Goal: Task Accomplishment & Management: Manage account settings

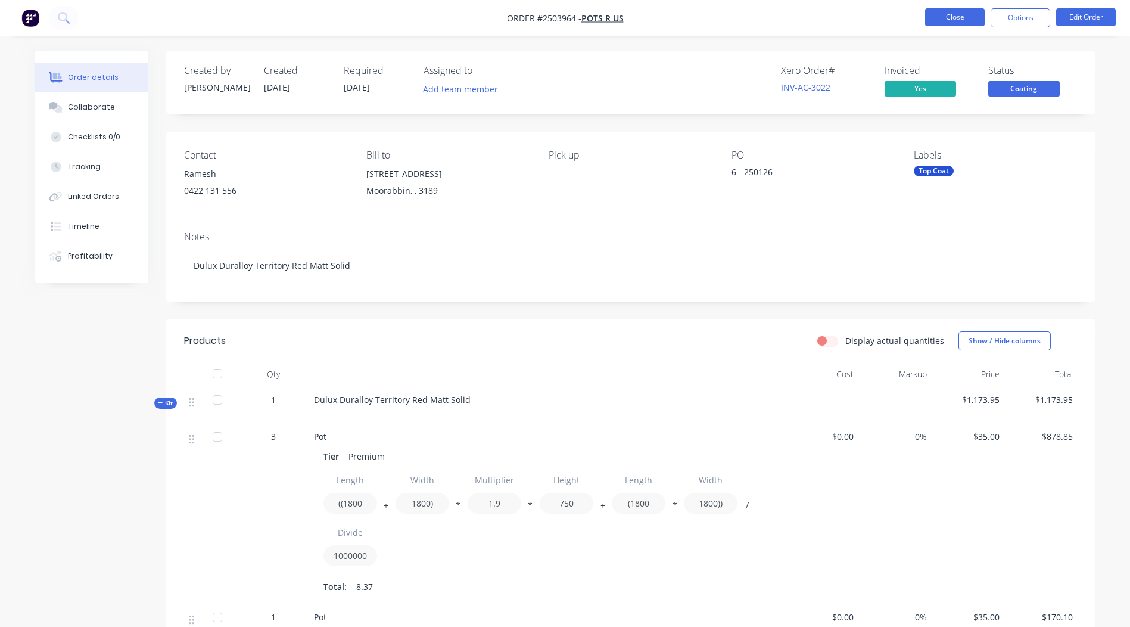
click at [956, 13] on button "Close" at bounding box center [955, 17] width 60 height 18
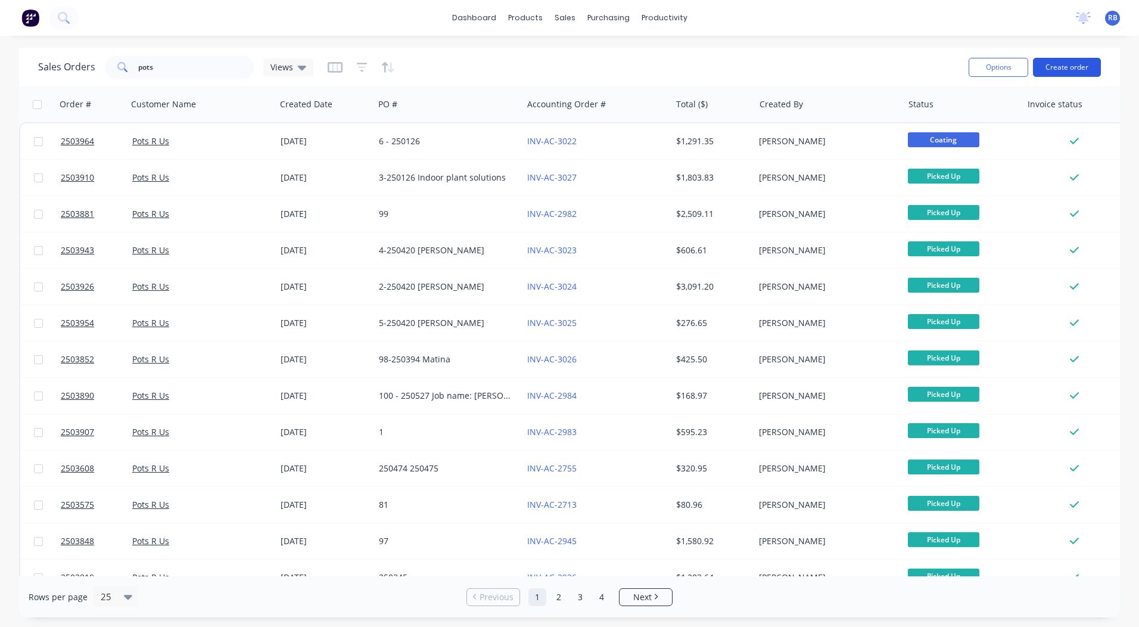
click at [1082, 70] on button "Create order" at bounding box center [1067, 67] width 68 height 19
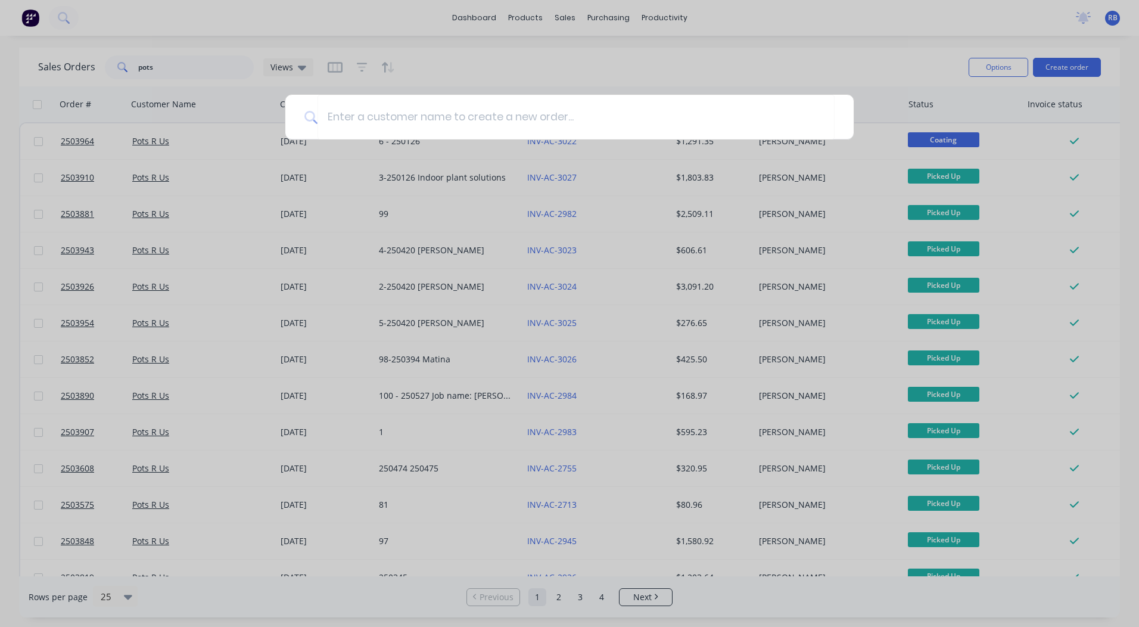
click at [748, 71] on div at bounding box center [569, 313] width 1139 height 627
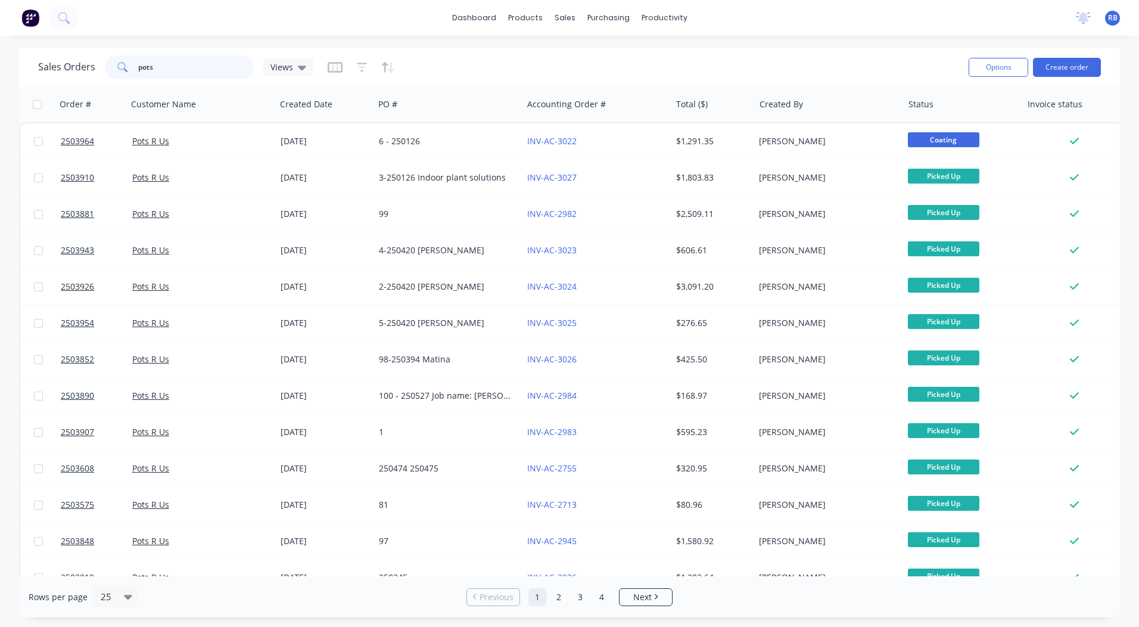
click at [170, 66] on input "pots" at bounding box center [196, 67] width 116 height 24
drag, startPoint x: 168, startPoint y: 69, endPoint x: 0, endPoint y: 86, distance: 168.9
click at [0, 85] on html "dashboard products sales purchasing productivity dashboard products Product Cat…" at bounding box center [569, 313] width 1139 height 627
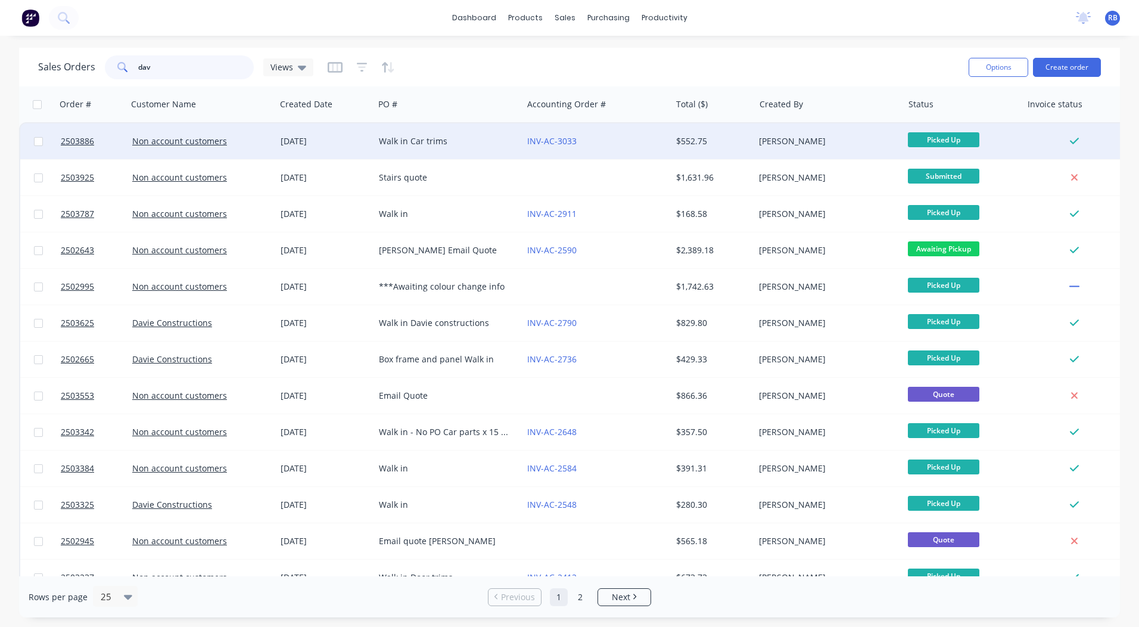
type input "dav"
click at [608, 145] on div "INV-AC-3033" at bounding box center [593, 141] width 132 height 12
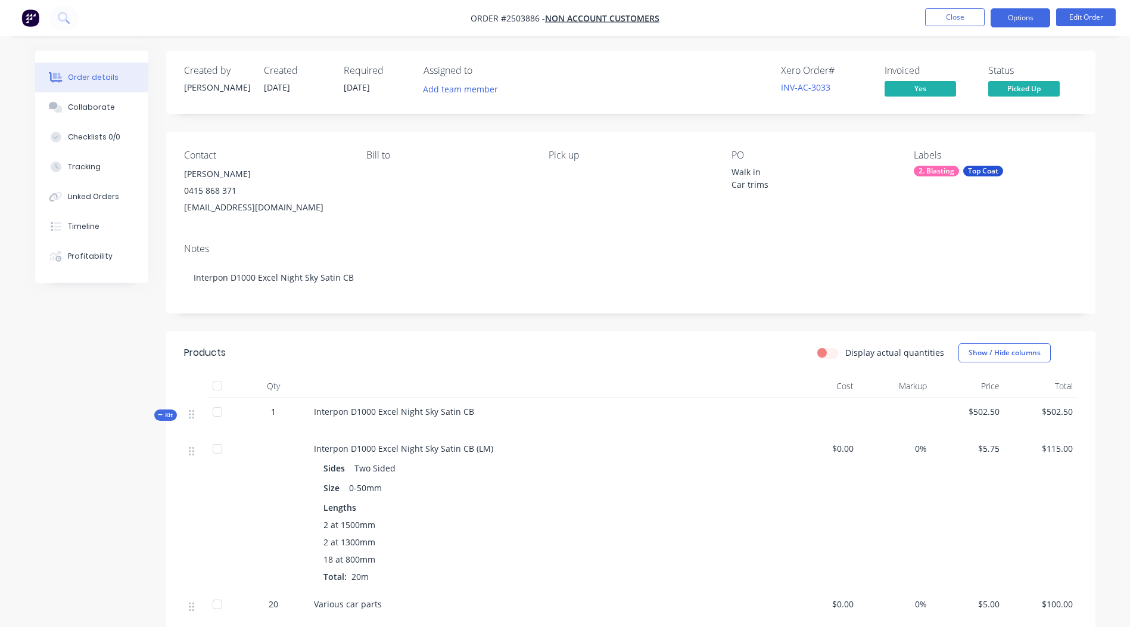
click at [1027, 21] on button "Options" at bounding box center [1021, 17] width 60 height 19
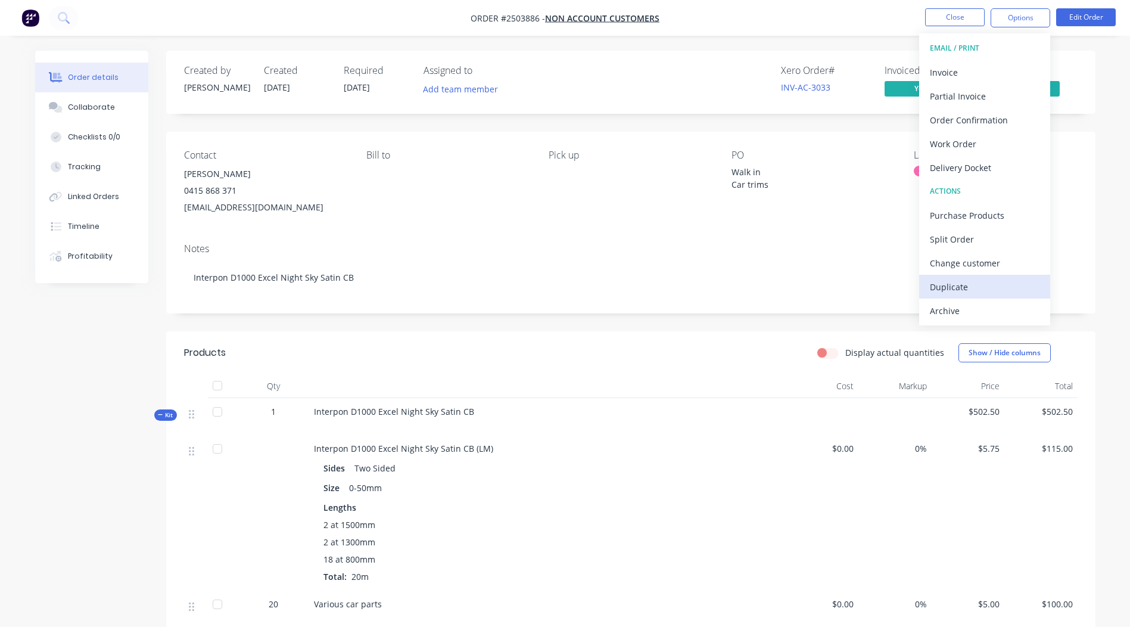
click at [975, 294] on div "Duplicate" at bounding box center [985, 286] width 110 height 17
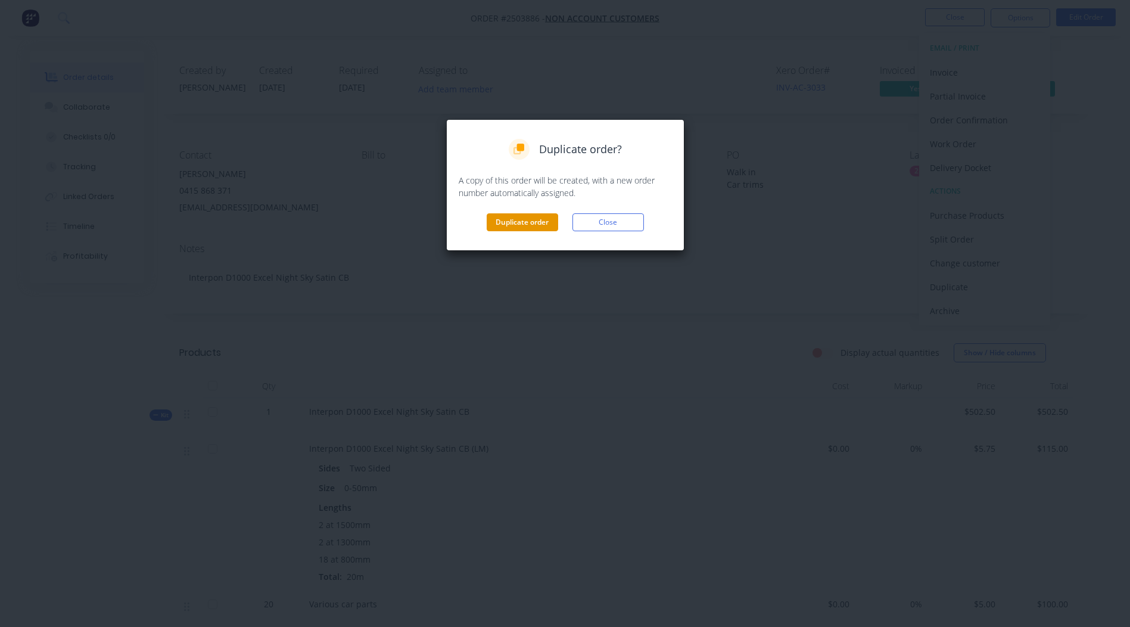
click at [499, 217] on button "Duplicate order" at bounding box center [523, 222] width 72 height 18
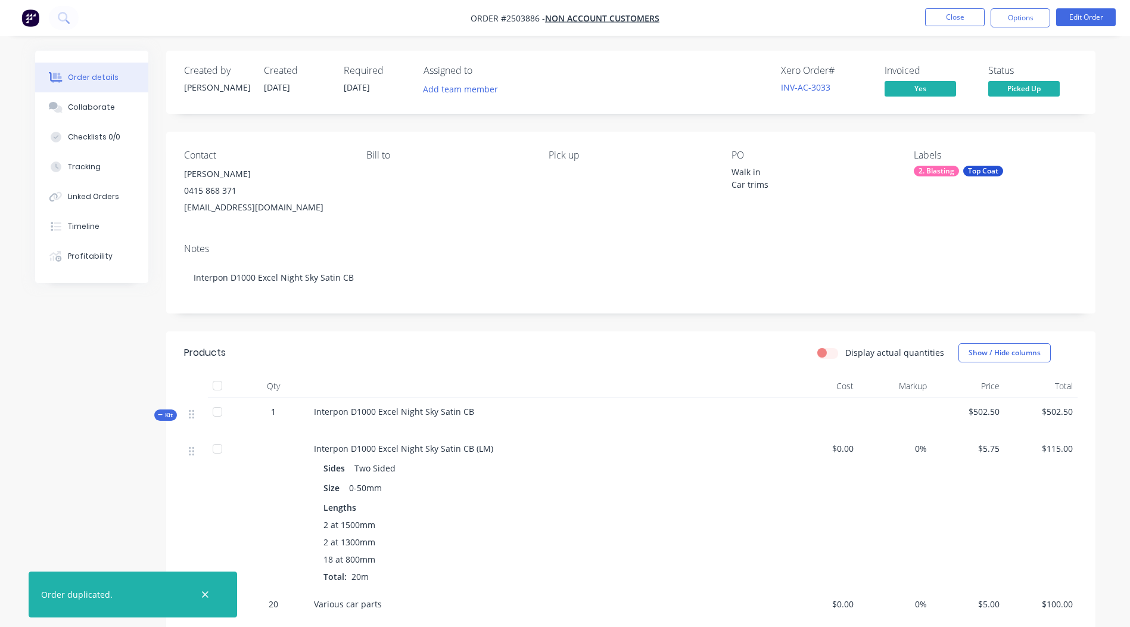
click at [964, 27] on li "Close" at bounding box center [955, 17] width 60 height 19
click at [947, 13] on button "Close" at bounding box center [955, 17] width 60 height 18
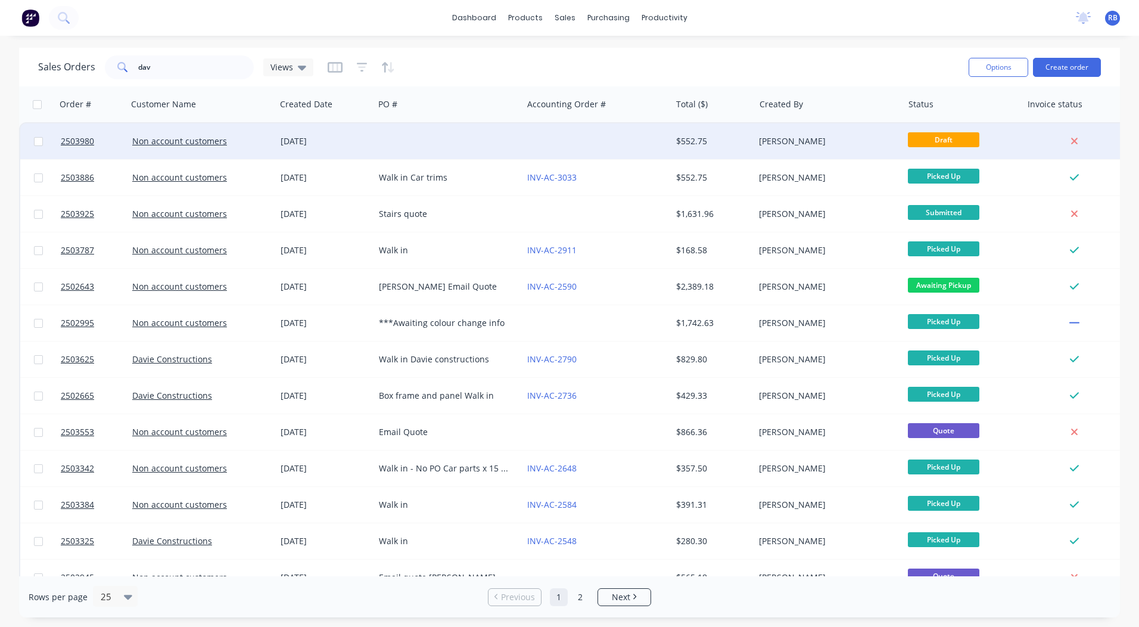
click at [635, 145] on div at bounding box center [597, 141] width 148 height 36
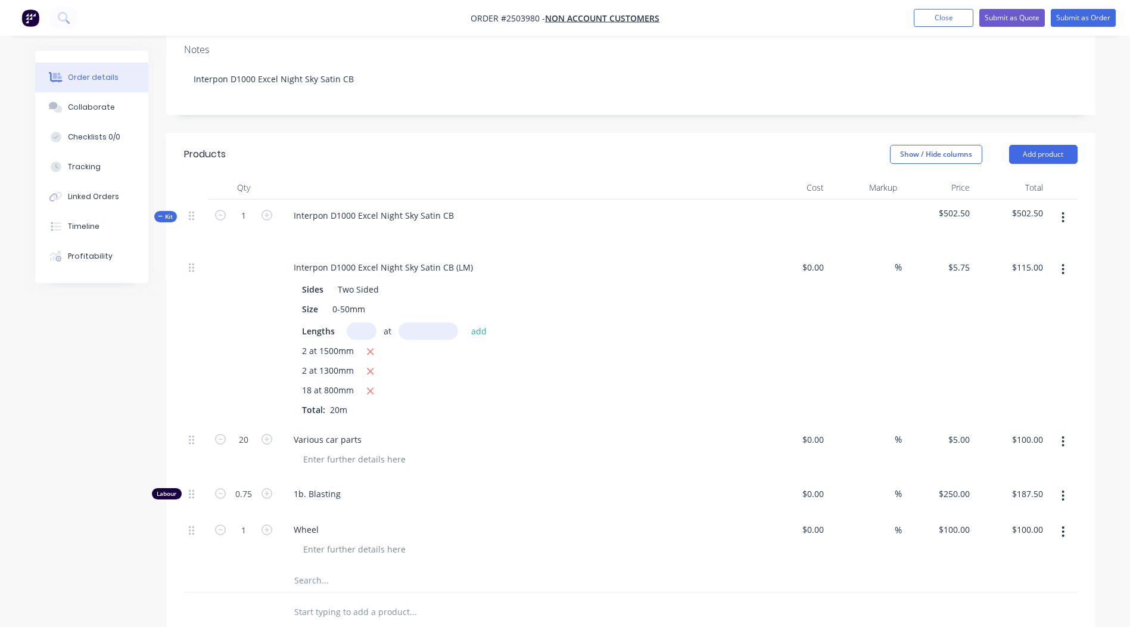
scroll to position [238, 0]
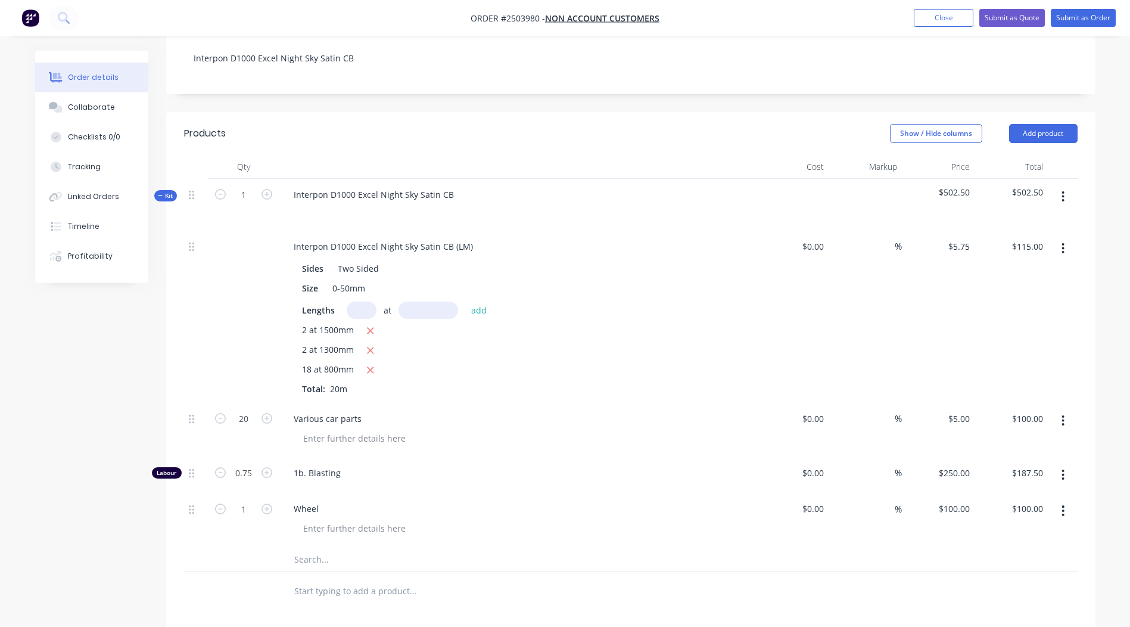
click at [1067, 238] on button "button" at bounding box center [1063, 248] width 28 height 21
click at [1009, 319] on div "Delete" at bounding box center [1021, 327] width 92 height 17
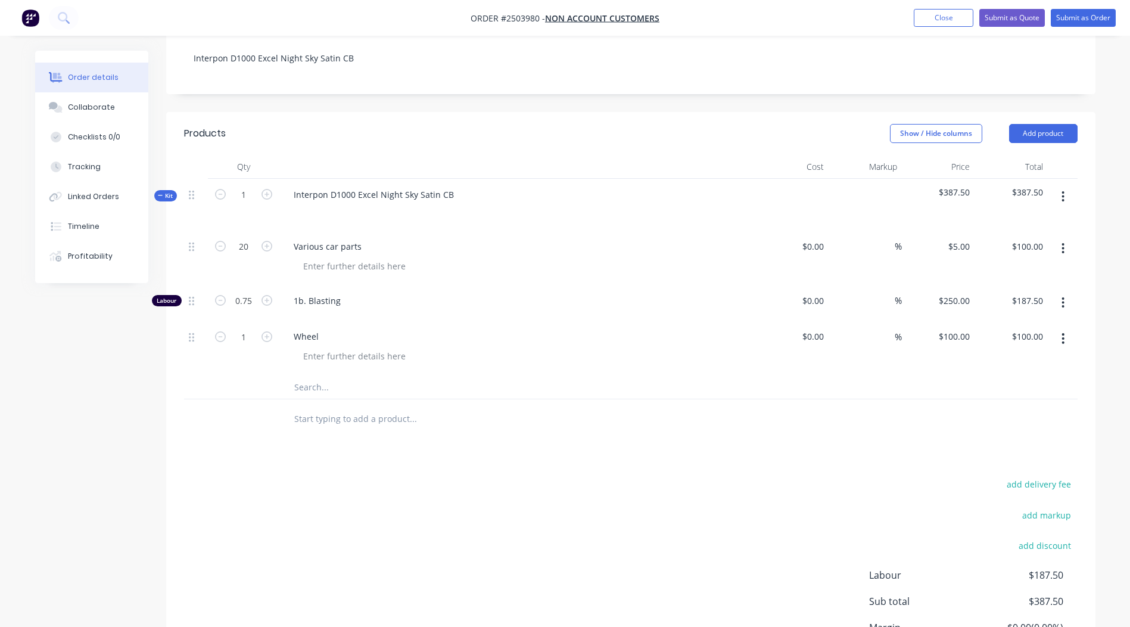
click at [1060, 238] on button "button" at bounding box center [1063, 248] width 28 height 21
click at [1036, 319] on div "Delete" at bounding box center [1021, 327] width 92 height 17
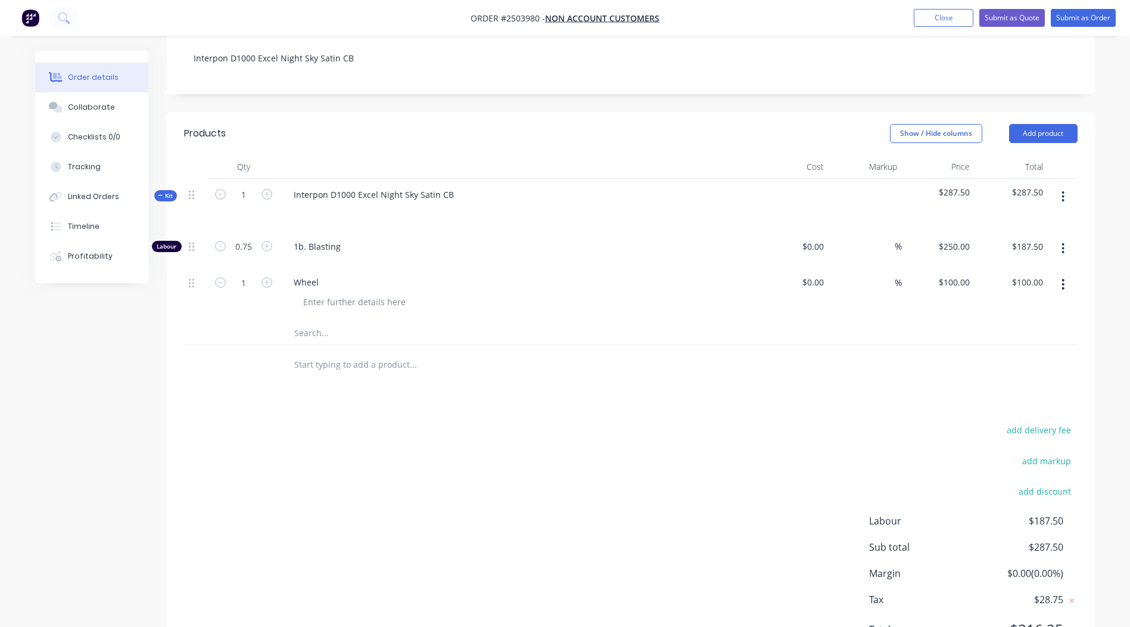
click at [1066, 238] on button "button" at bounding box center [1063, 248] width 28 height 21
click at [1037, 315] on button "Delete" at bounding box center [1021, 327] width 113 height 24
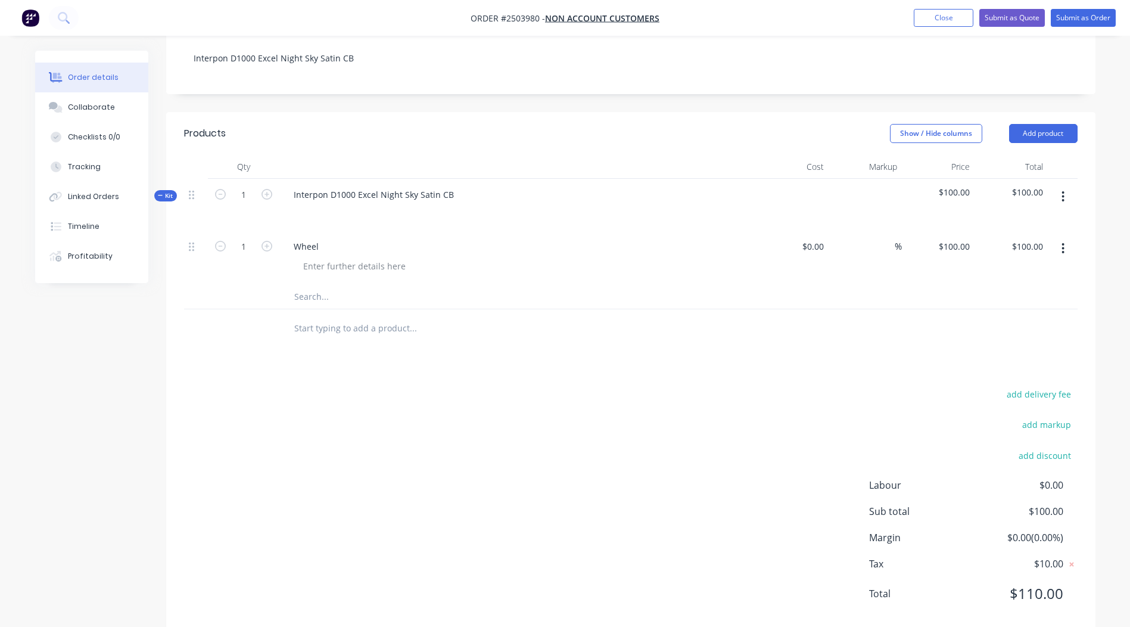
click at [1065, 238] on button "button" at bounding box center [1063, 248] width 28 height 21
click at [992, 319] on div "Delete" at bounding box center [1021, 327] width 92 height 17
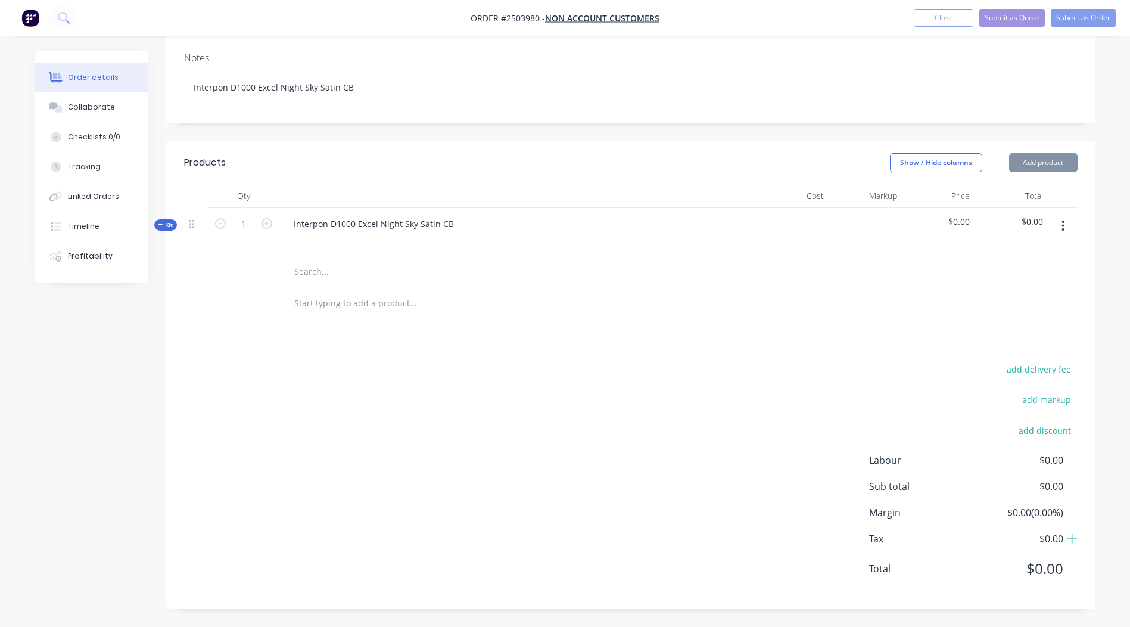
scroll to position [192, 0]
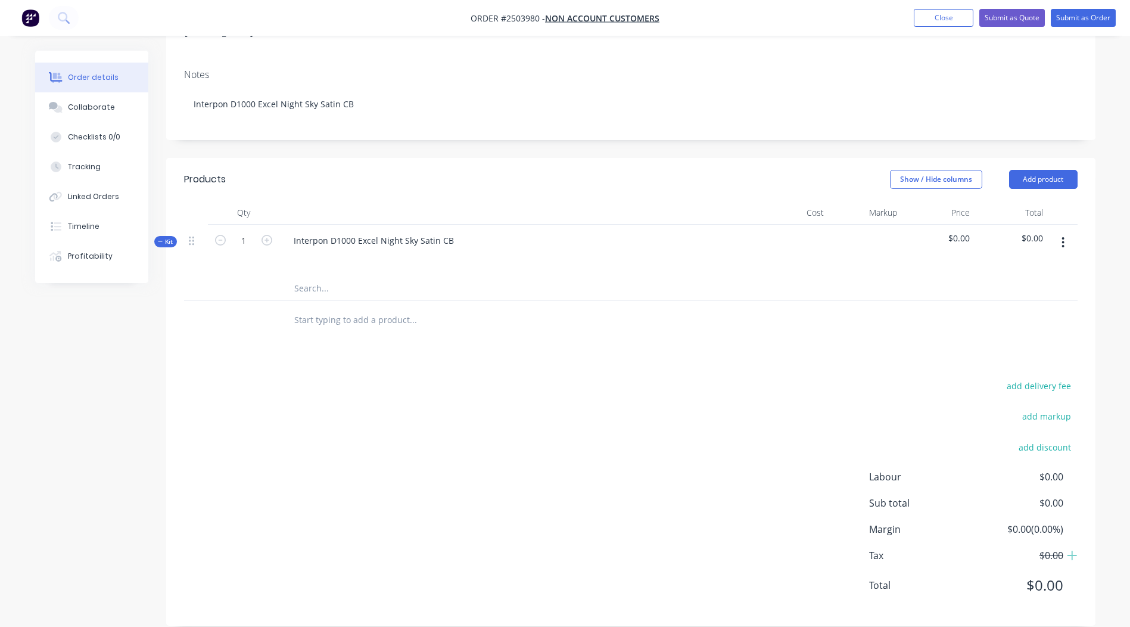
click at [1062, 236] on icon "button" at bounding box center [1063, 242] width 3 height 13
click at [1033, 265] on div "Add product to kit" at bounding box center [1021, 273] width 92 height 17
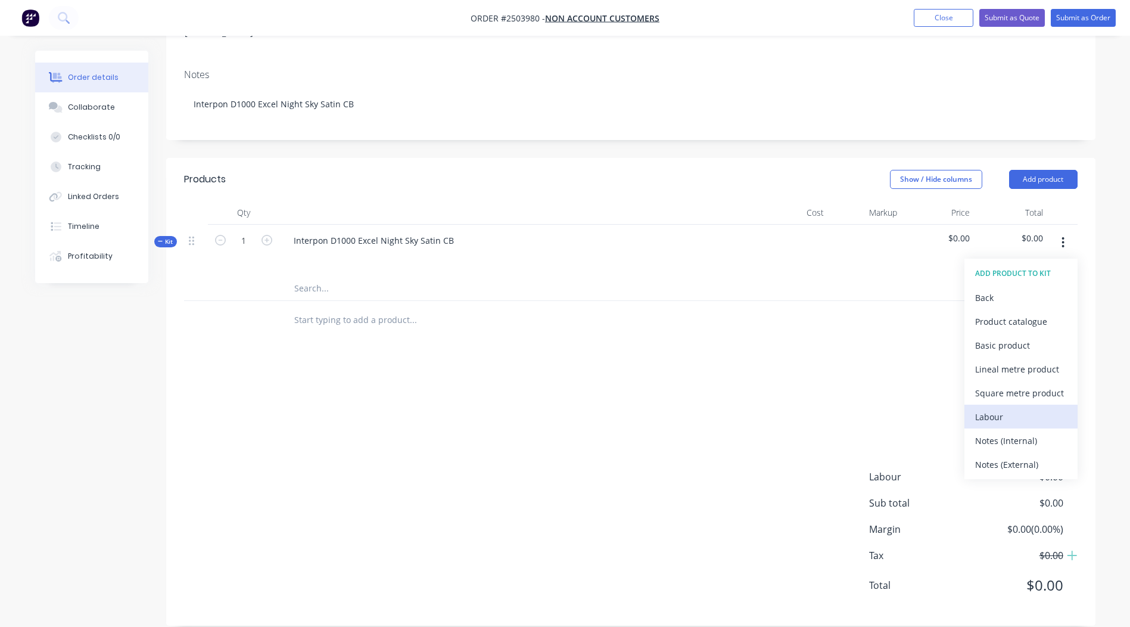
click at [977, 408] on div "Labour" at bounding box center [1021, 416] width 92 height 17
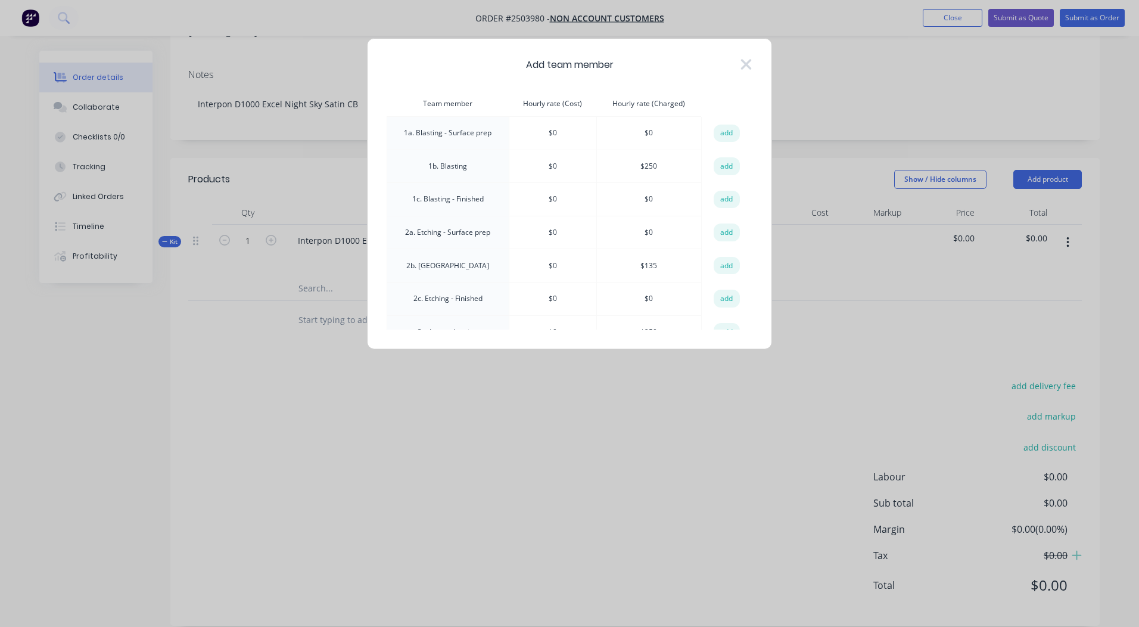
click at [723, 166] on button "add" at bounding box center [727, 166] width 26 height 18
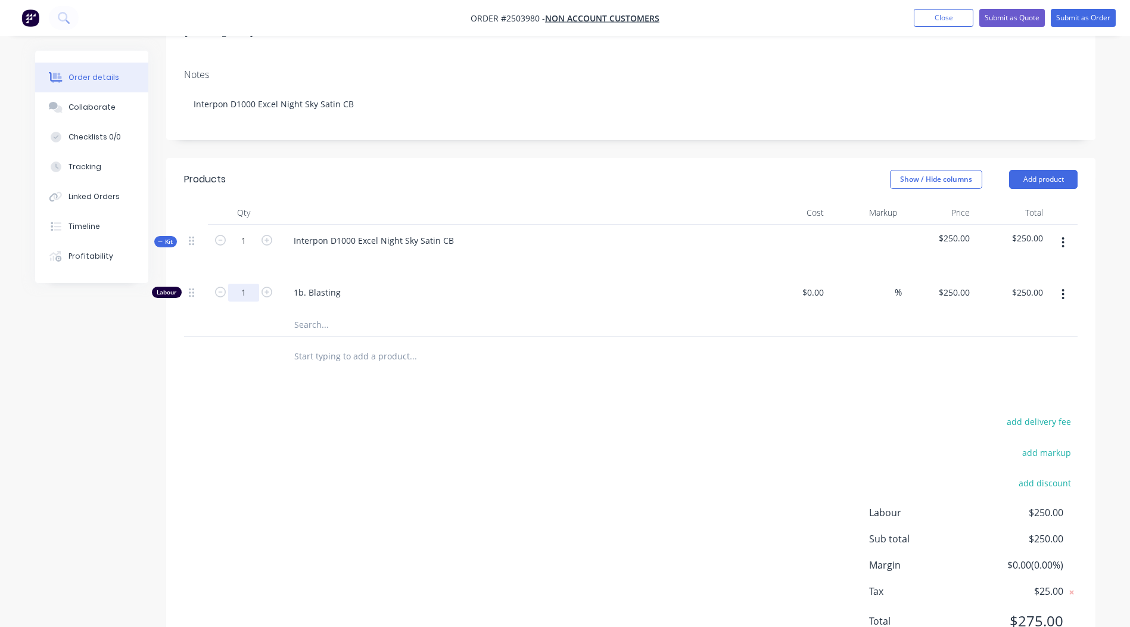
click at [251, 284] on input "1" at bounding box center [243, 293] width 31 height 18
type input "0.25"
type input "$62.50"
click at [470, 414] on div "add delivery fee add markup add discount Labour $250.00 Sub total $250.00 Margi…" at bounding box center [631, 529] width 894 height 230
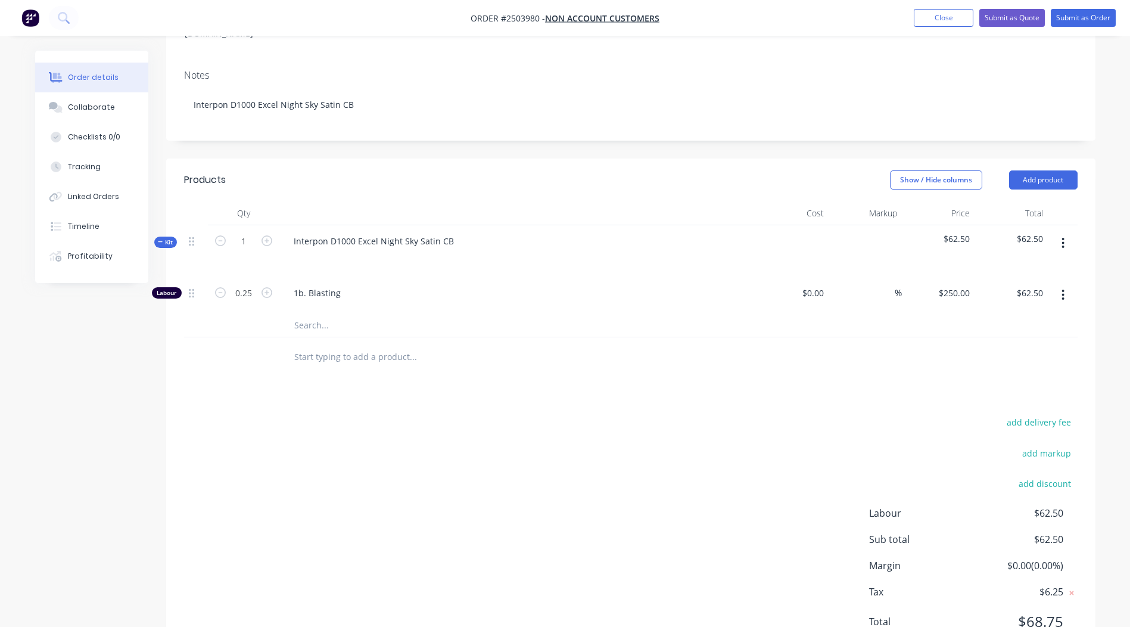
click at [1067, 232] on button "button" at bounding box center [1063, 242] width 28 height 21
click at [996, 266] on div "Add product to kit" at bounding box center [1021, 274] width 92 height 17
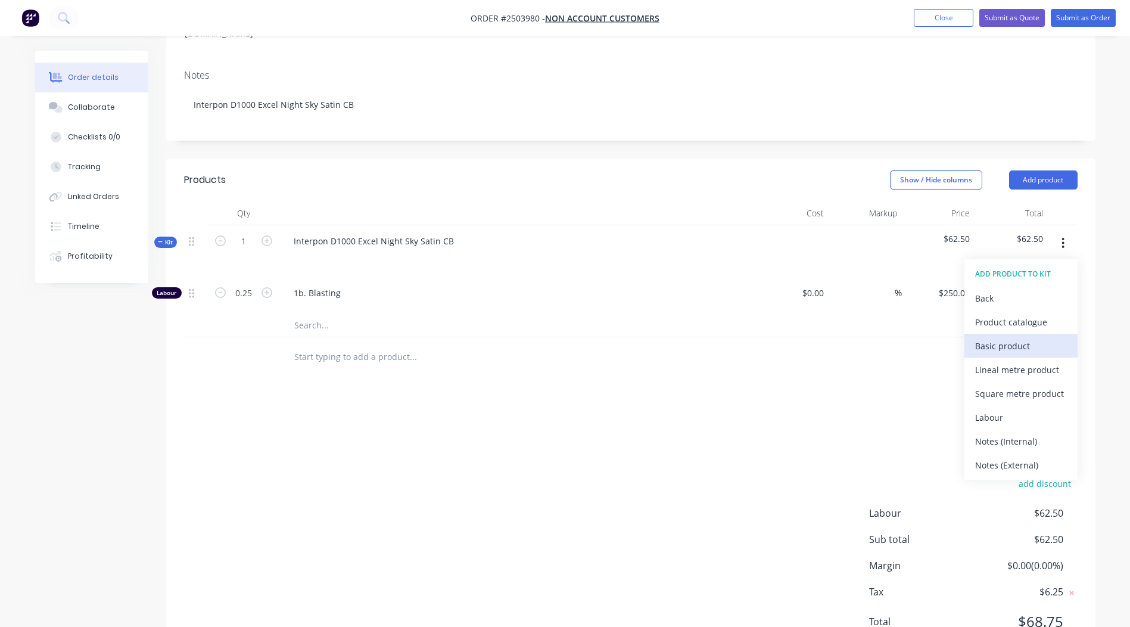
click at [1022, 337] on div "Basic product" at bounding box center [1021, 345] width 92 height 17
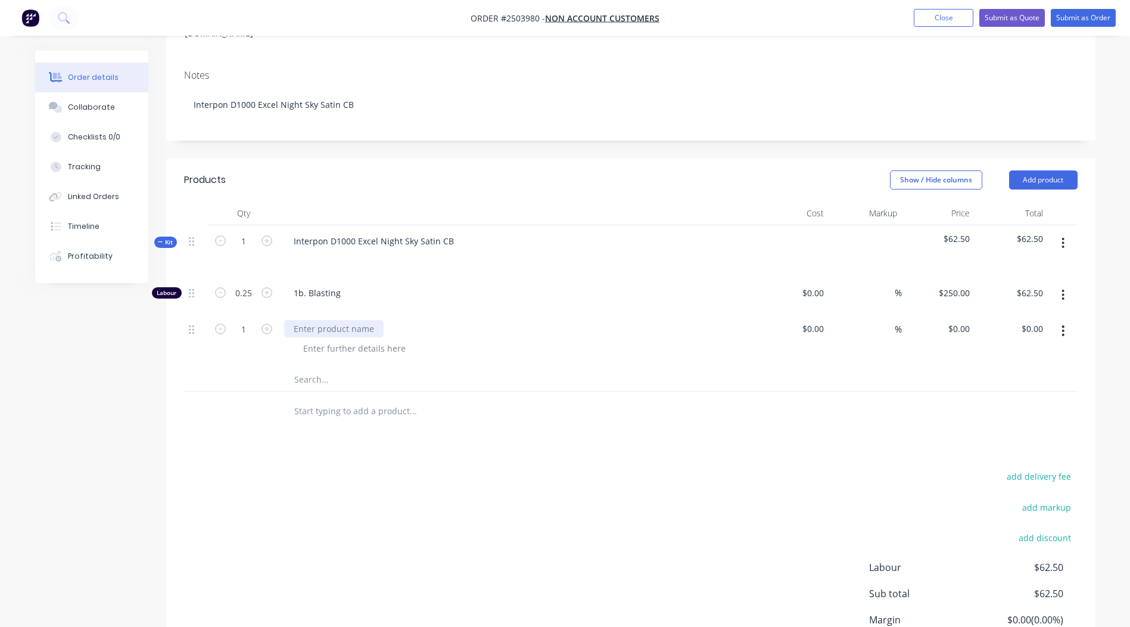
click at [331, 320] on div at bounding box center [334, 328] width 100 height 17
type input "12"
click at [680, 468] on div "add delivery fee add markup add discount Labour $62.50 Sub total $62.50 Margin …" at bounding box center [631, 583] width 894 height 230
click at [961, 320] on div "0 $0.00" at bounding box center [960, 328] width 27 height 17
type input "$5.00"
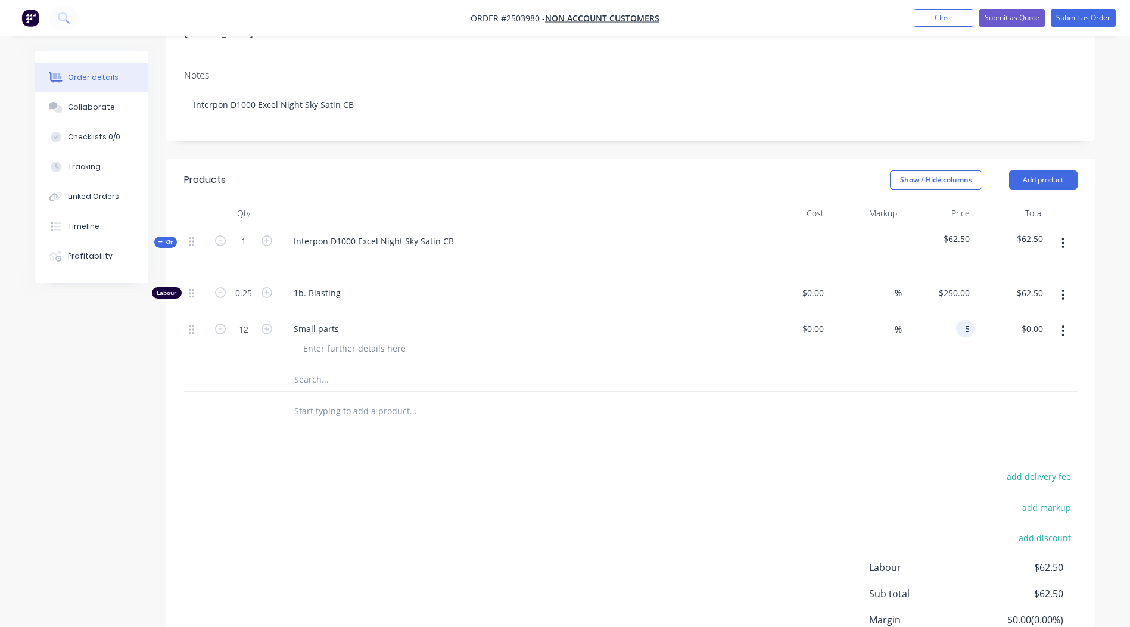
type input "$60.00"
click at [650, 406] on div at bounding box center [494, 411] width 420 height 24
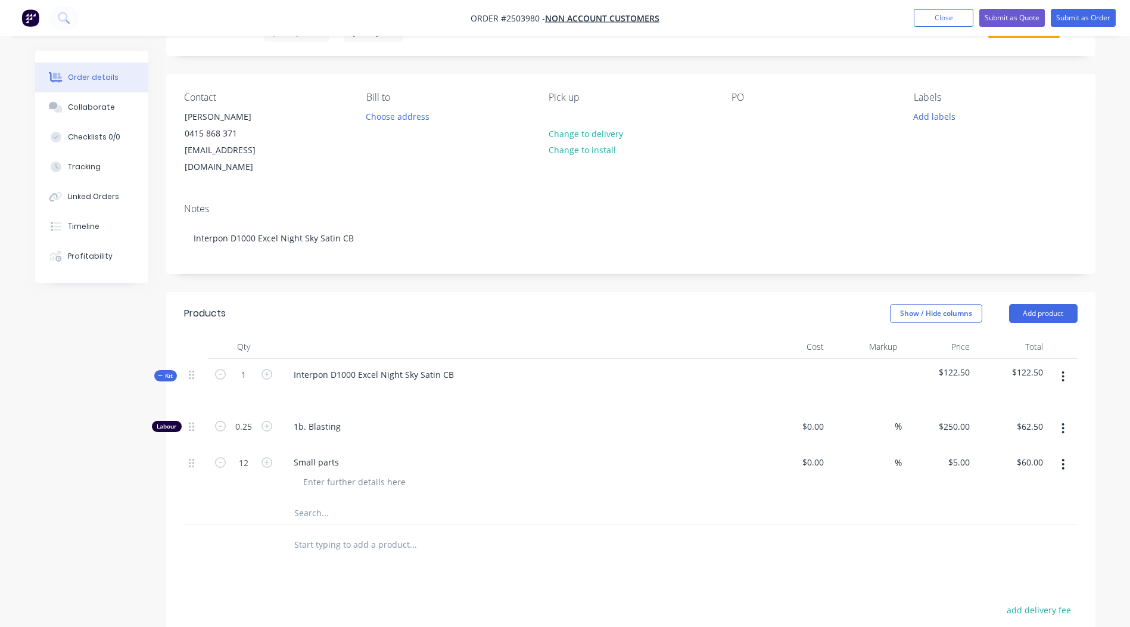
scroll to position [0, 0]
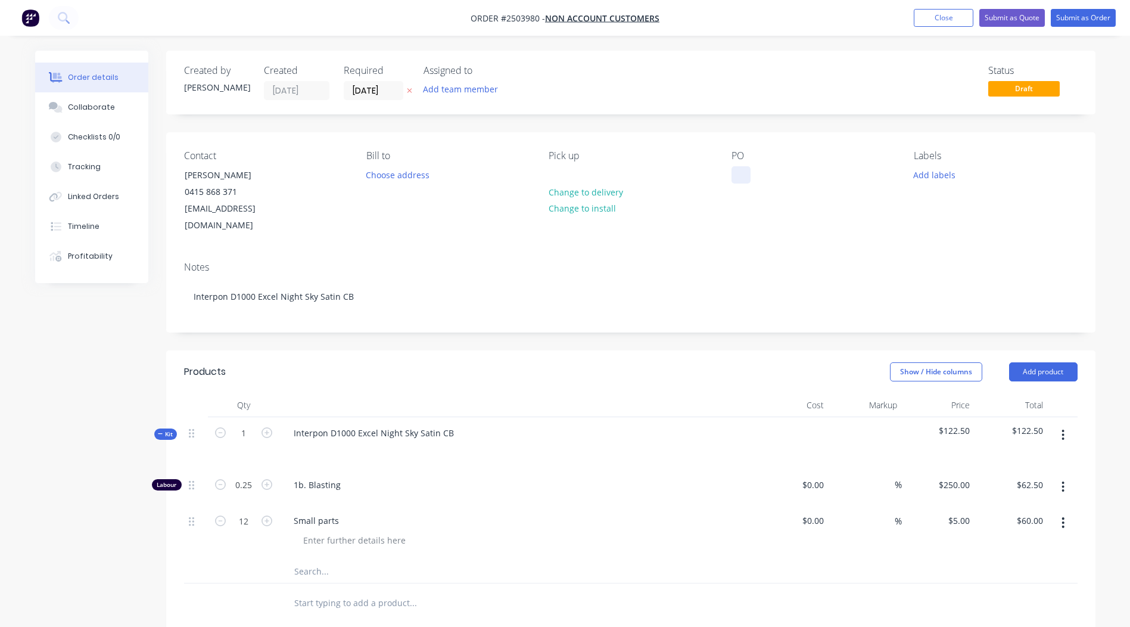
click at [741, 172] on div at bounding box center [741, 174] width 19 height 17
click at [934, 178] on button "Add labels" at bounding box center [935, 174] width 55 height 16
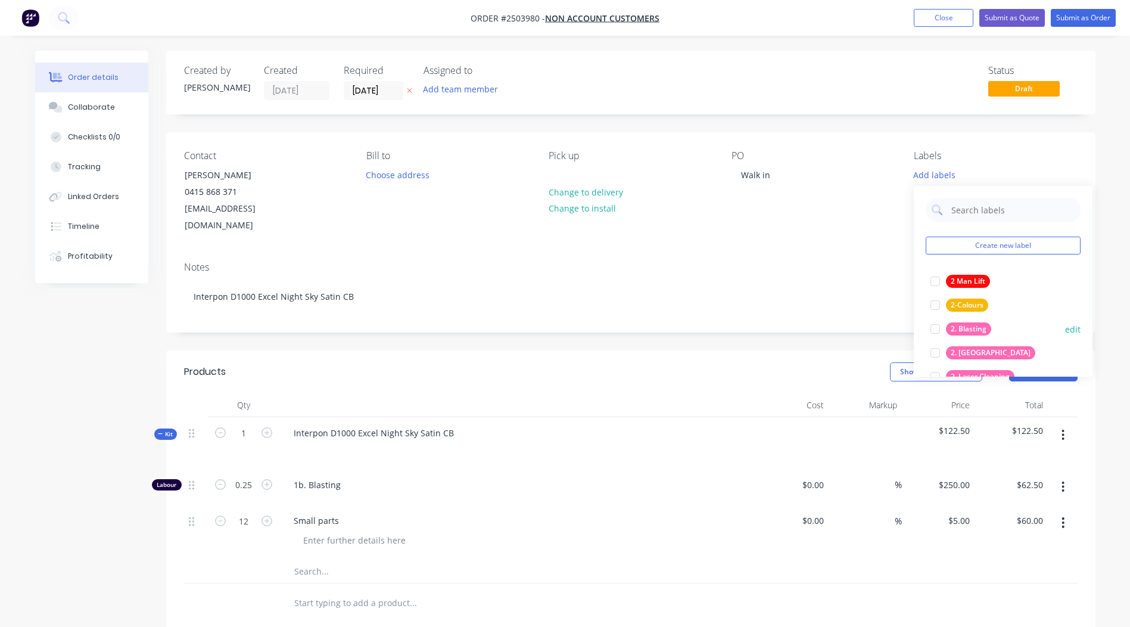
click at [976, 327] on div "2. Blasting" at bounding box center [968, 328] width 45 height 13
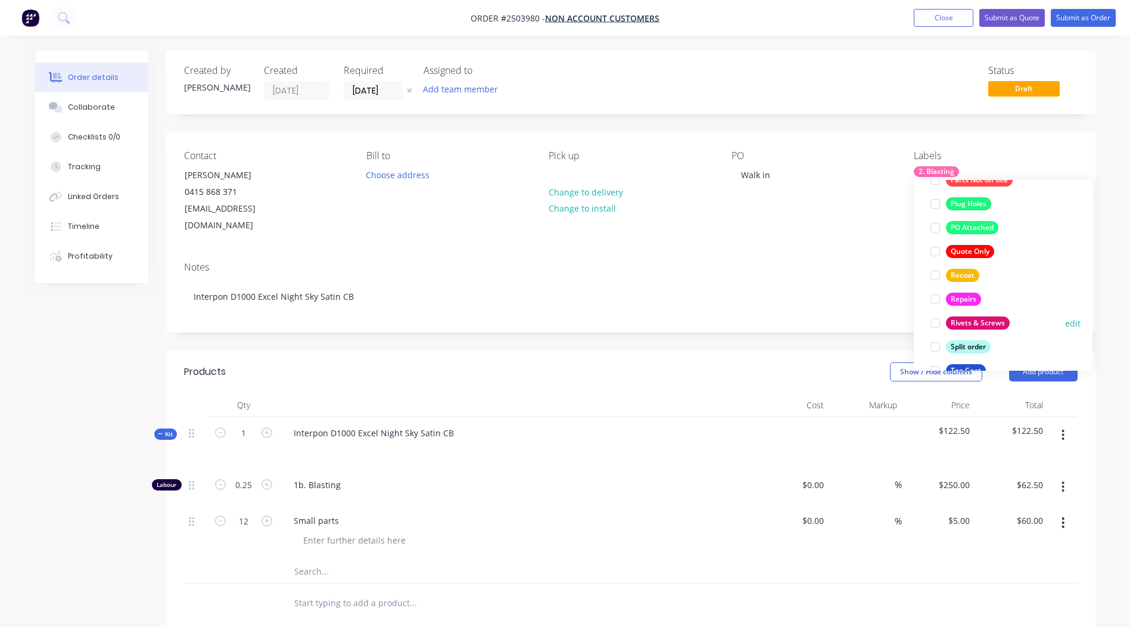
scroll to position [858, 0]
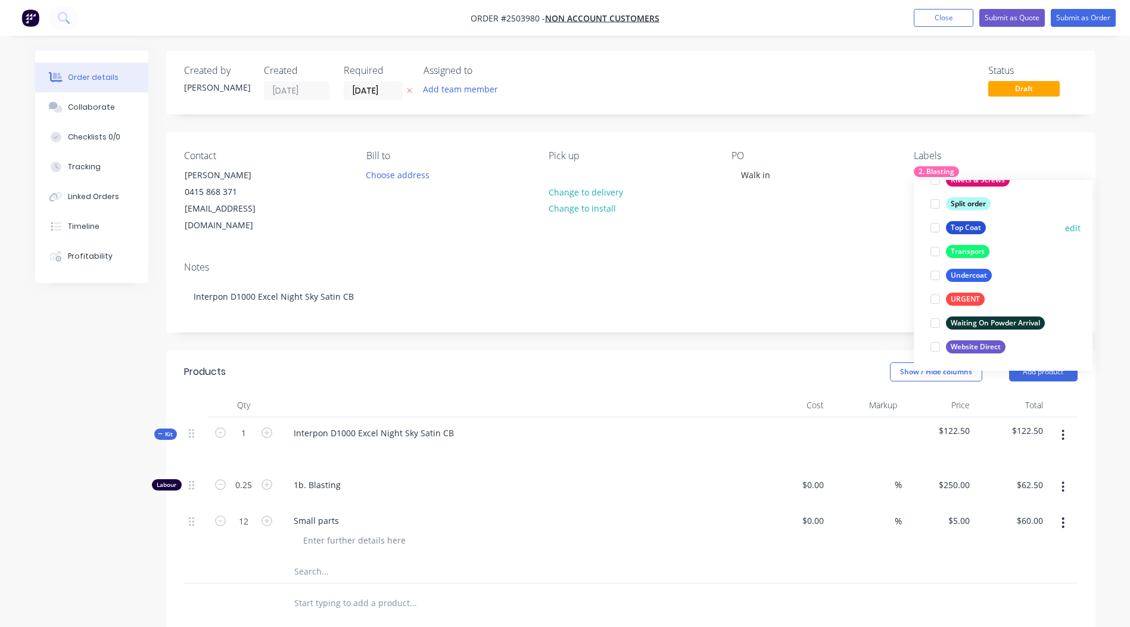
click at [965, 234] on button "Top Coat" at bounding box center [958, 227] width 65 height 17
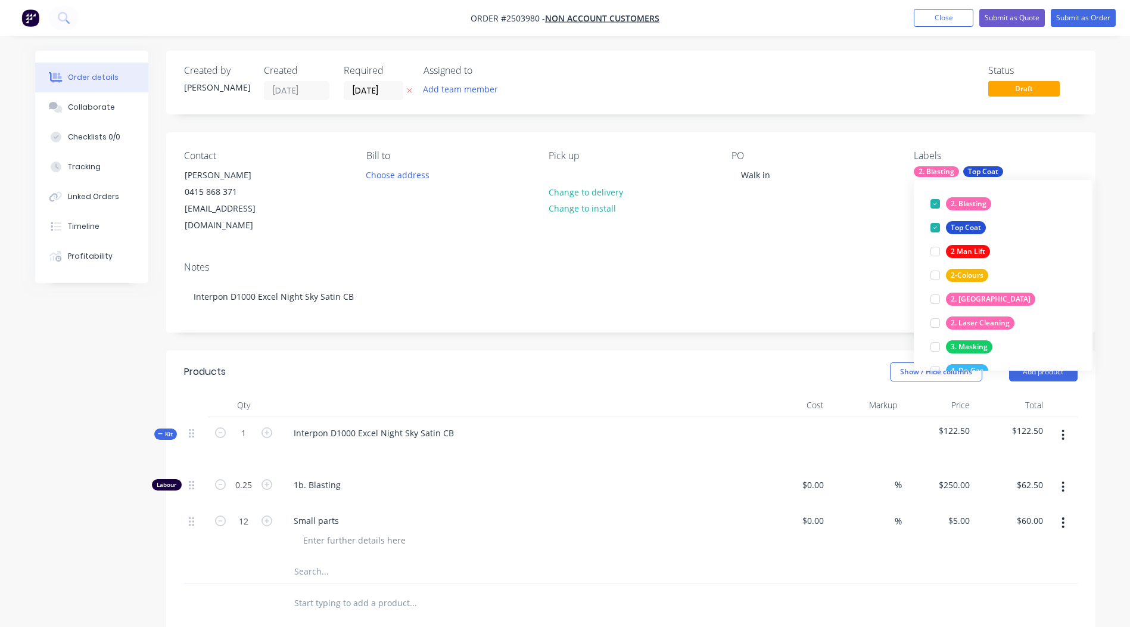
click at [1117, 118] on div "Order details Collaborate Checklists 0/0 Tracking Linked Orders Timeline Profit…" at bounding box center [565, 463] width 1130 height 926
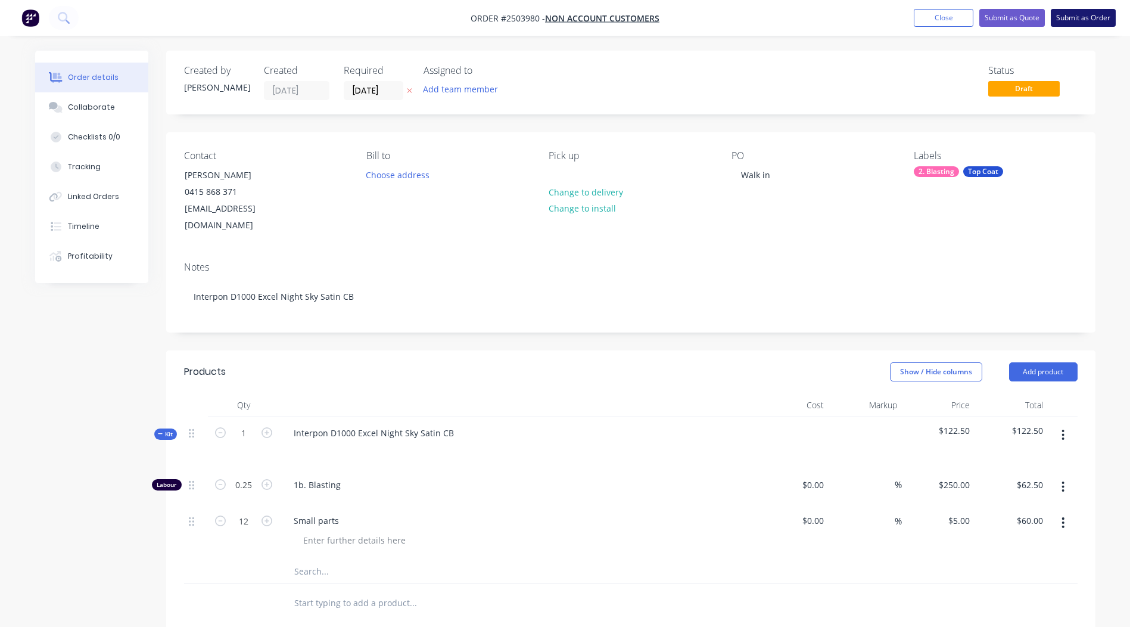
click at [1077, 16] on button "Submit as Order" at bounding box center [1083, 18] width 65 height 18
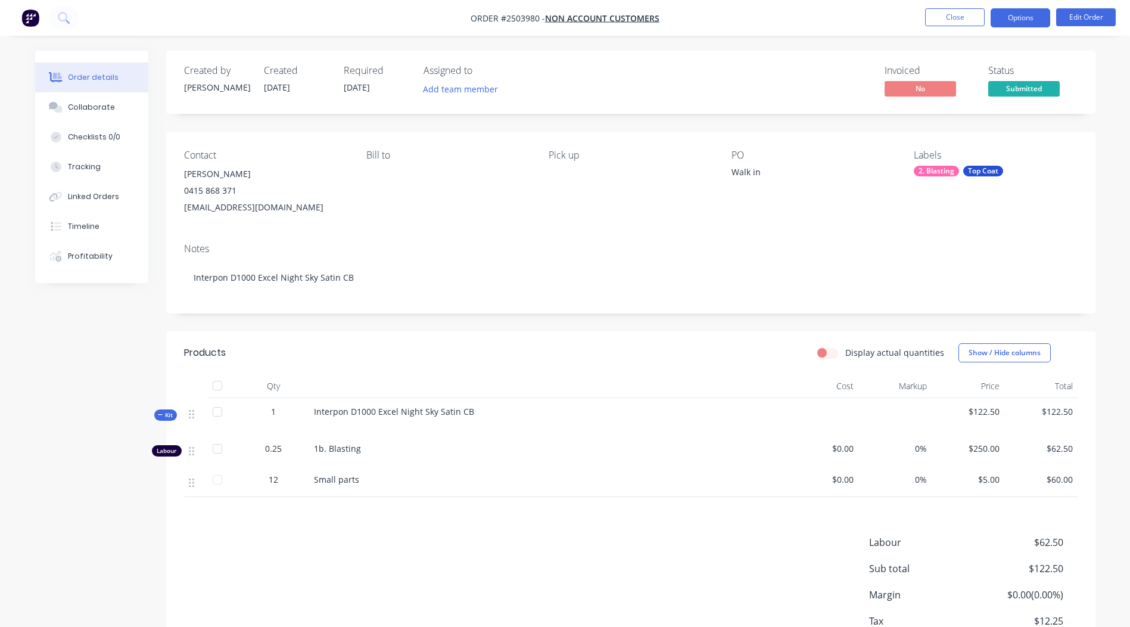
click at [1011, 15] on button "Options" at bounding box center [1021, 17] width 60 height 19
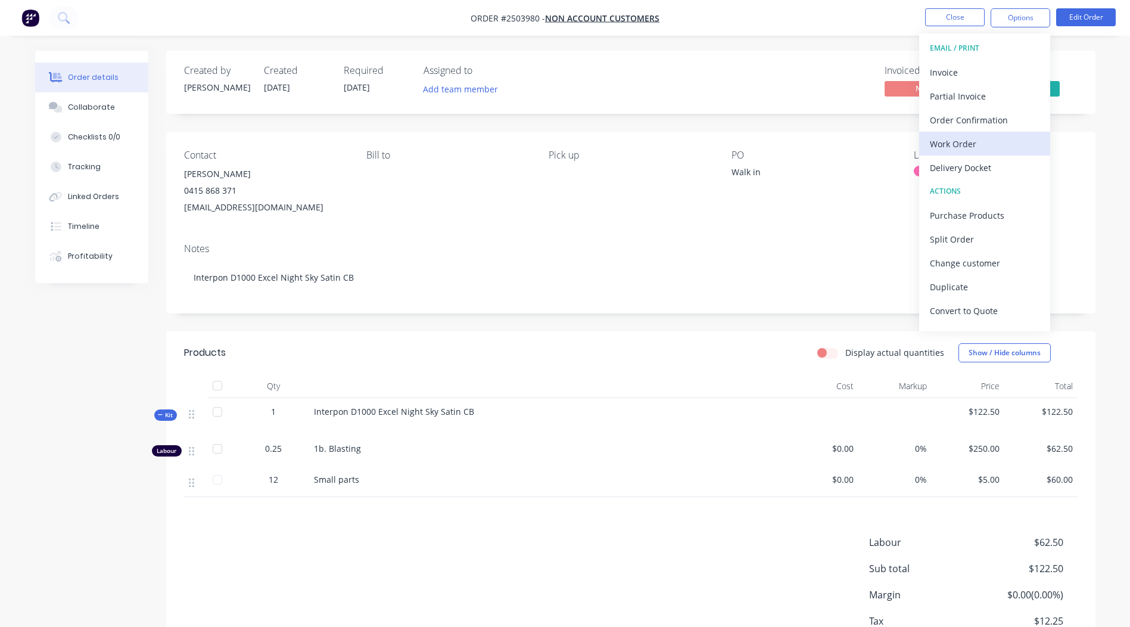
click at [978, 132] on button "Work Order" at bounding box center [984, 144] width 131 height 24
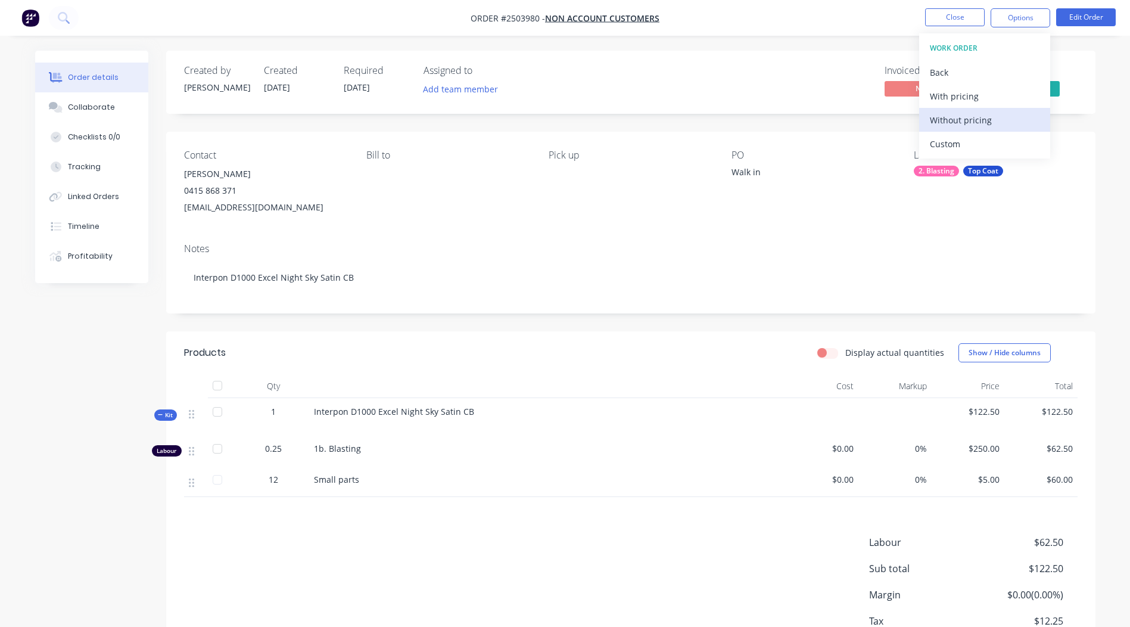
click at [981, 116] on div "Without pricing" at bounding box center [985, 119] width 110 height 17
click at [804, 125] on div "Created by [PERSON_NAME] Created [DATE] Required [DATE] Assigned to Add team me…" at bounding box center [631, 371] width 930 height 641
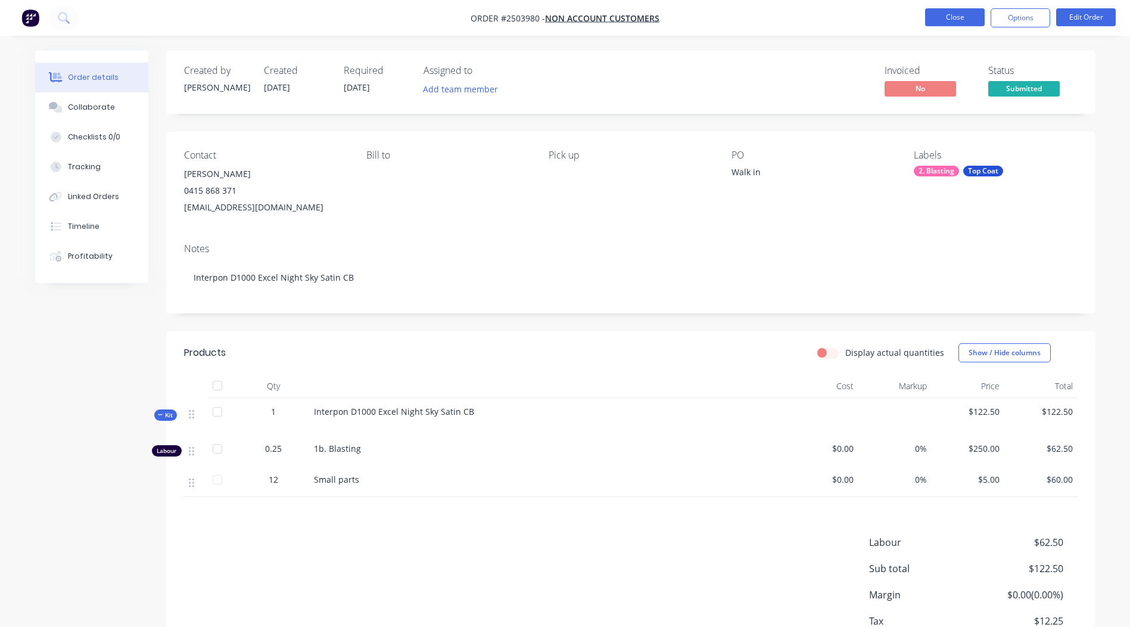
click at [975, 17] on button "Close" at bounding box center [955, 17] width 60 height 18
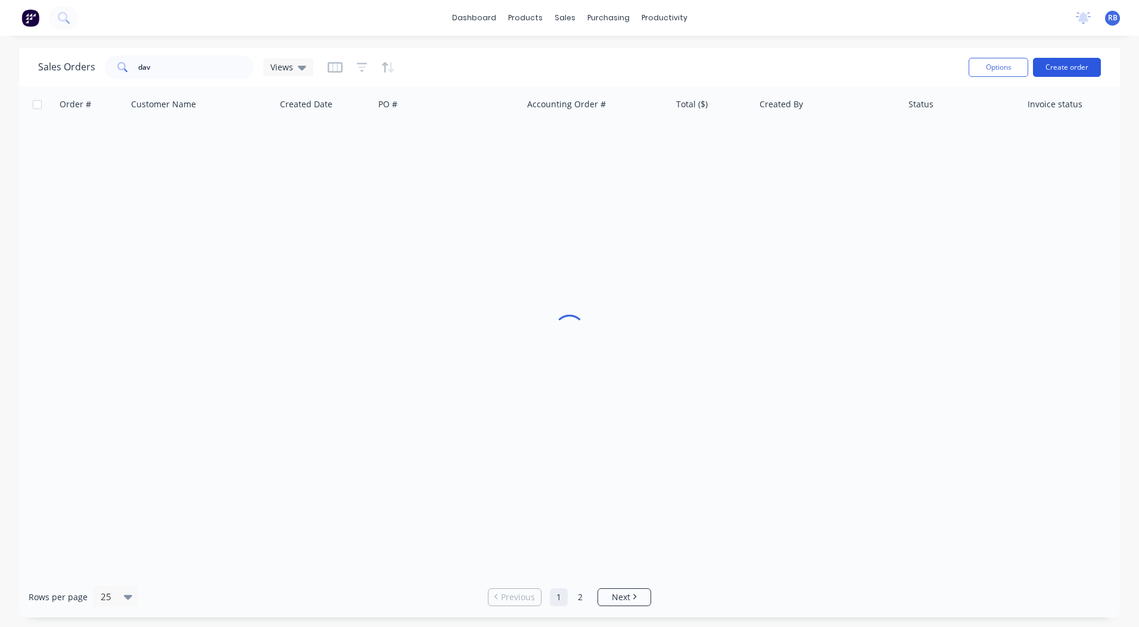
click at [1058, 62] on button "Create order" at bounding box center [1067, 67] width 68 height 19
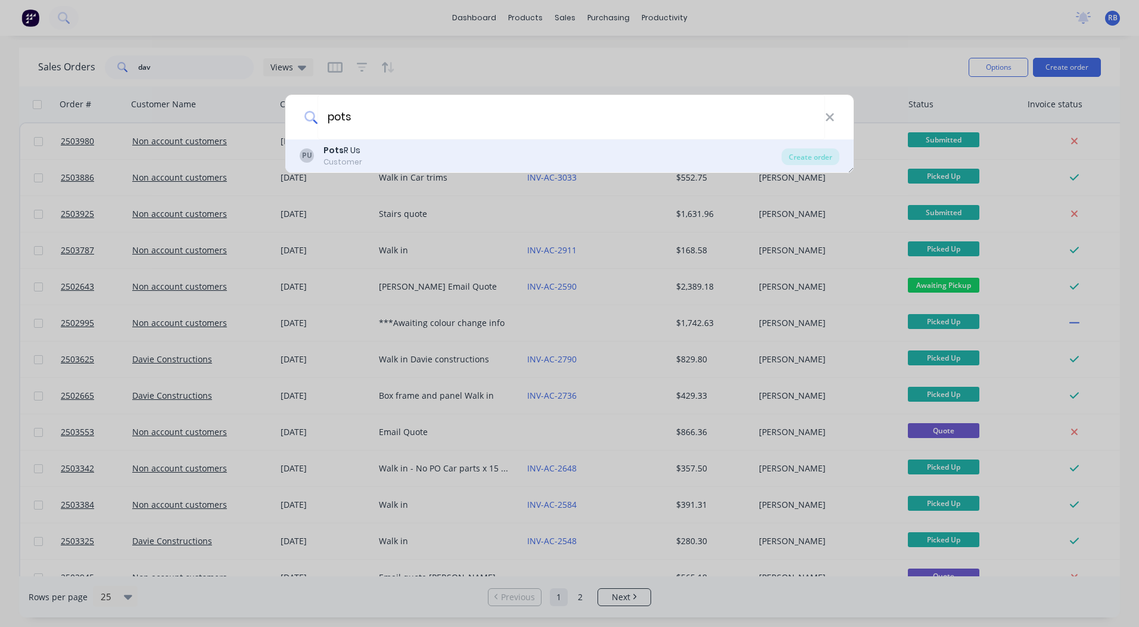
type input "pots"
click at [448, 161] on div "PU Pots R Us Customer" at bounding box center [541, 155] width 482 height 23
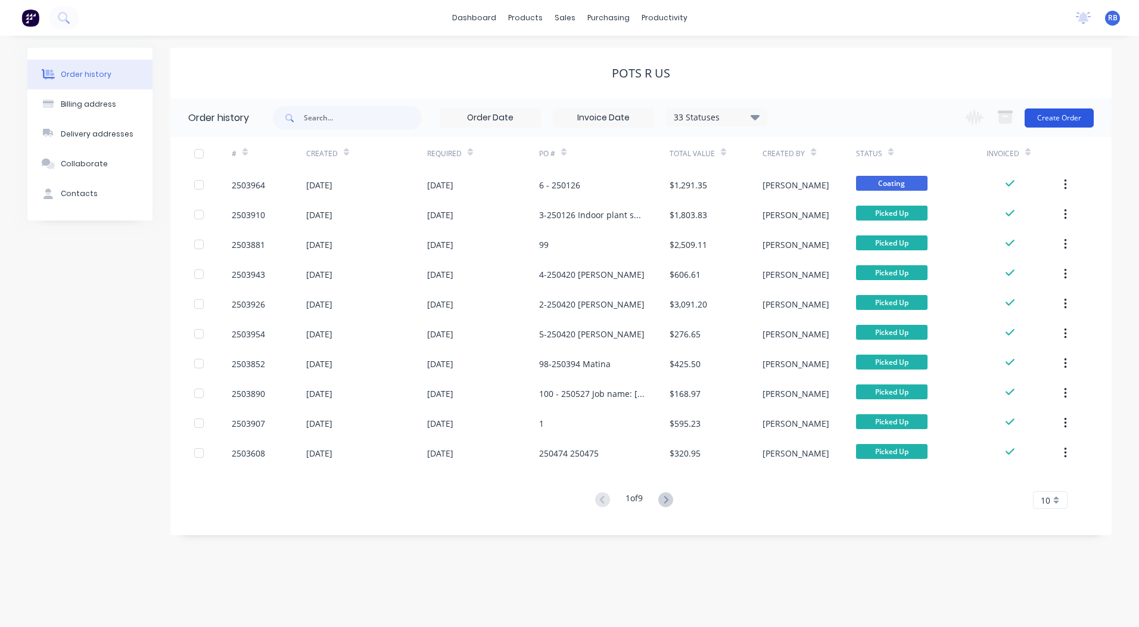
click at [1045, 111] on button "Create Order" at bounding box center [1059, 117] width 69 height 19
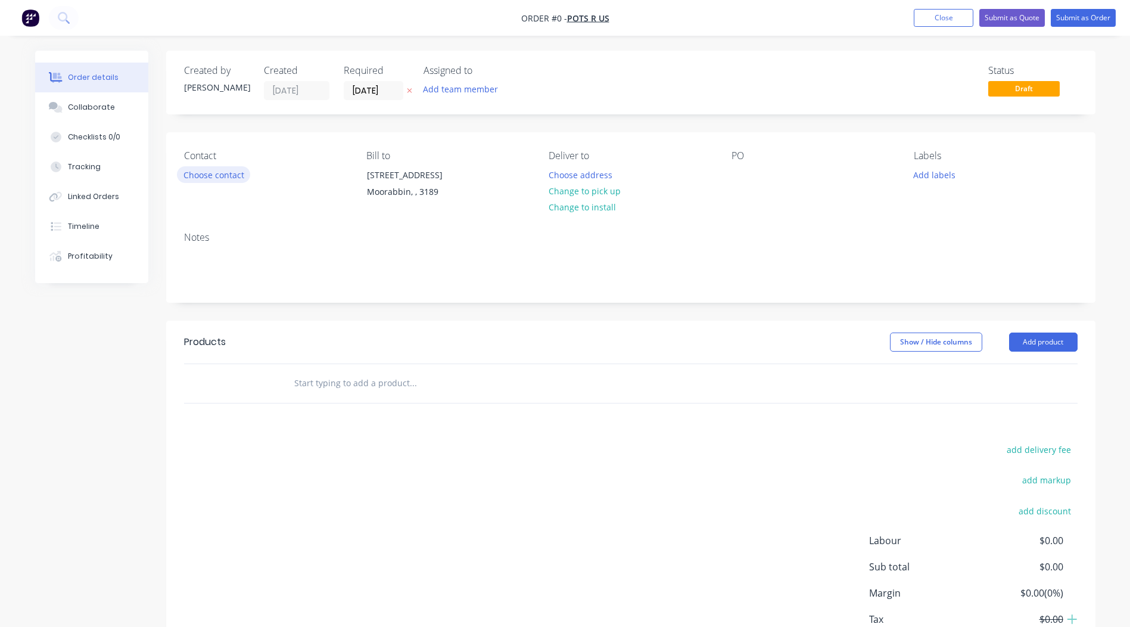
click at [225, 176] on button "Choose contact" at bounding box center [213, 174] width 73 height 16
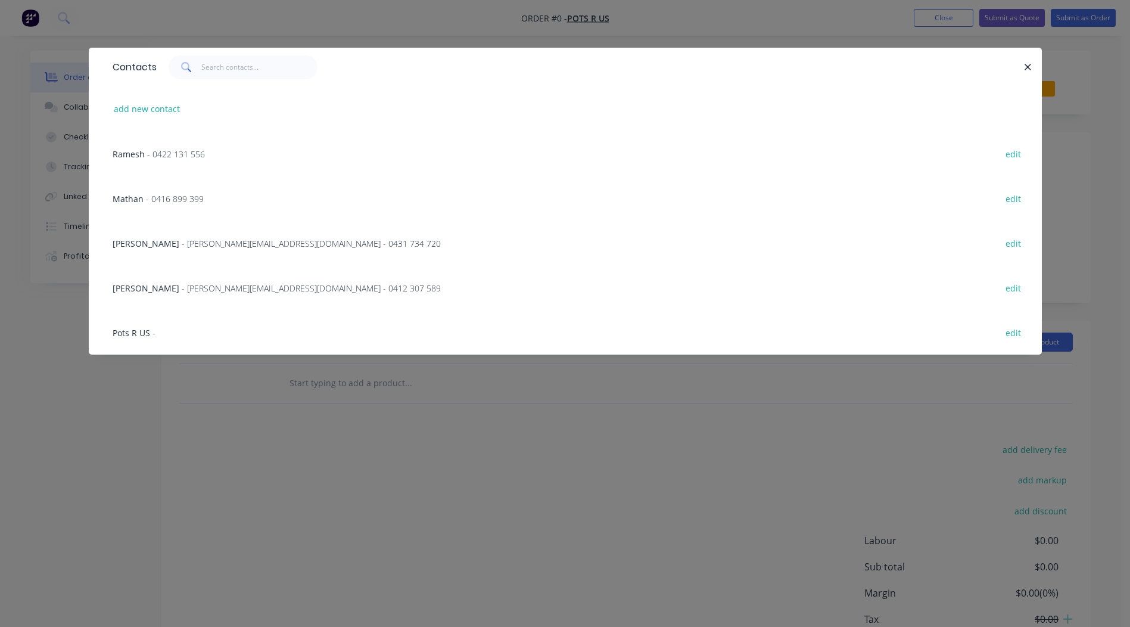
click at [176, 150] on span "- 0422 131 556" at bounding box center [176, 153] width 58 height 11
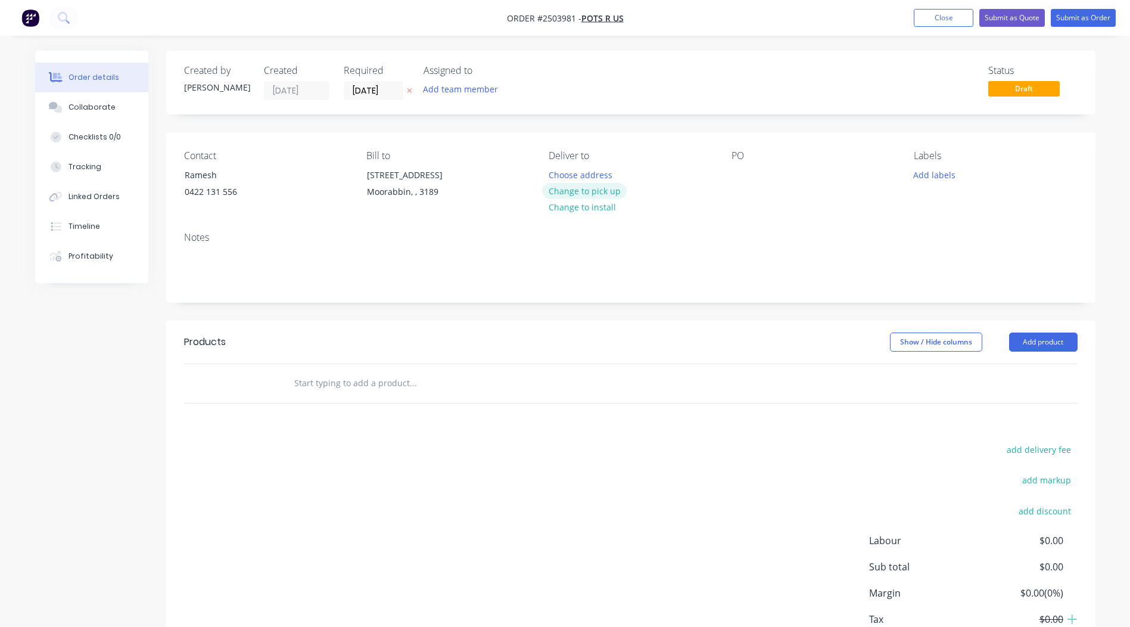
click at [592, 188] on button "Change to pick up" at bounding box center [584, 191] width 85 height 16
click at [747, 177] on div at bounding box center [741, 174] width 19 height 17
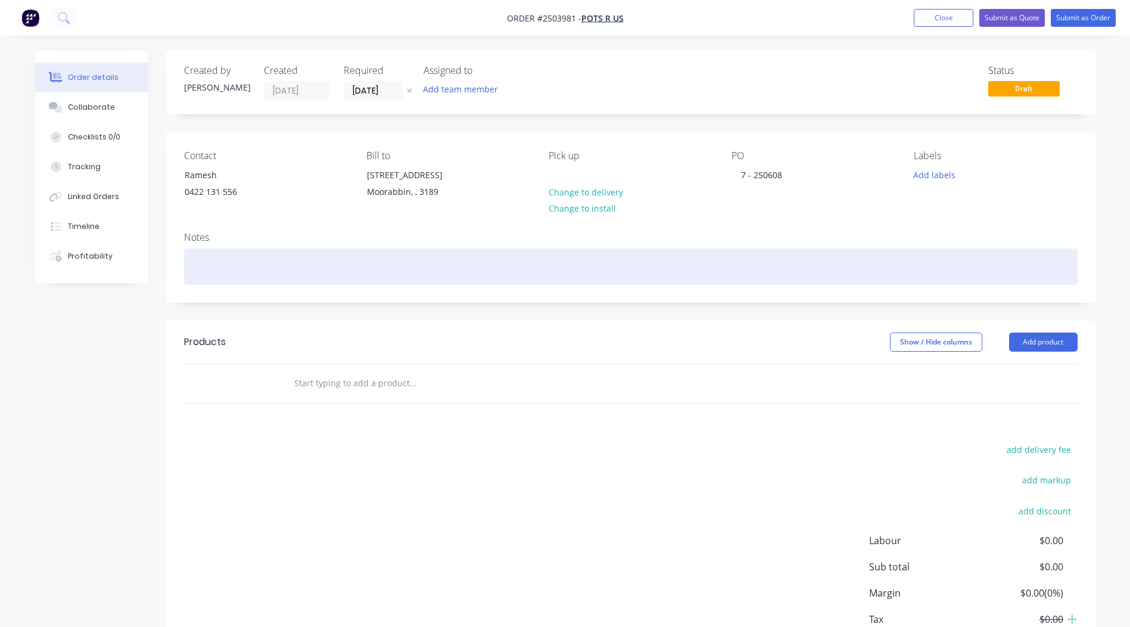
click at [222, 278] on div at bounding box center [631, 266] width 894 height 36
drag, startPoint x: 267, startPoint y: 260, endPoint x: 30, endPoint y: 282, distance: 238.2
click at [35, 282] on div "Order details Collaborate Checklists 0/0 Tracking Linked Orders Timeline Profit…" at bounding box center [565, 379] width 1085 height 657
copy div "[PERSON_NAME]"
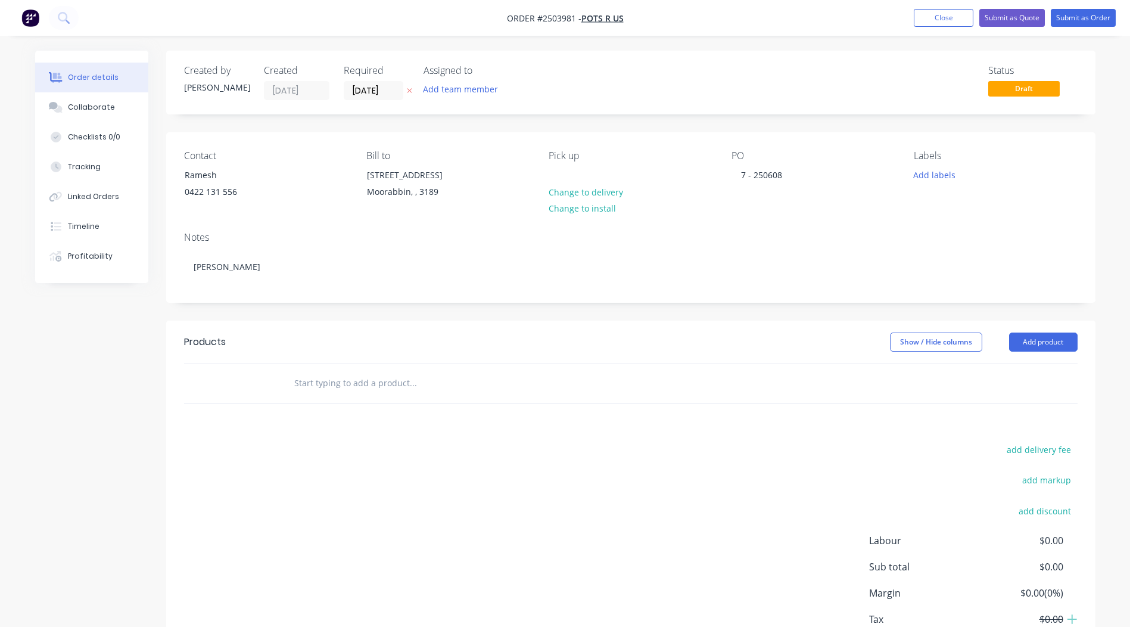
click at [762, 328] on header "Products Show / Hide columns Add product" at bounding box center [631, 342] width 930 height 43
click at [1062, 340] on button "Add product" at bounding box center [1043, 342] width 69 height 19
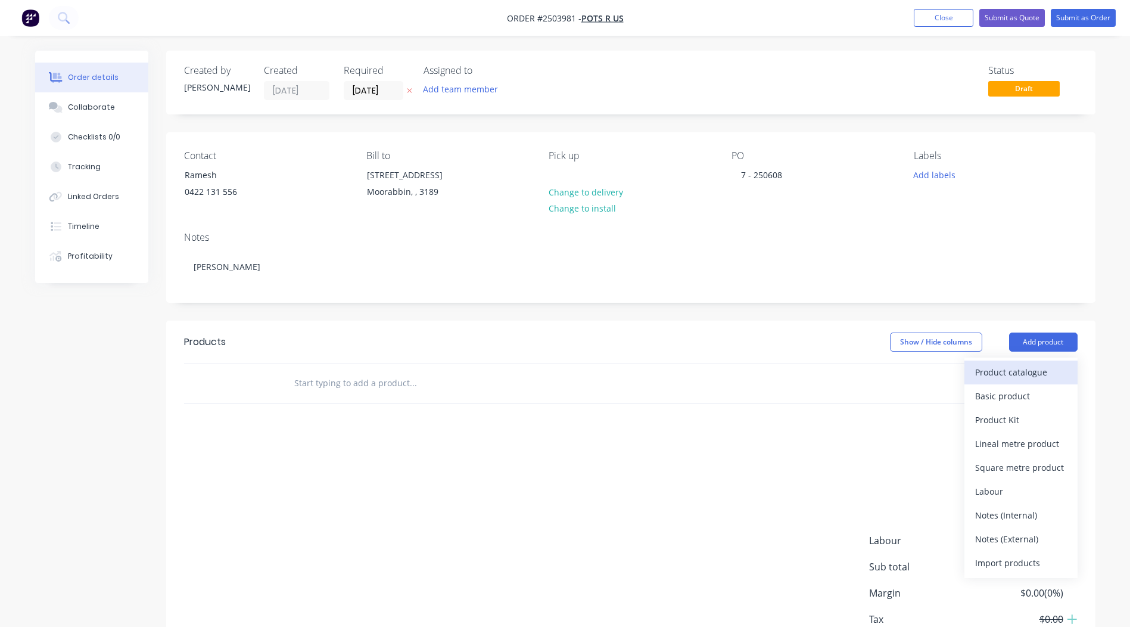
click at [1040, 371] on div "Product catalogue" at bounding box center [1021, 371] width 92 height 17
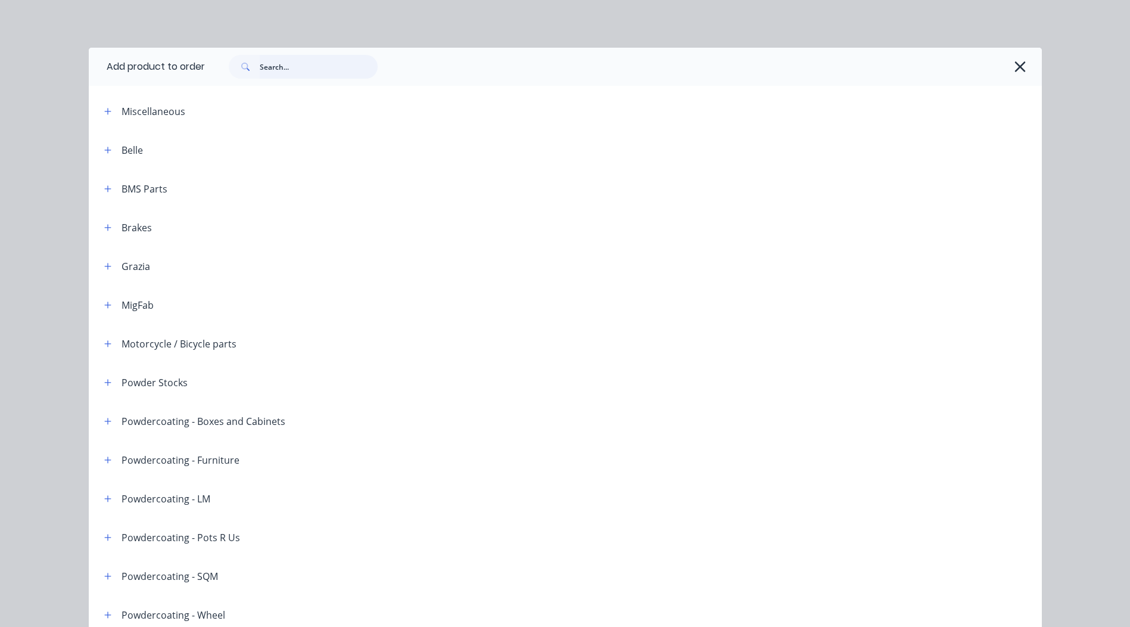
click at [285, 74] on input "text" at bounding box center [319, 67] width 118 height 24
paste input "[PERSON_NAME]"
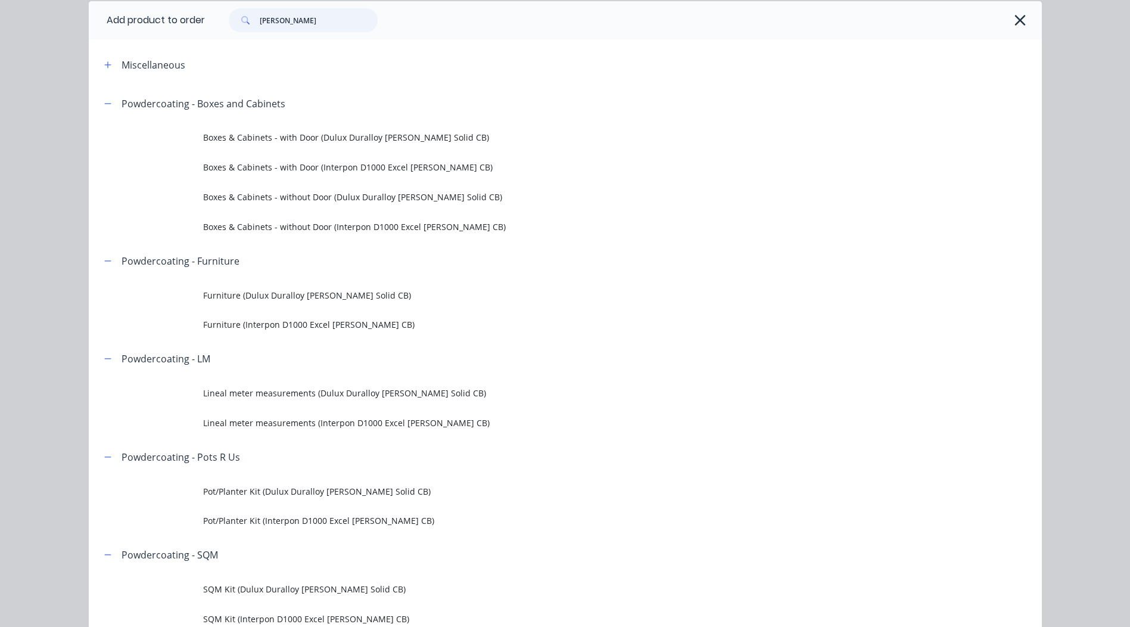
scroll to position [119, 0]
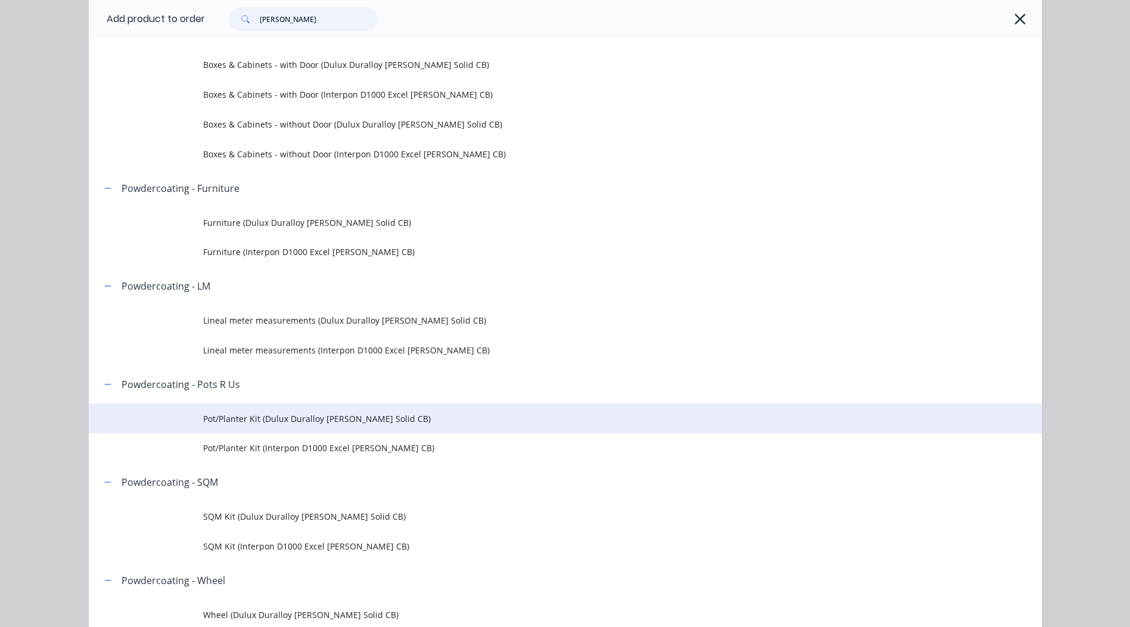
type input "[PERSON_NAME]"
click at [439, 417] on span "Pot/Planter Kit (Dulux Duralloy [PERSON_NAME] Solid CB)" at bounding box center [538, 418] width 671 height 13
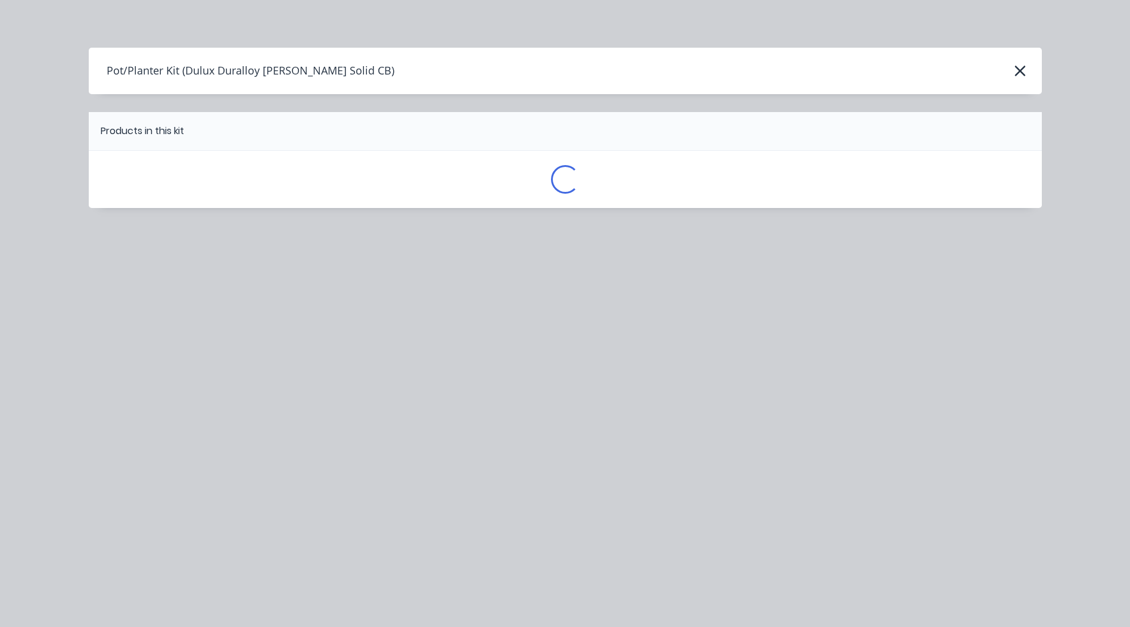
scroll to position [0, 0]
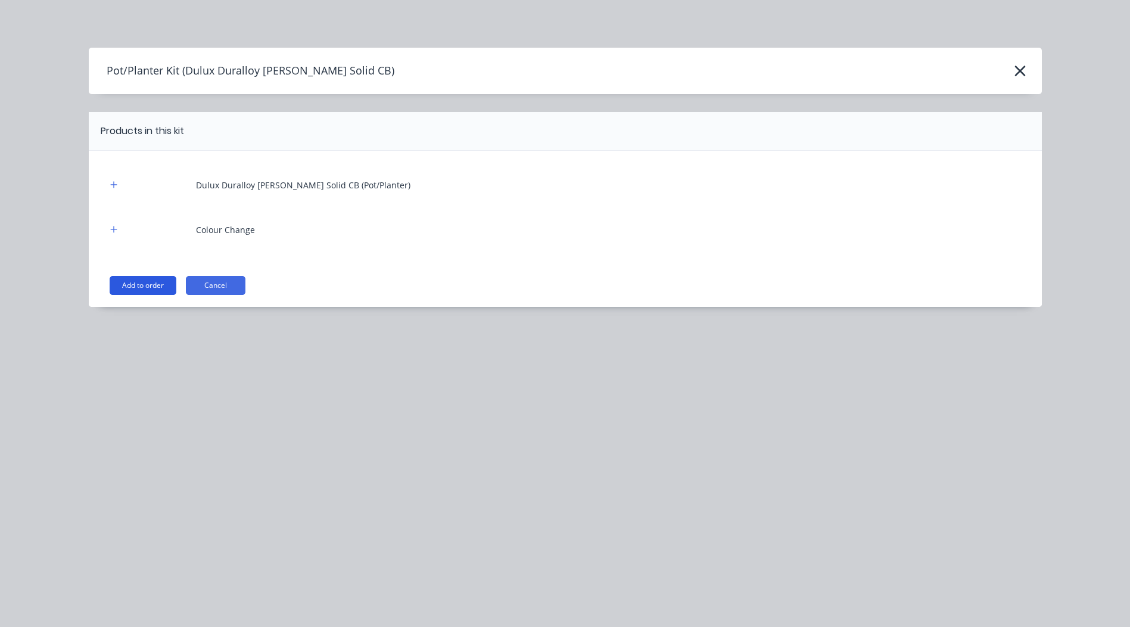
click at [145, 284] on button "Add to order" at bounding box center [143, 285] width 67 height 19
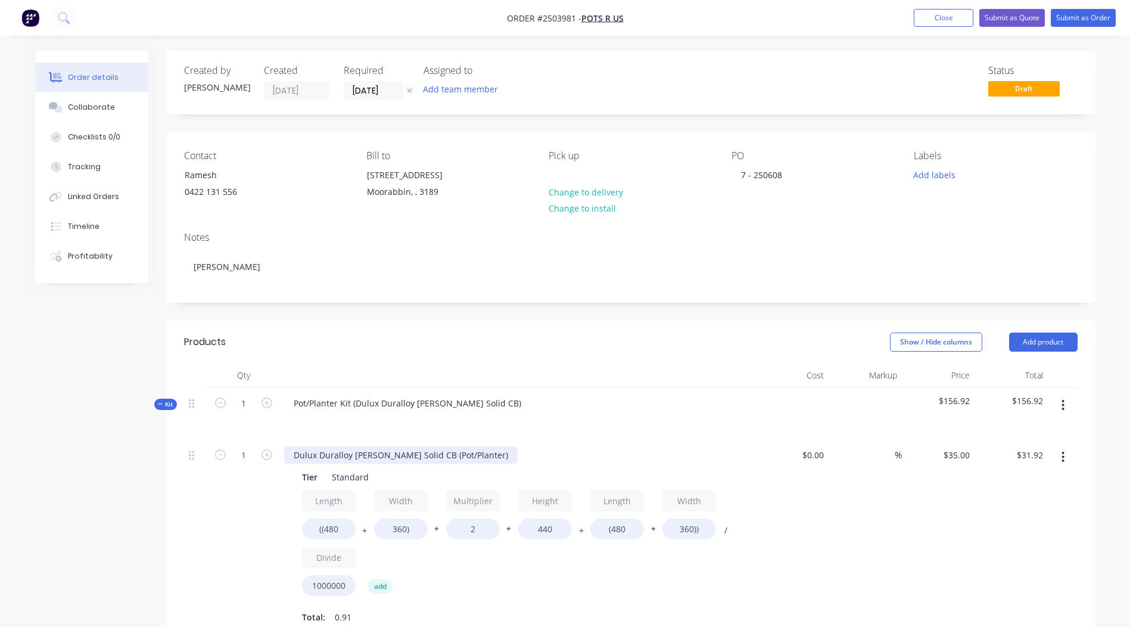
drag, startPoint x: 496, startPoint y: 454, endPoint x: 32, endPoint y: 456, distance: 464.2
click at [0, 453] on html "Order #2503981 - Pots R Us Add product Close Submit as Quote Submit as Order Or…" at bounding box center [565, 527] width 1130 height 1055
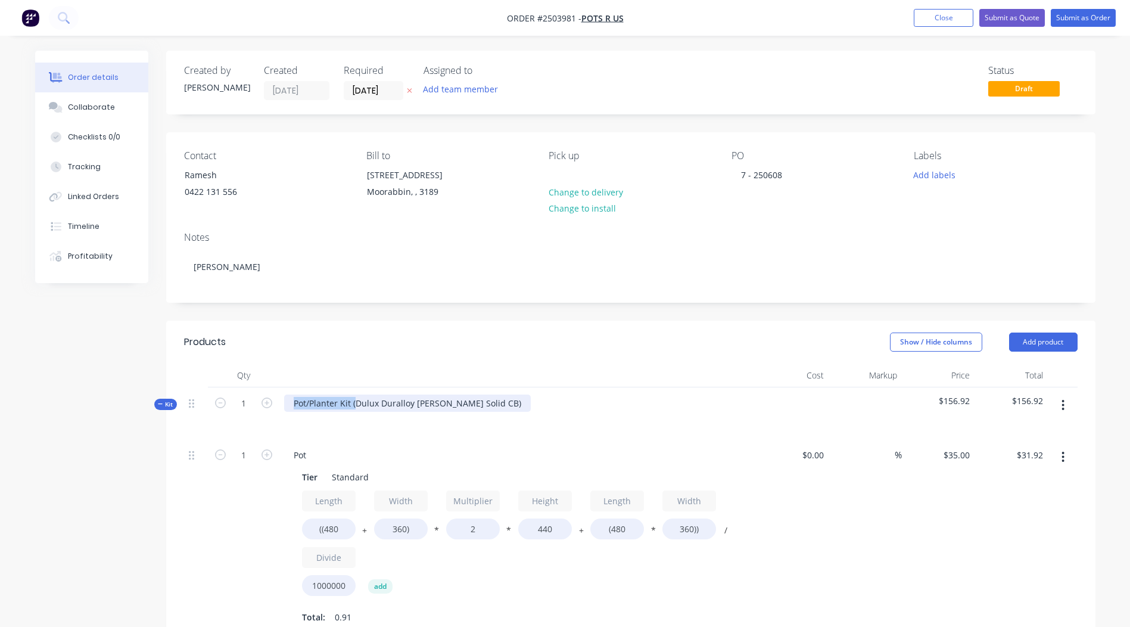
drag, startPoint x: 355, startPoint y: 401, endPoint x: 0, endPoint y: 544, distance: 382.9
click at [0, 543] on html "Order #2503981 - Pots R Us Add product Close Submit as Quote Submit as Order Or…" at bounding box center [565, 527] width 1130 height 1055
click at [455, 403] on div "Dulux Duralloy [PERSON_NAME] Solid CB)" at bounding box center [376, 402] width 185 height 17
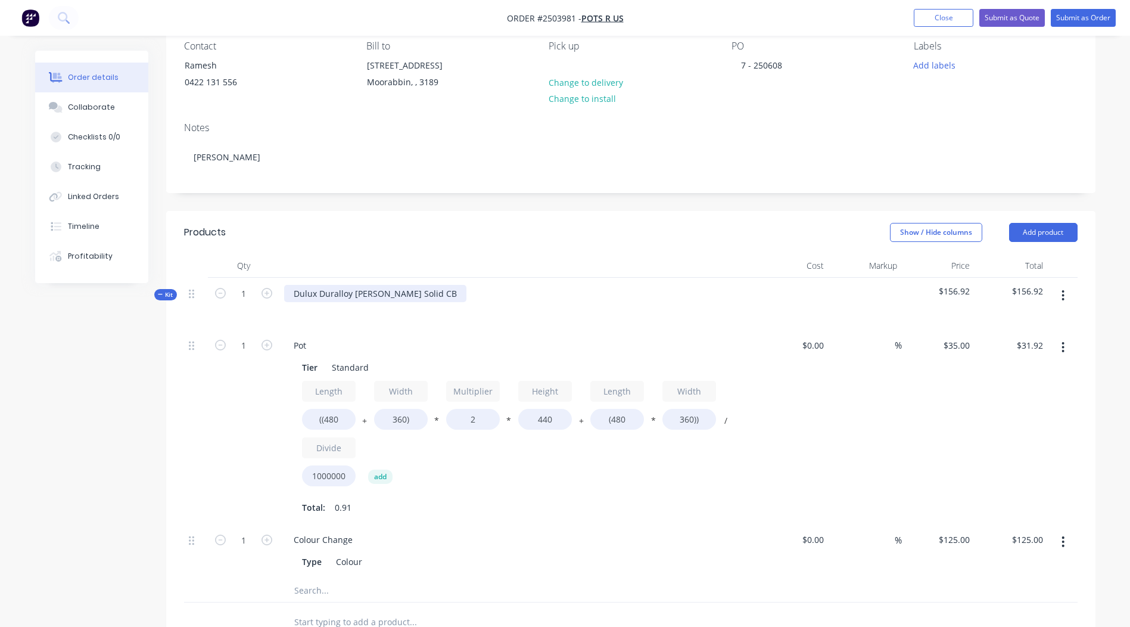
scroll to position [298, 0]
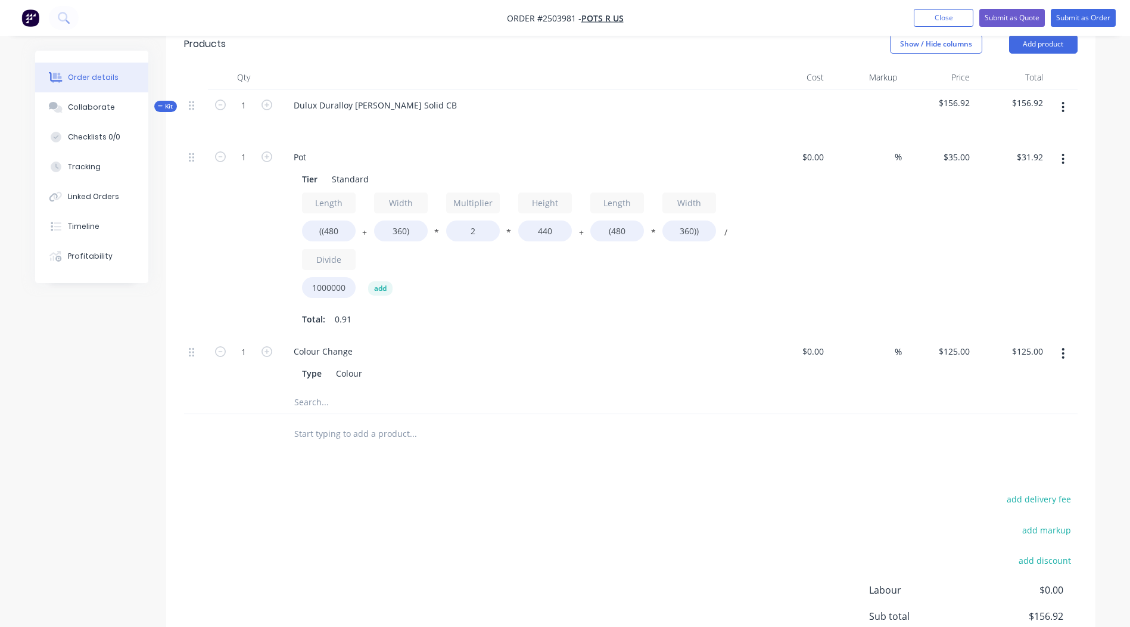
click at [356, 236] on div "Length ((480 + Width 360) * Multiplier 2 * Height 440 + Length (480 * Width 360…" at bounding box center [517, 247] width 431 height 111
click at [349, 235] on input "((480" at bounding box center [329, 230] width 54 height 21
type input "((1800"
type input "$72.58"
click at [400, 233] on input "360)" at bounding box center [401, 230] width 54 height 21
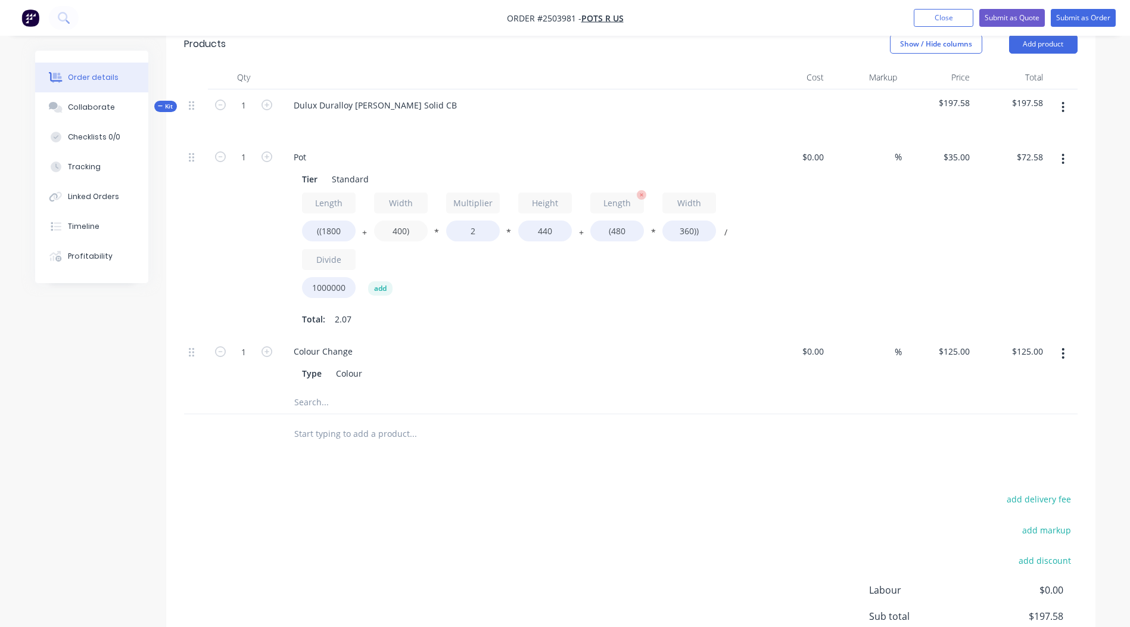
type input "400)"
type input "$73.81"
click at [635, 228] on input "(480" at bounding box center [618, 230] width 54 height 21
type input "(1800"
type input "$90.44"
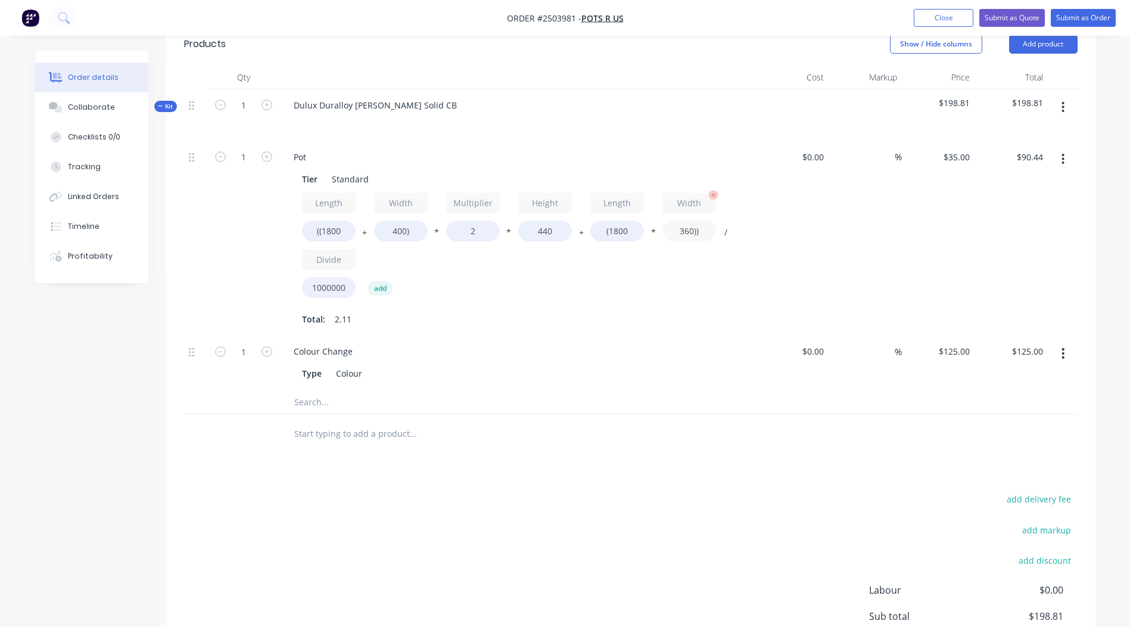
click at [694, 226] on input "360))" at bounding box center [690, 230] width 54 height 21
click at [689, 234] on input "360))" at bounding box center [690, 230] width 54 height 21
type input "400))"
type input "$92.96"
drag, startPoint x: 560, startPoint y: 231, endPoint x: 469, endPoint y: 233, distance: 90.6
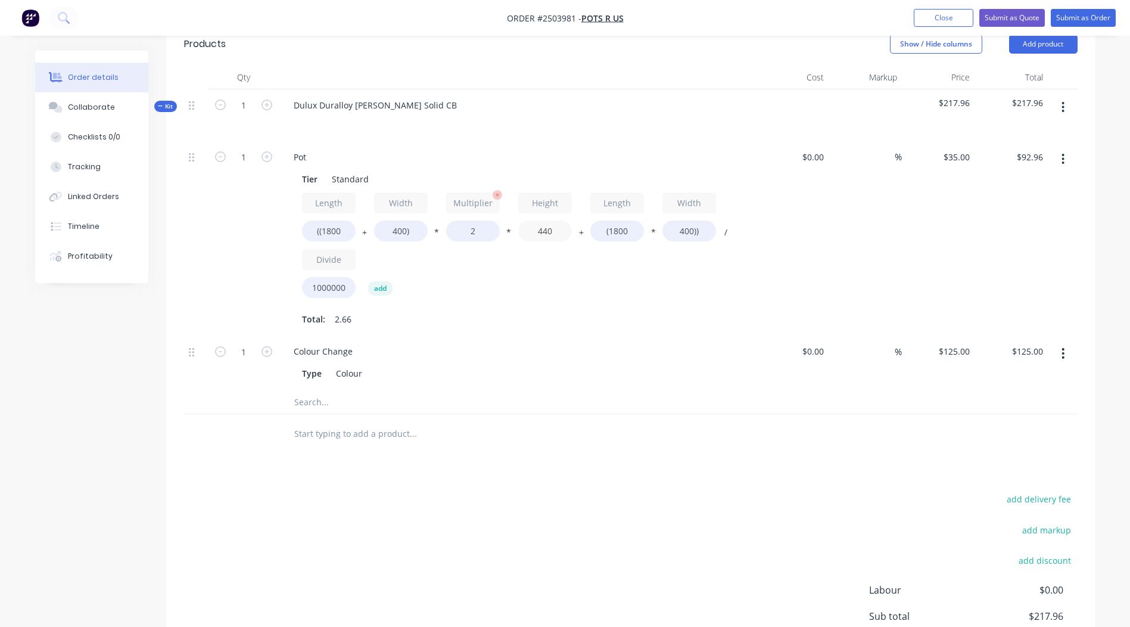
click at [481, 232] on div "Length ((1800 + Width 400) * Multiplier 2 * Height 440 + Length (1800 * Width 4…" at bounding box center [517, 247] width 431 height 111
type input "600"
click at [939, 237] on div "$35.00 $35.00" at bounding box center [938, 238] width 73 height 195
type input "$117.60"
click at [262, 154] on icon "button" at bounding box center [267, 156] width 11 height 11
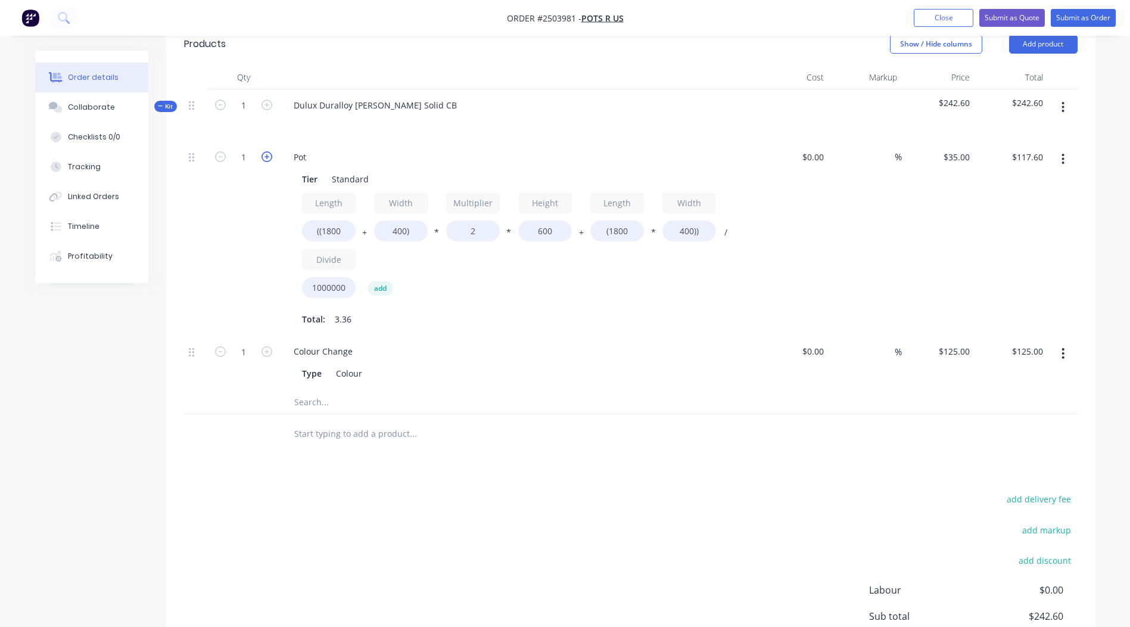
type input "2"
type input "$235.20"
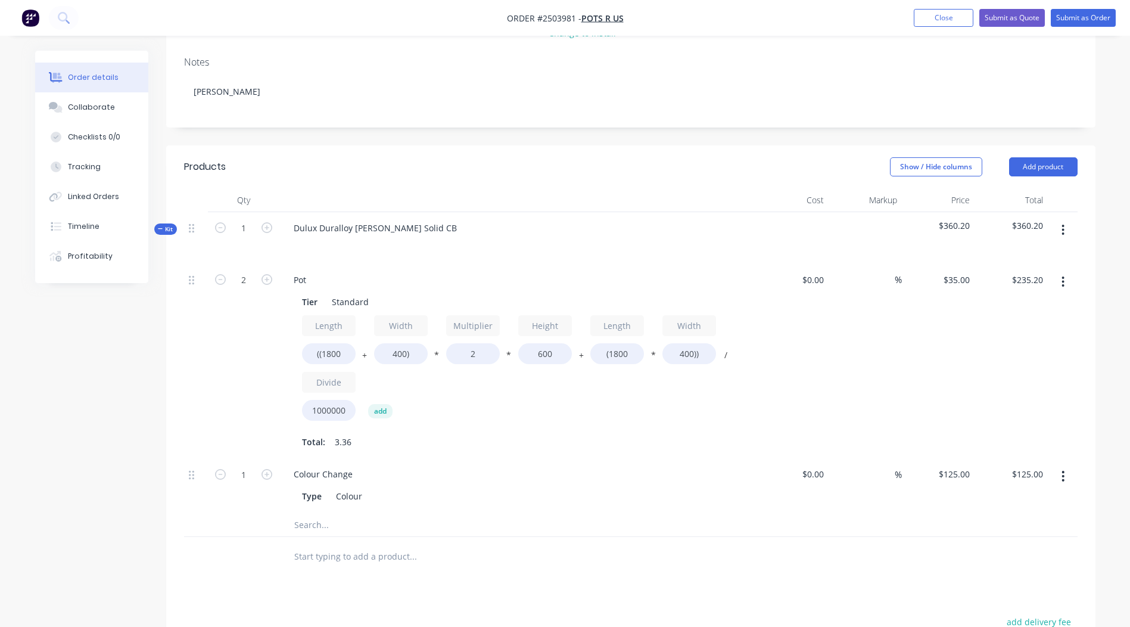
scroll to position [196, 0]
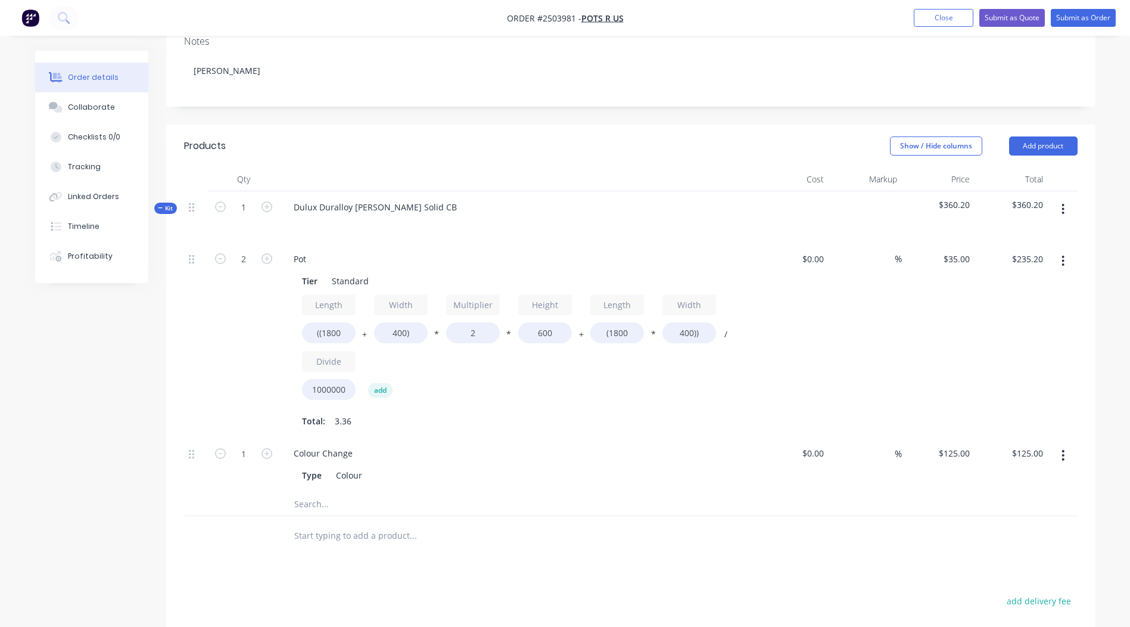
click at [1071, 209] on button "button" at bounding box center [1063, 208] width 28 height 21
click at [1005, 243] on div "Add product to kit" at bounding box center [1021, 240] width 92 height 17
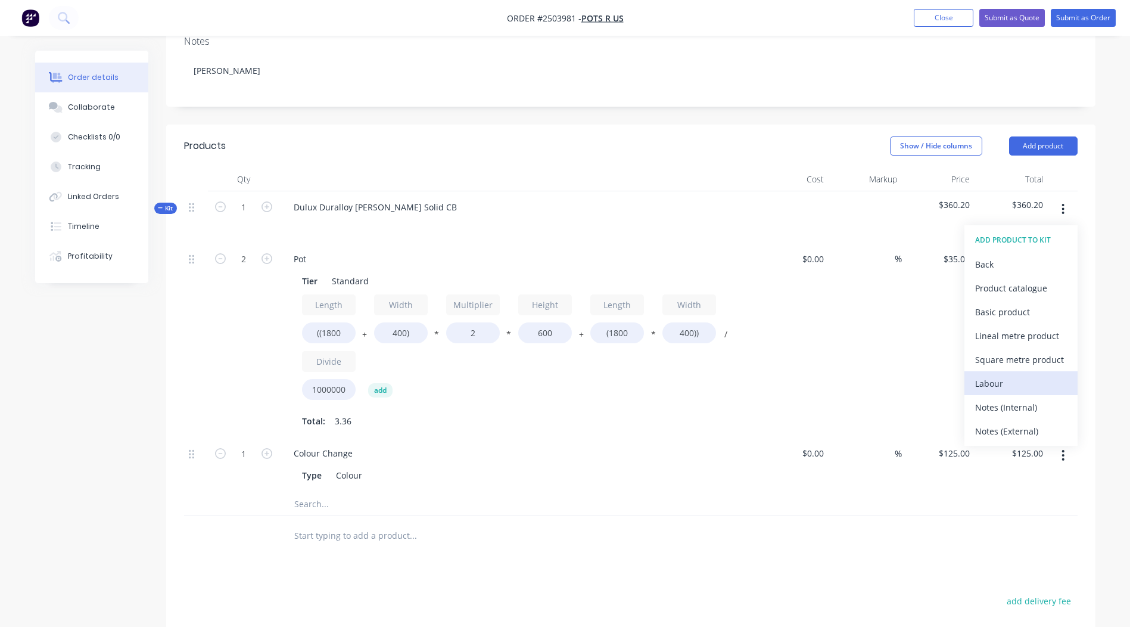
click at [996, 380] on div "Labour" at bounding box center [1021, 383] width 92 height 17
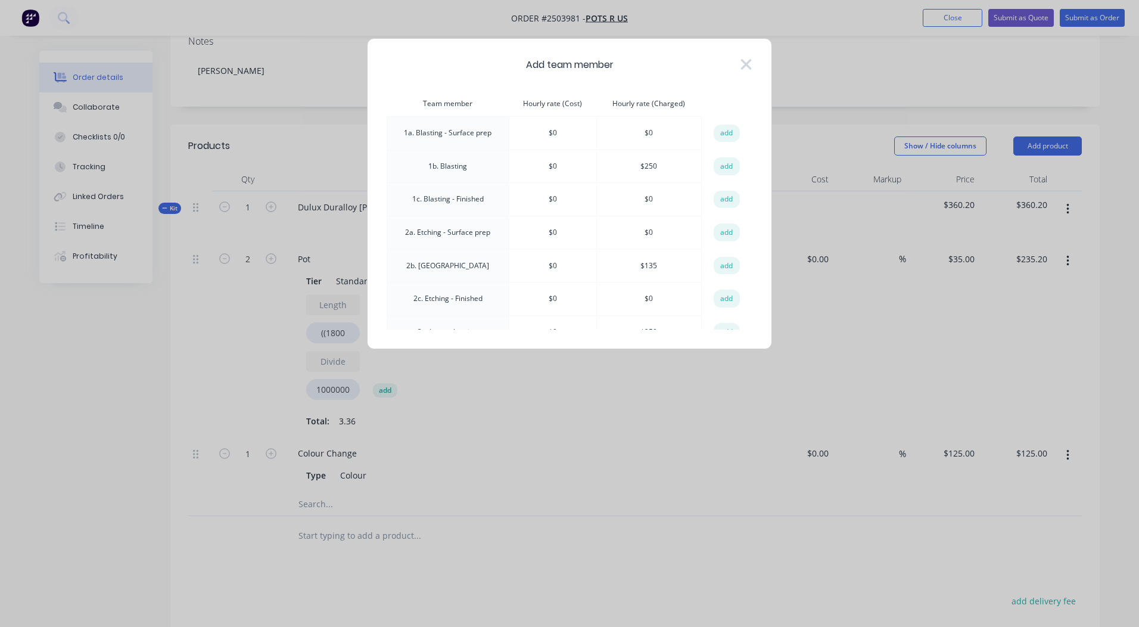
click at [728, 162] on button "add" at bounding box center [727, 166] width 26 height 18
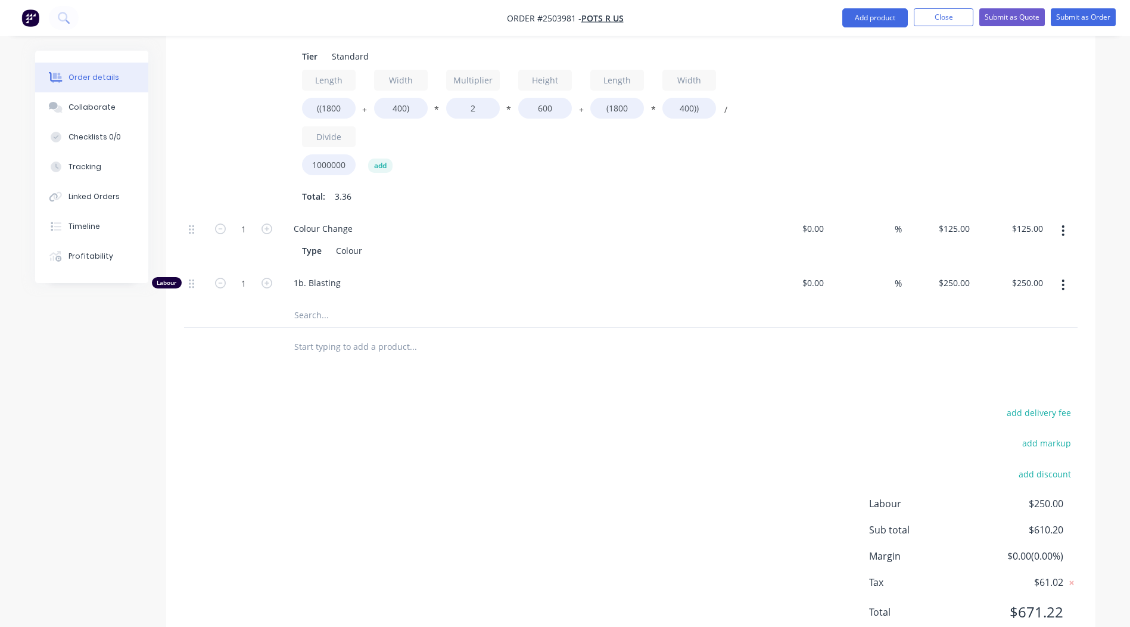
scroll to position [464, 0]
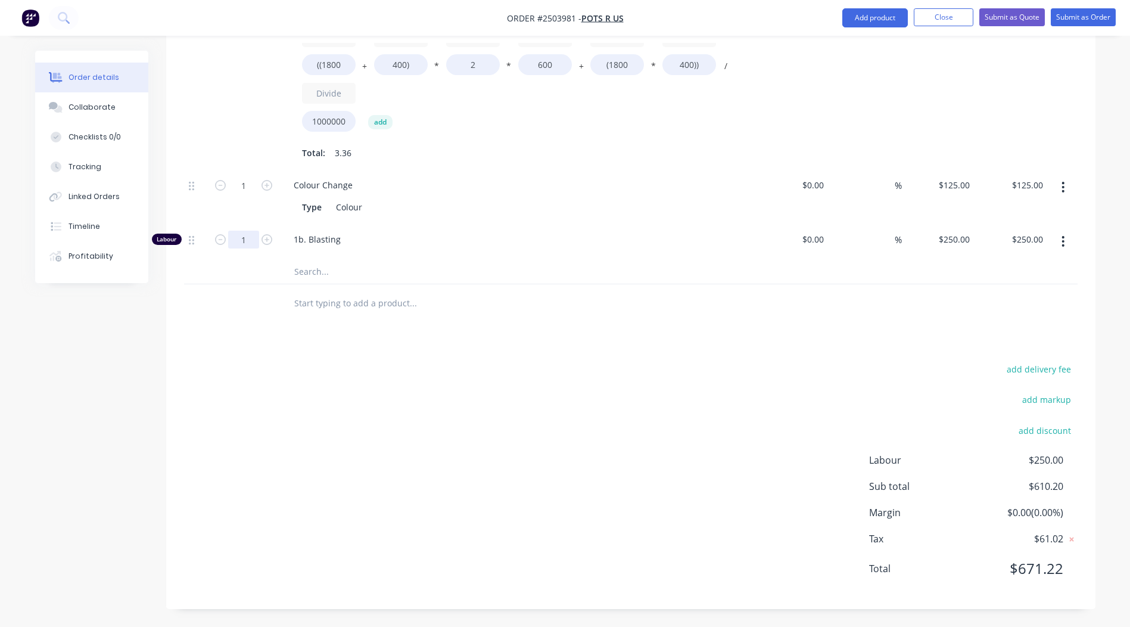
type input "0.1667"
type input "$41.68"
click at [441, 486] on div "add delivery fee add markup add discount Labour $41.68 Sub total $401.88 Margin…" at bounding box center [631, 476] width 894 height 230
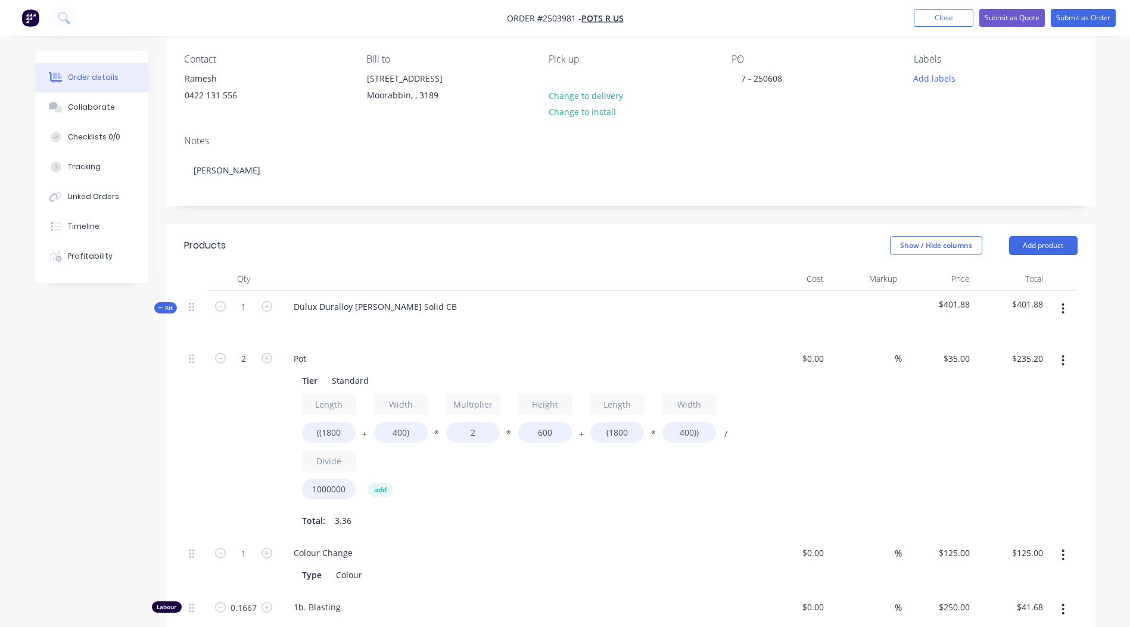
scroll to position [87, 0]
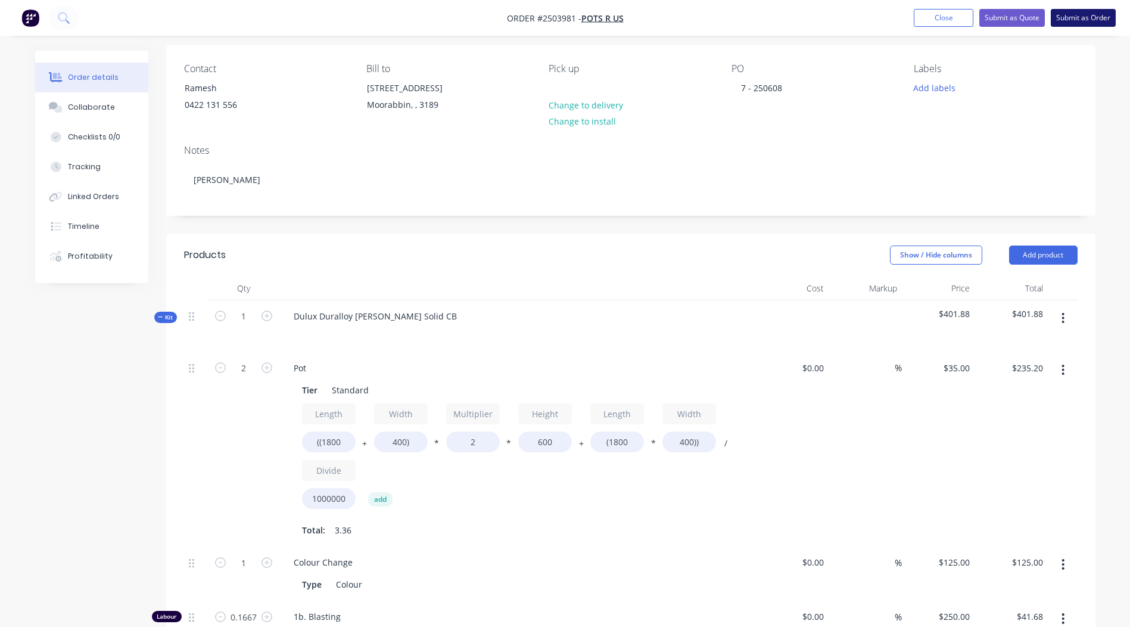
click at [1075, 24] on button "Submit as Order" at bounding box center [1083, 18] width 65 height 18
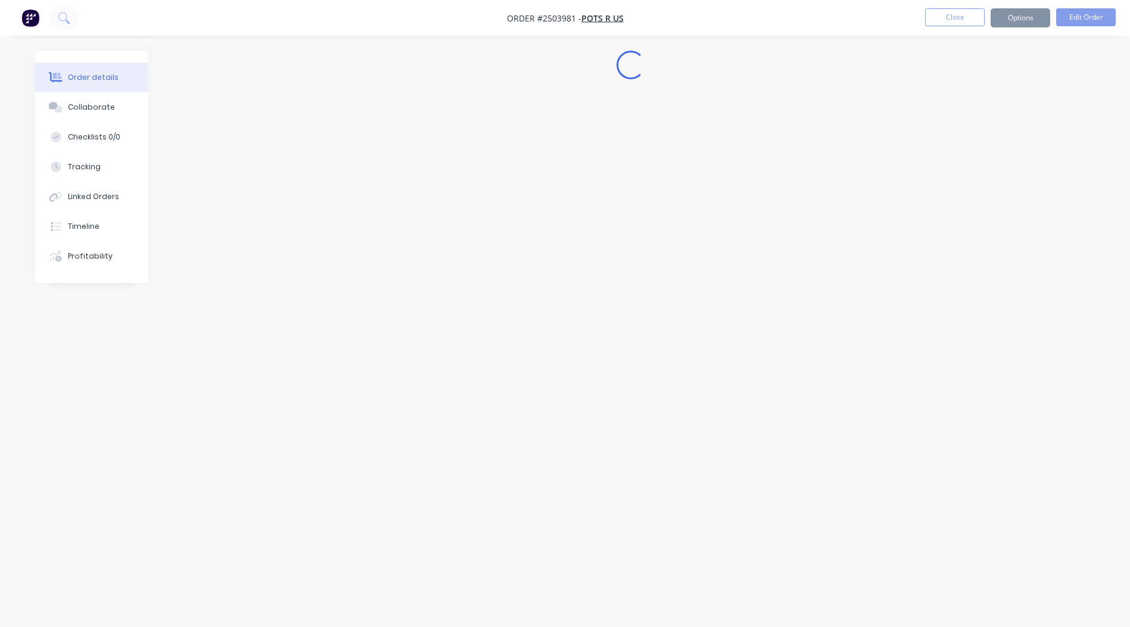
scroll to position [0, 0]
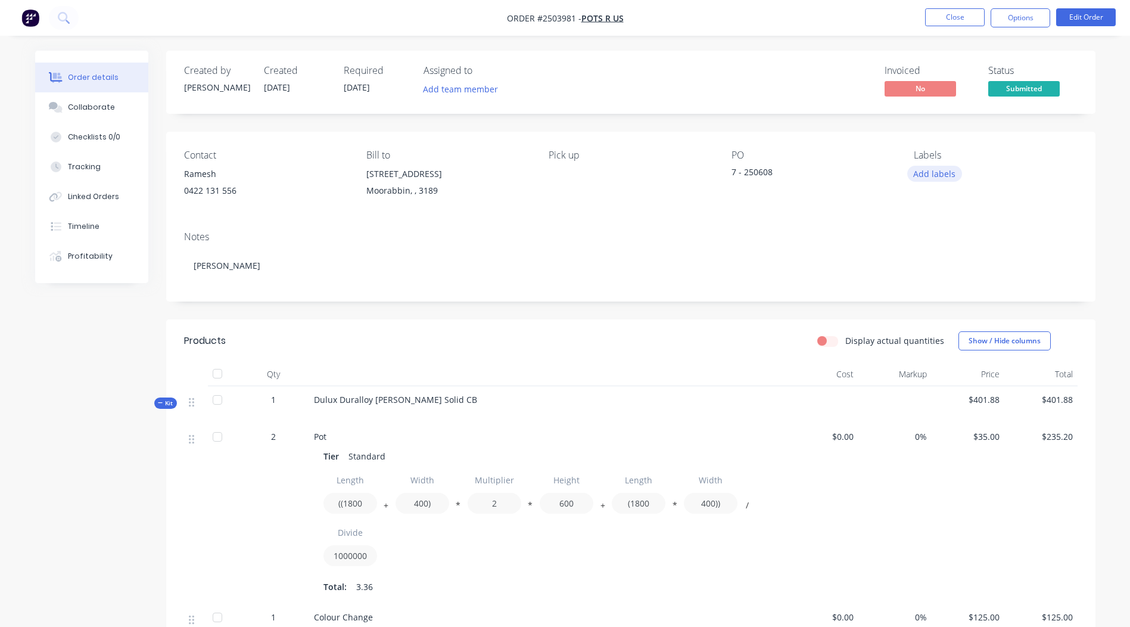
click at [937, 169] on button "Add labels" at bounding box center [935, 174] width 55 height 16
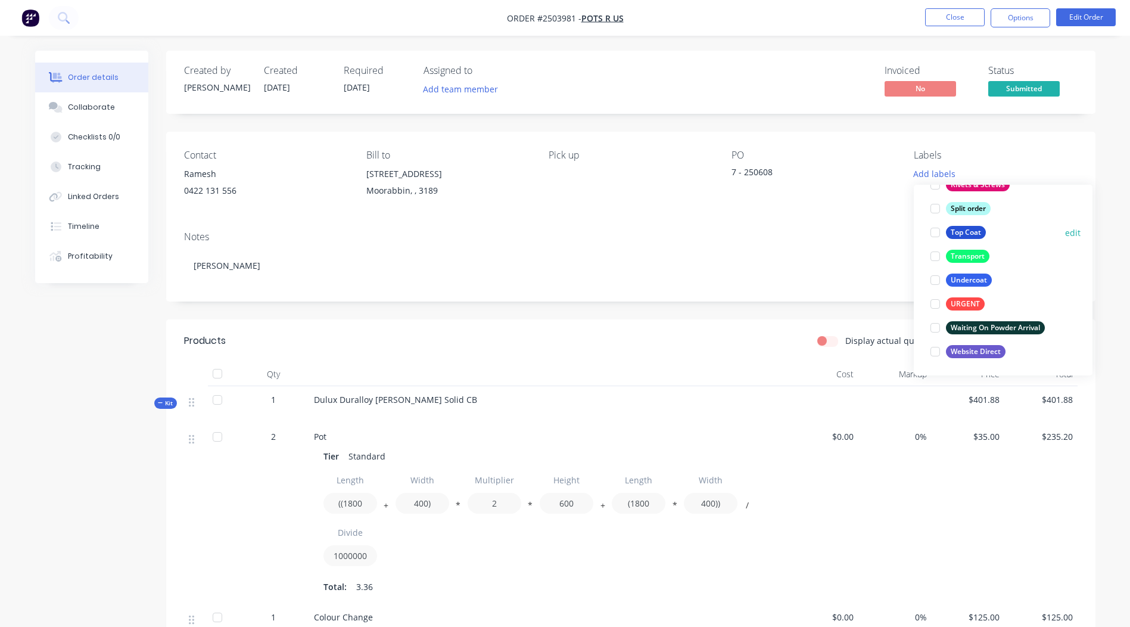
click at [964, 235] on div "Top Coat" at bounding box center [966, 232] width 40 height 13
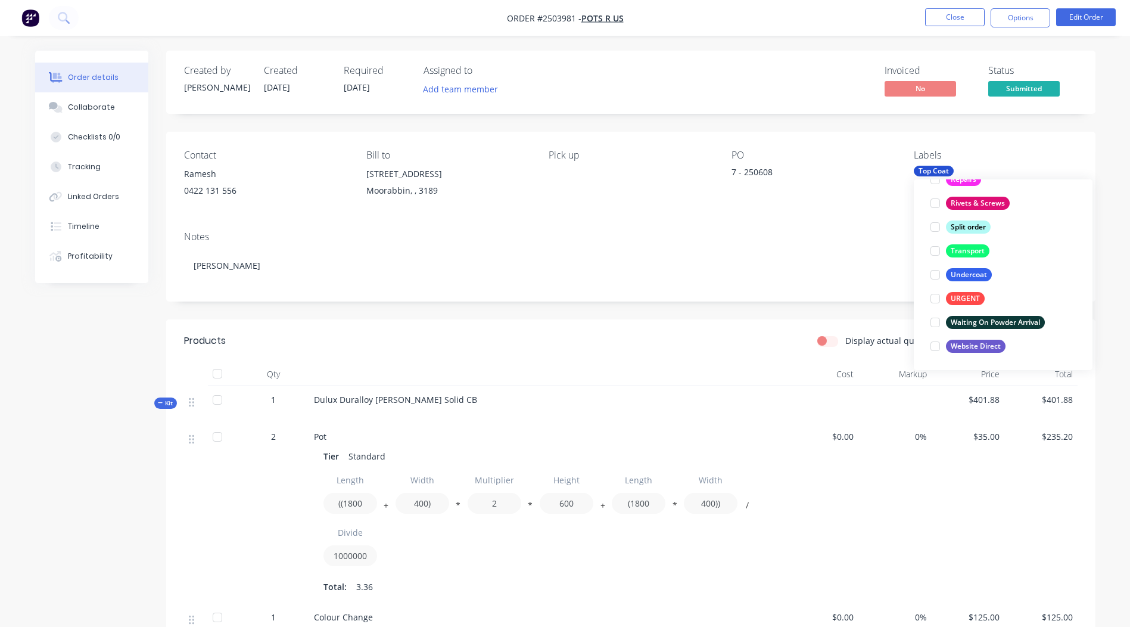
scroll to position [48, 0]
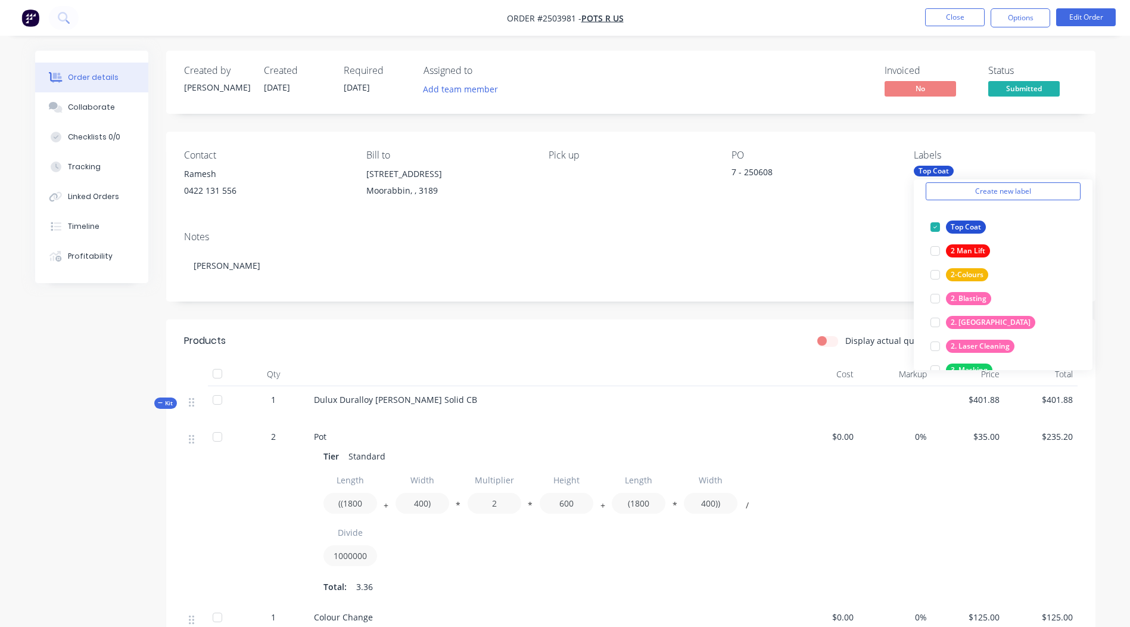
click at [874, 223] on div "Notes [PERSON_NAME]" at bounding box center [631, 262] width 930 height 80
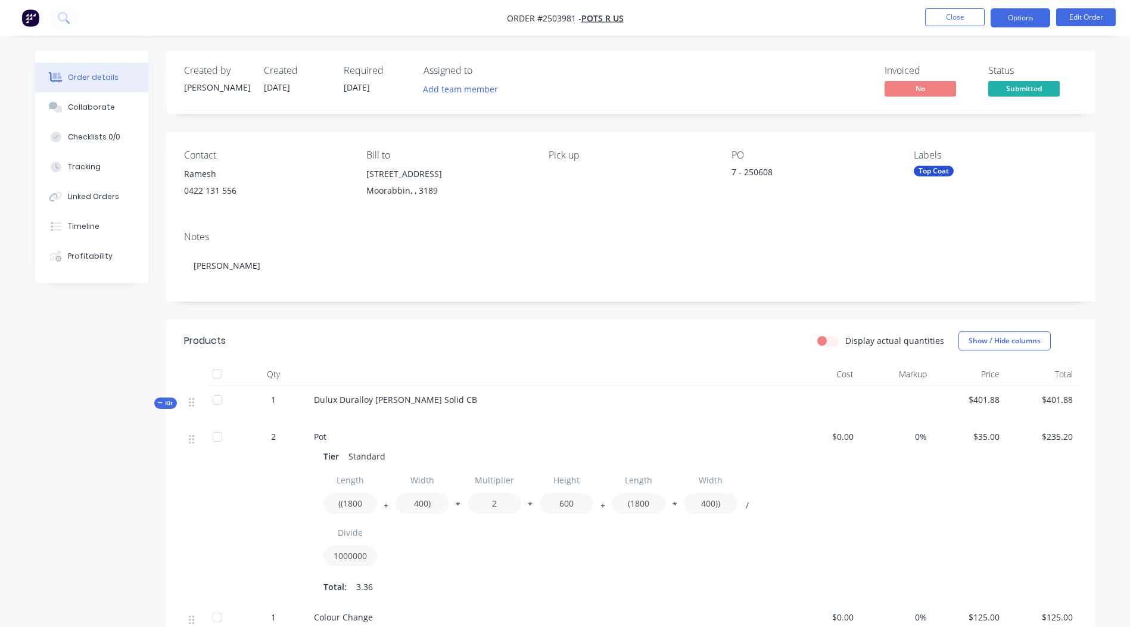
drag, startPoint x: 1004, startPoint y: 26, endPoint x: 1012, endPoint y: 21, distance: 9.6
click at [1006, 24] on button "Options" at bounding box center [1021, 17] width 60 height 19
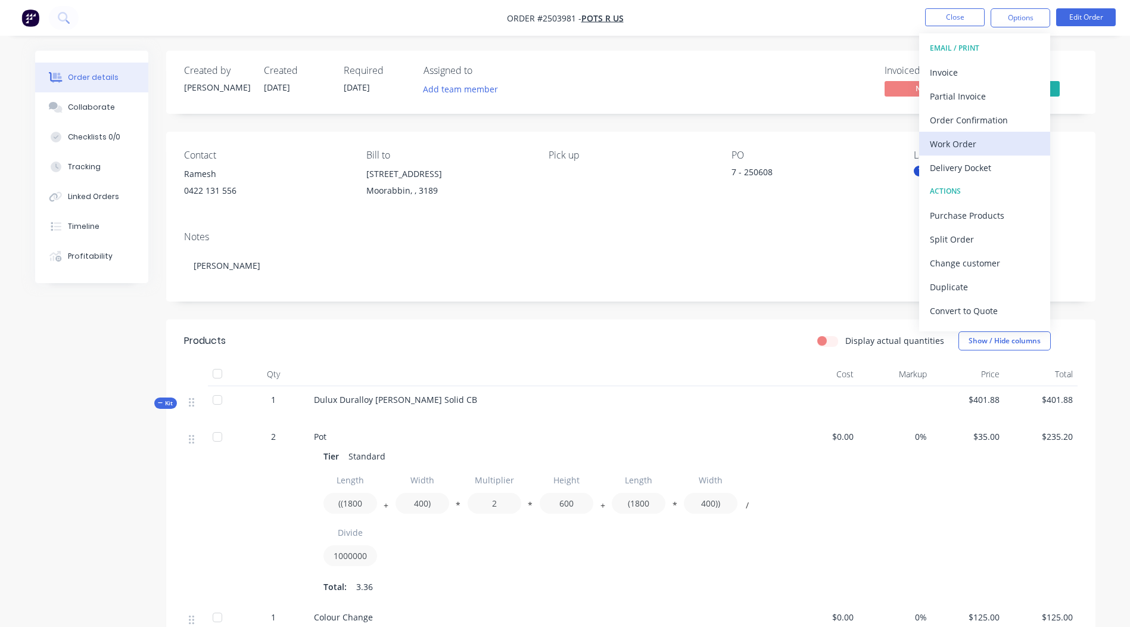
click at [981, 144] on div "Work Order" at bounding box center [985, 143] width 110 height 17
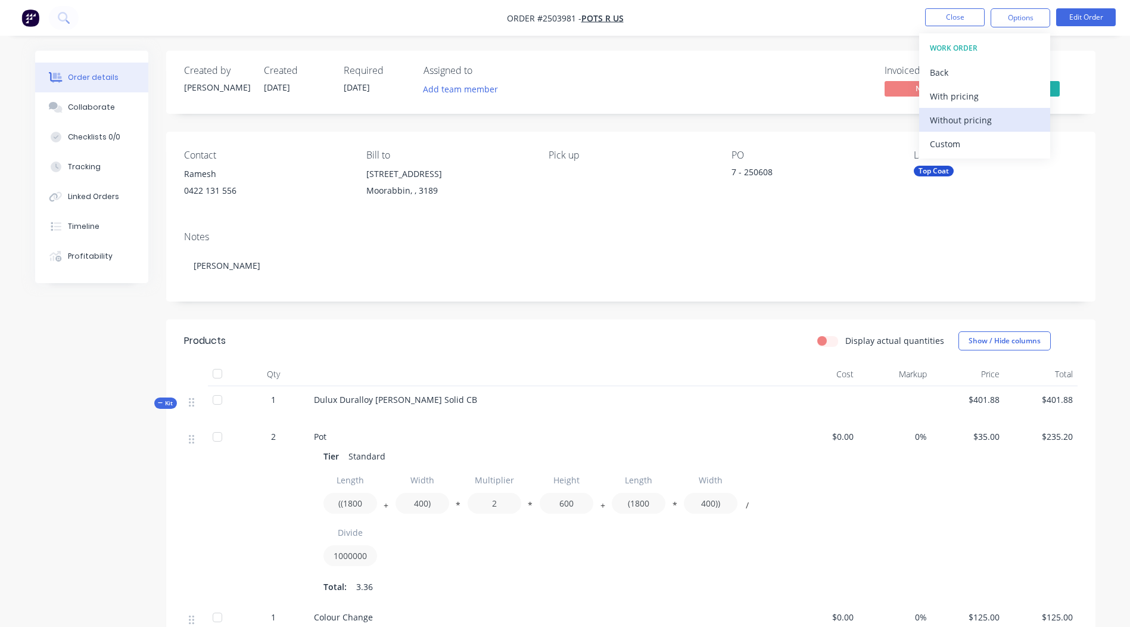
click at [993, 119] on div "Without pricing" at bounding box center [985, 119] width 110 height 17
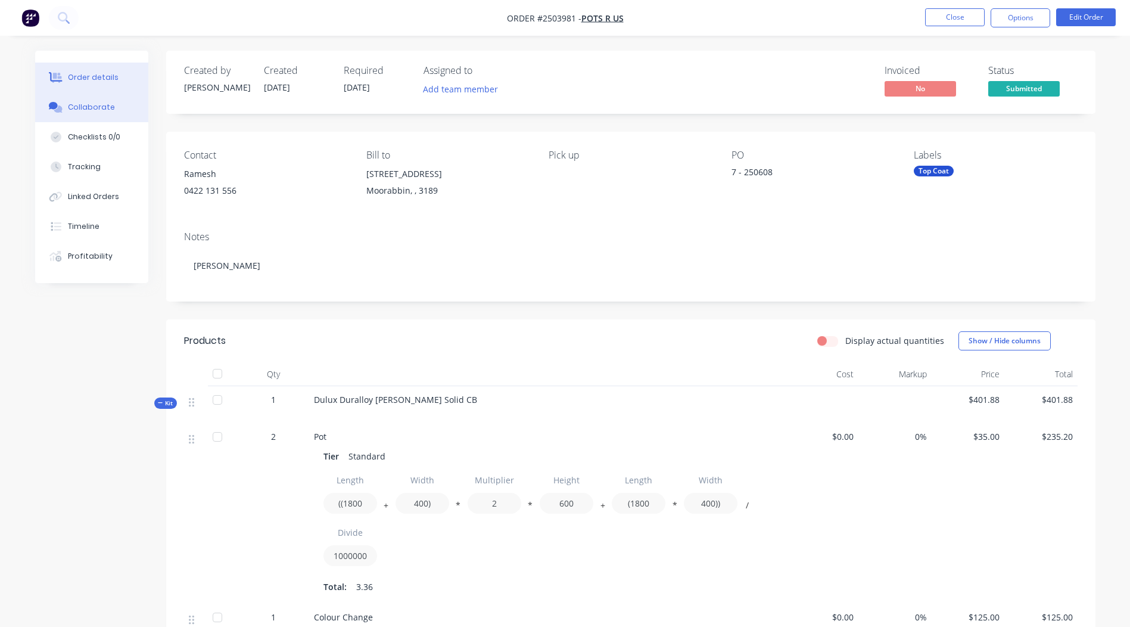
click at [112, 104] on button "Collaborate" at bounding box center [91, 107] width 113 height 30
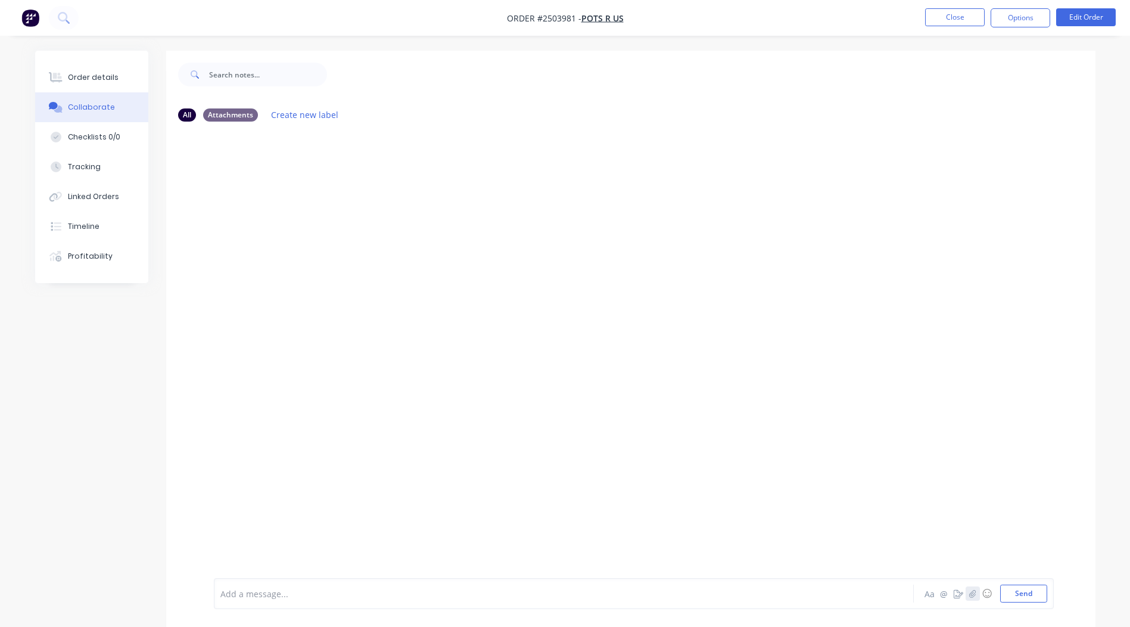
click at [979, 594] on button "button" at bounding box center [973, 593] width 14 height 14
click at [1027, 592] on button "Send" at bounding box center [1023, 594] width 47 height 18
click at [97, 74] on div "Order details" at bounding box center [93, 77] width 51 height 11
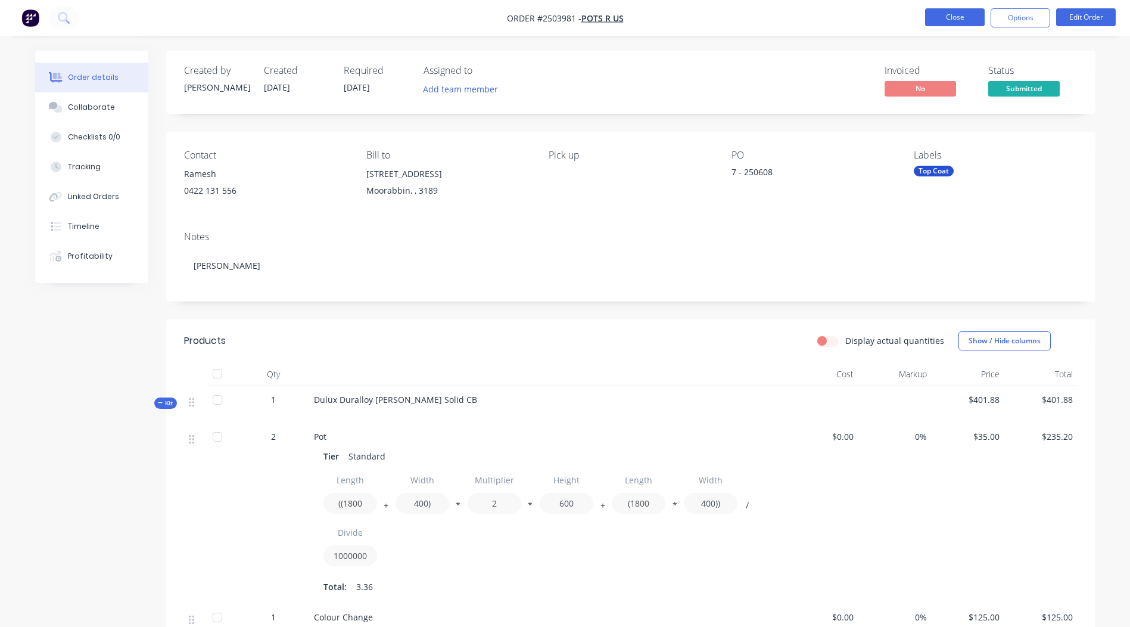
click at [953, 14] on button "Close" at bounding box center [955, 17] width 60 height 18
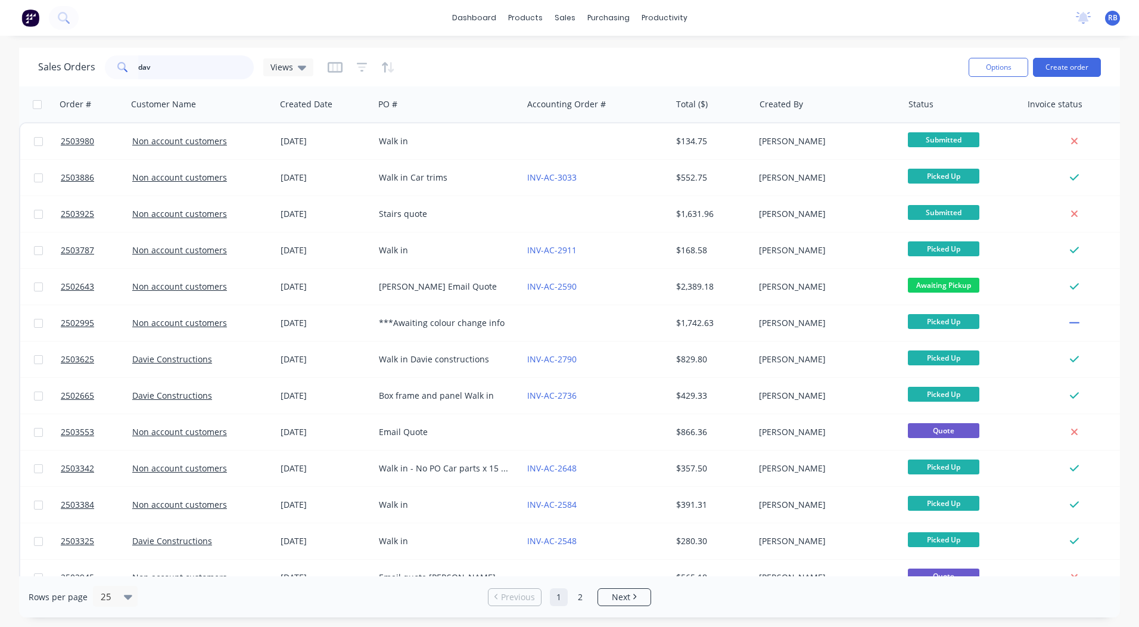
drag, startPoint x: 181, startPoint y: 69, endPoint x: 10, endPoint y: 71, distance: 171.0
click at [39, 71] on div "Sales Orders dav Views" at bounding box center [175, 67] width 275 height 24
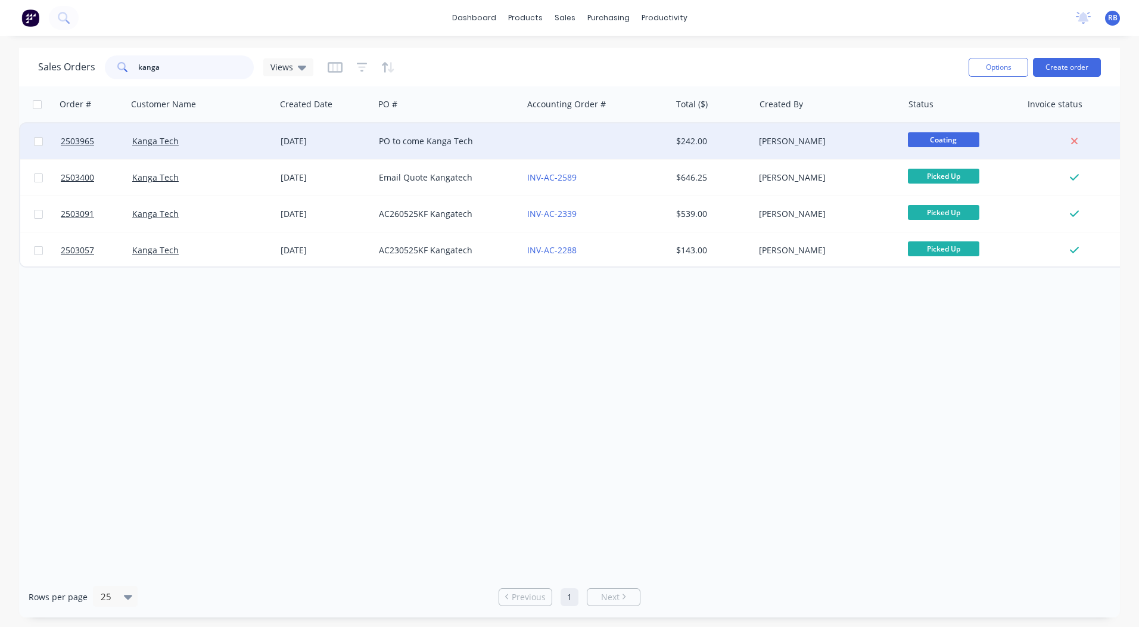
type input "kanga"
click at [571, 135] on div at bounding box center [597, 141] width 148 height 36
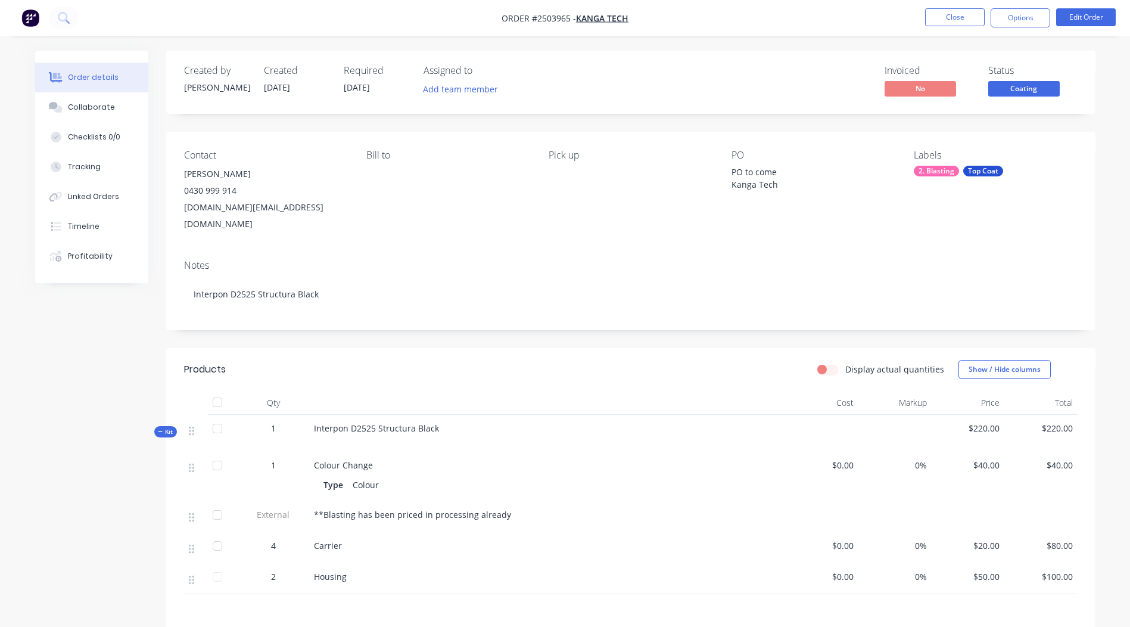
click at [1030, 82] on span "Coating" at bounding box center [1025, 88] width 72 height 15
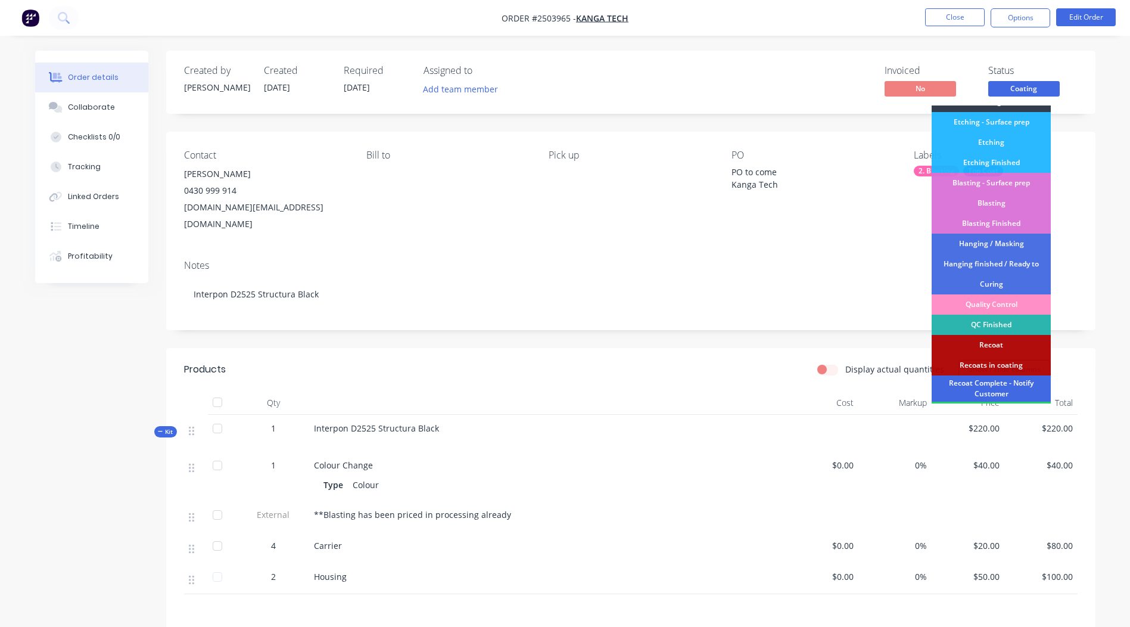
scroll to position [255, 0]
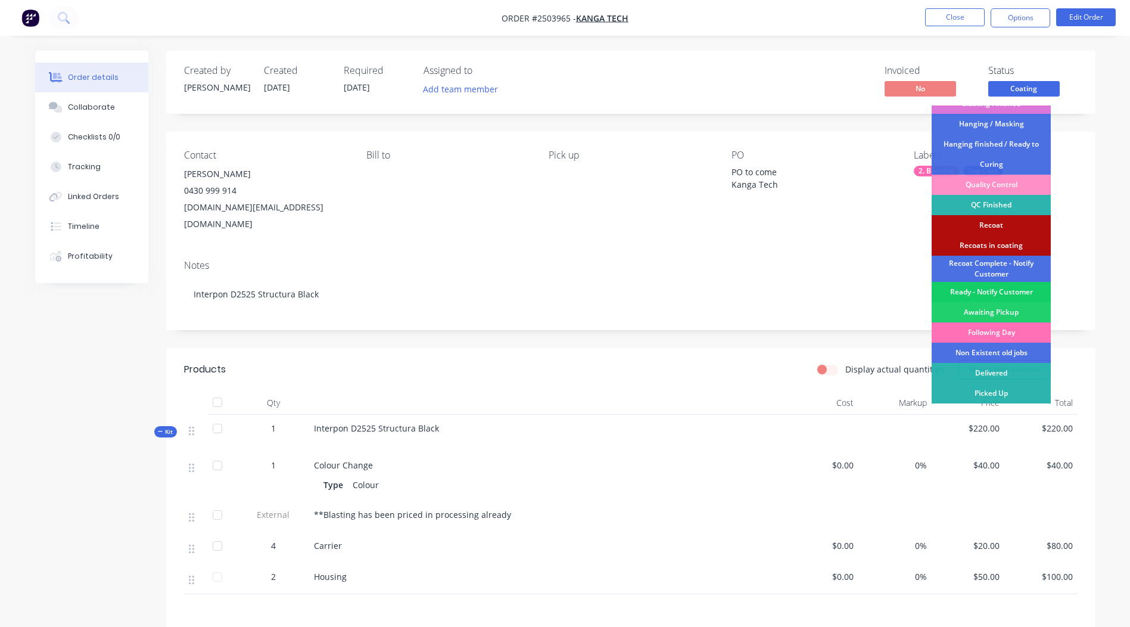
click at [994, 293] on div "Ready - Notify Customer" at bounding box center [991, 292] width 119 height 20
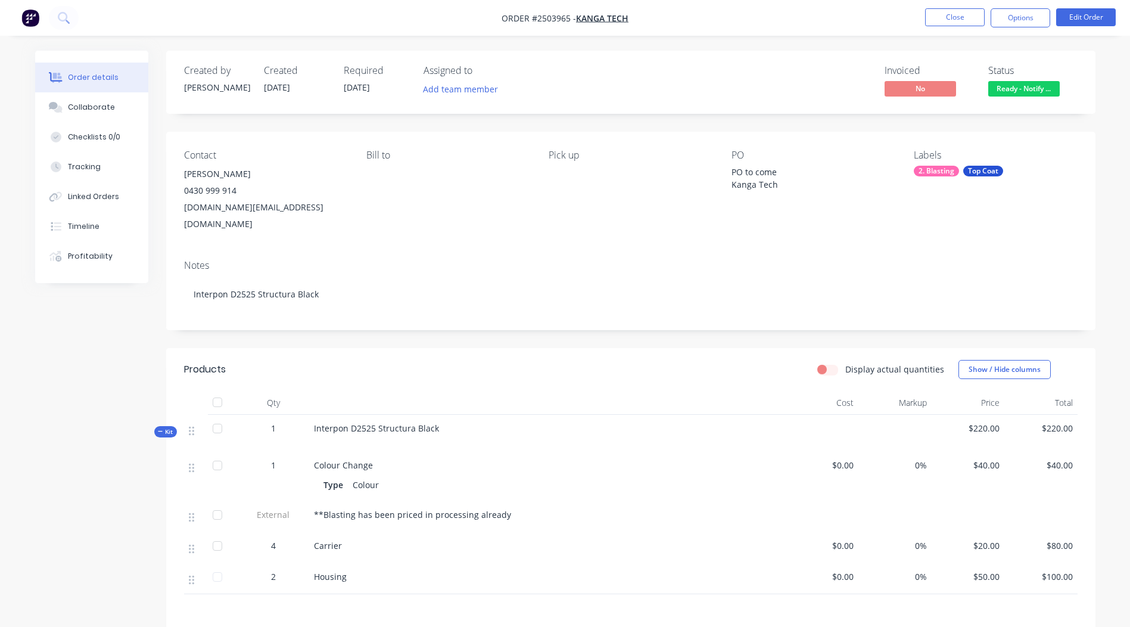
click at [962, 34] on nav "Order #2503965 - Kanga Tech Close Options Edit Order" at bounding box center [565, 18] width 1130 height 36
click at [958, 23] on button "Close" at bounding box center [955, 17] width 60 height 18
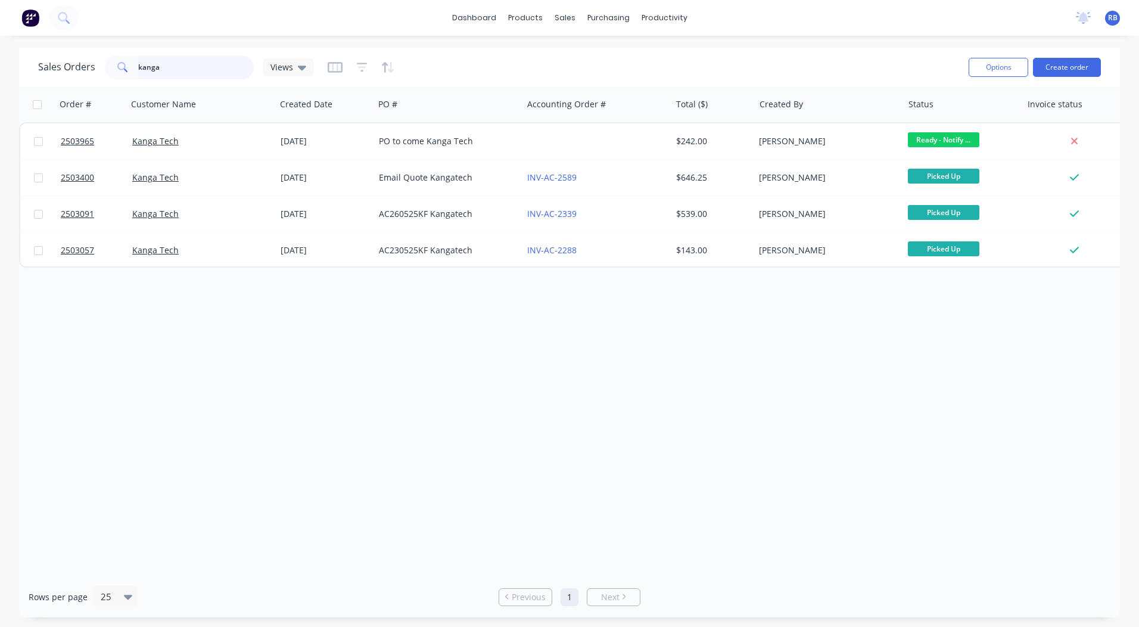
click at [46, 72] on div "Sales Orders kanga Views" at bounding box center [175, 67] width 275 height 24
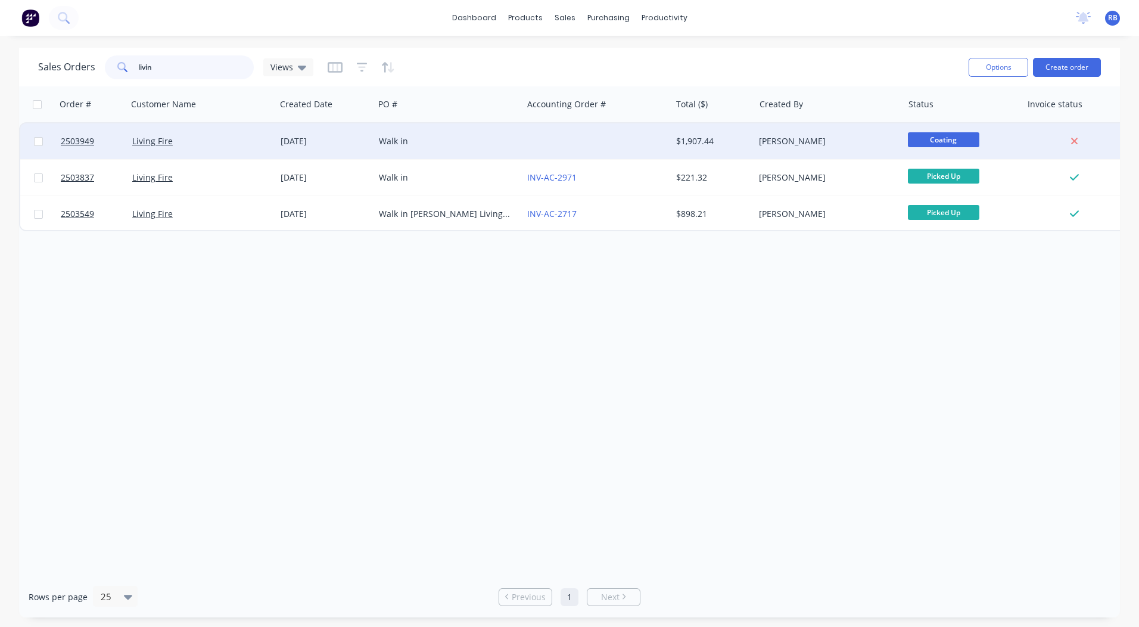
type input "livin"
click at [233, 138] on div "Living Fire" at bounding box center [198, 141] width 132 height 12
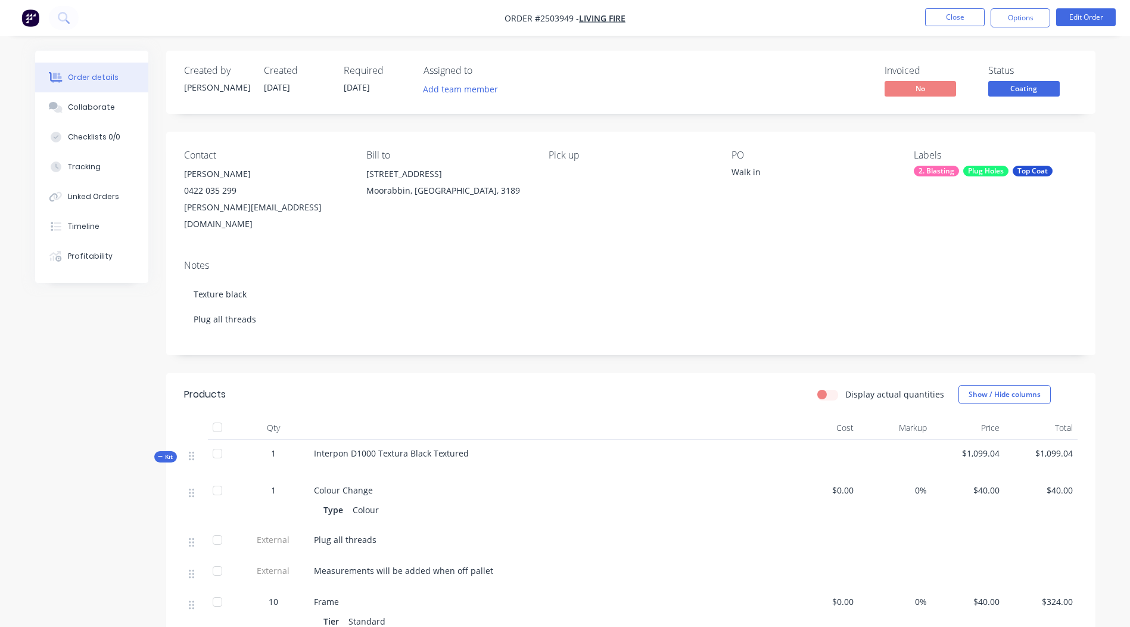
click at [1027, 88] on span "Coating" at bounding box center [1025, 88] width 72 height 15
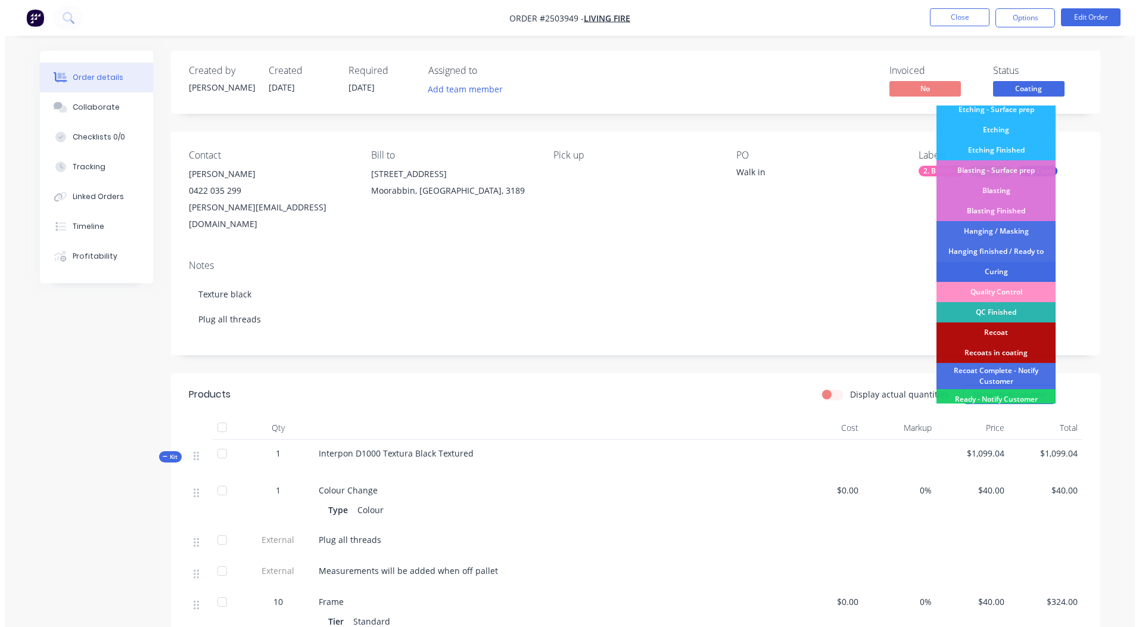
scroll to position [255, 0]
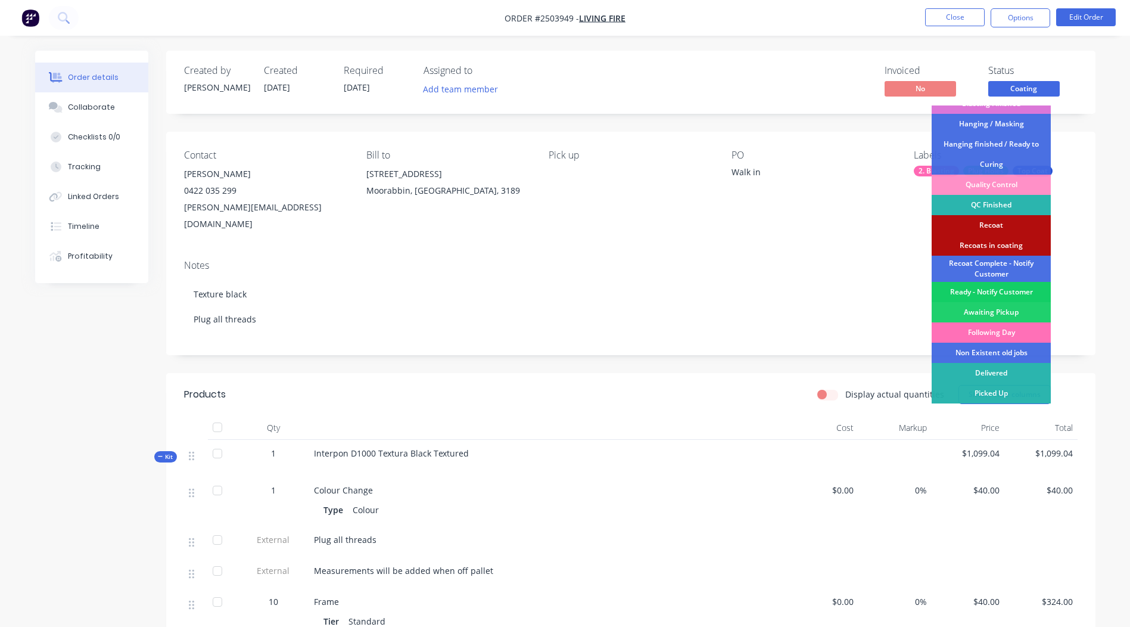
click at [984, 294] on div "Ready - Notify Customer" at bounding box center [991, 292] width 119 height 20
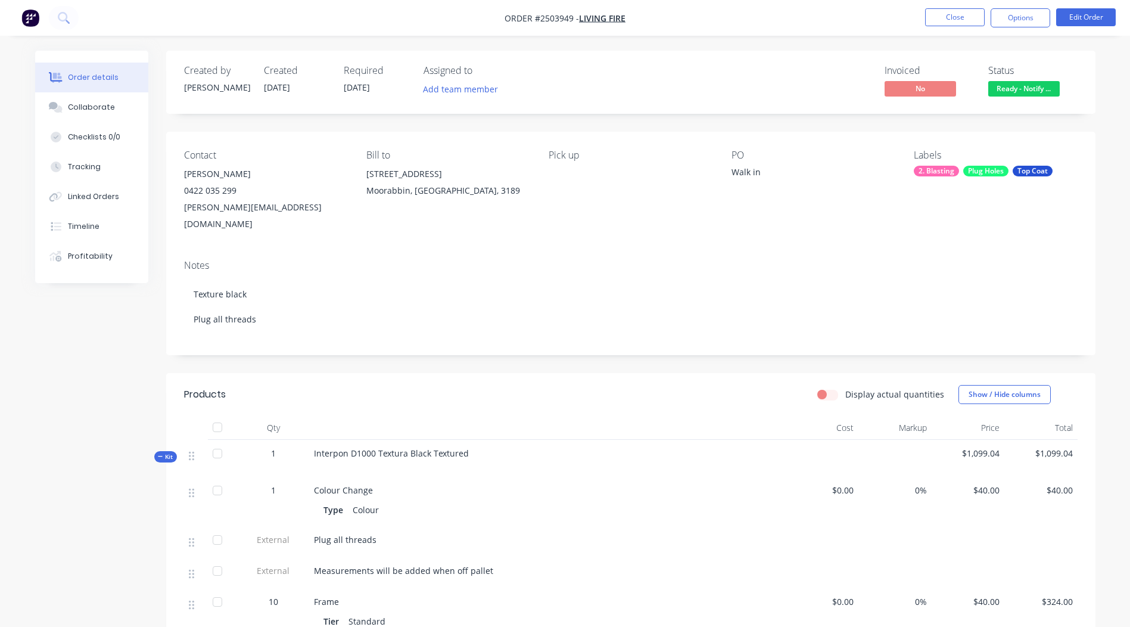
click at [956, 28] on nav "Order #2503949 - Living Fire Close Options Edit Order" at bounding box center [565, 18] width 1130 height 36
click at [956, 14] on button "Close" at bounding box center [955, 17] width 60 height 18
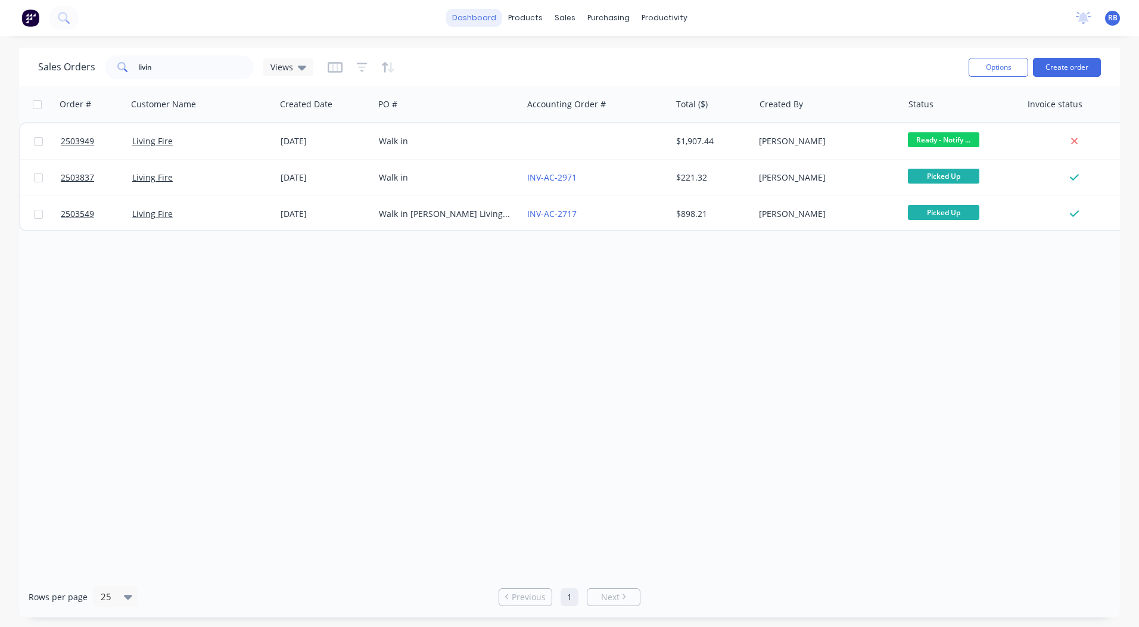
click at [481, 20] on link "dashboard" at bounding box center [474, 18] width 56 height 18
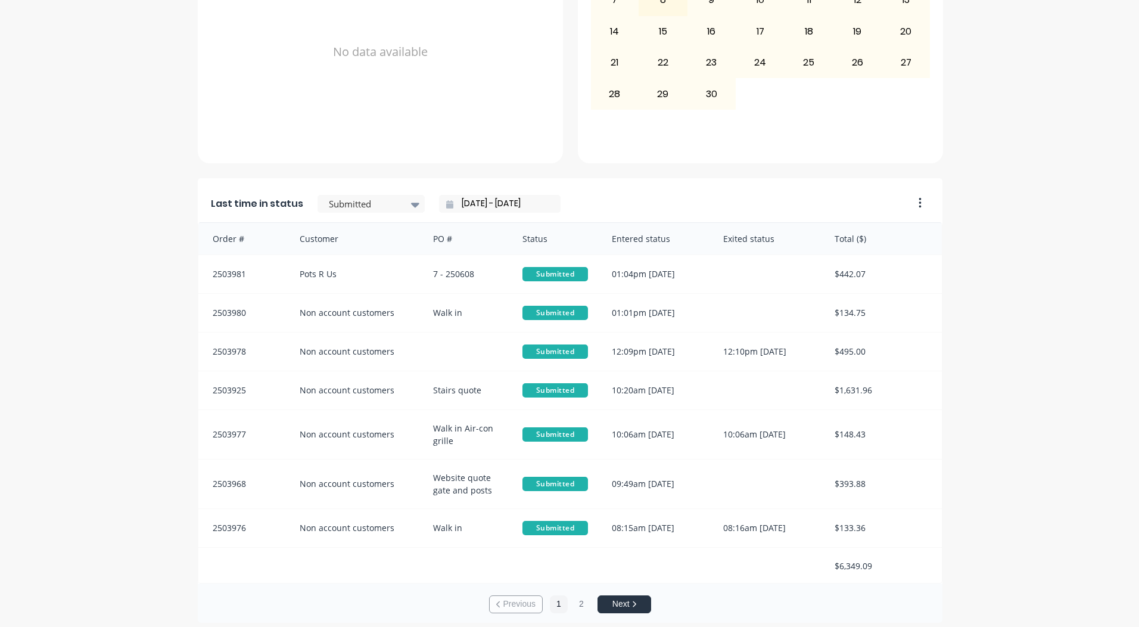
scroll to position [455, 0]
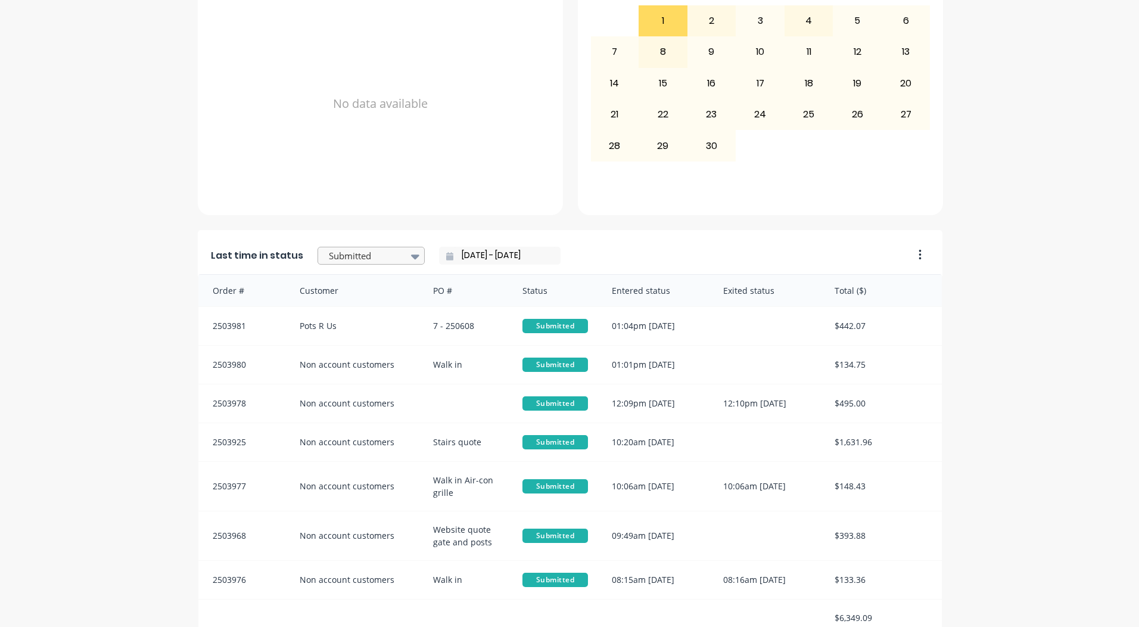
drag, startPoint x: 330, startPoint y: 241, endPoint x: 364, endPoint y: 253, distance: 36.8
click at [342, 243] on div "Last time in status Submitted [DATE] - [DATE]" at bounding box center [552, 252] width 708 height 44
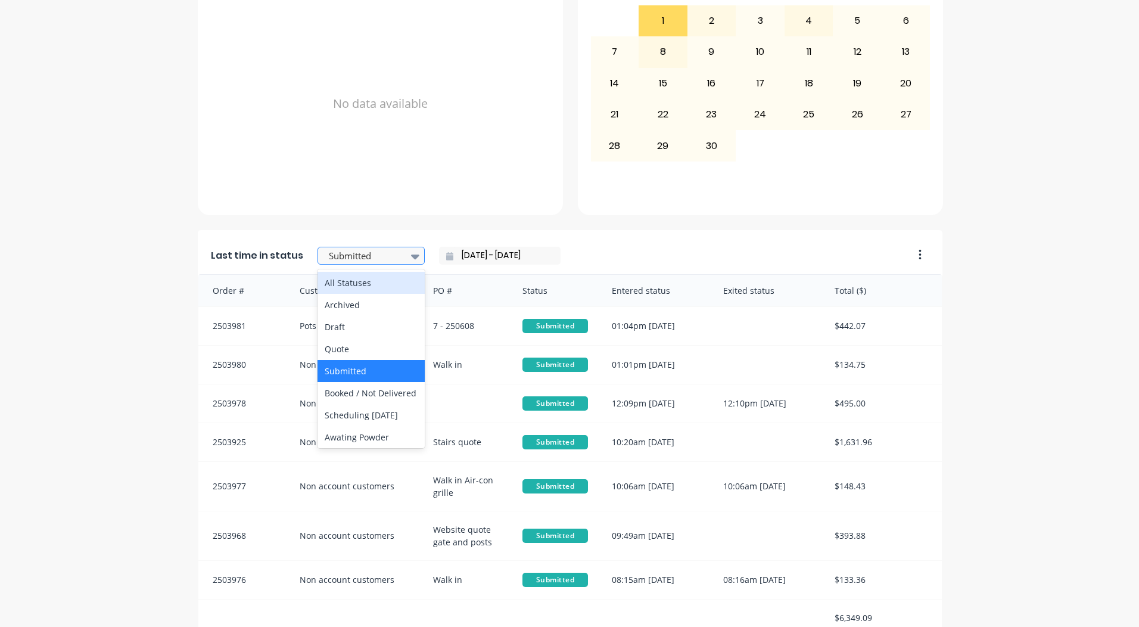
click at [363, 253] on div at bounding box center [365, 255] width 75 height 15
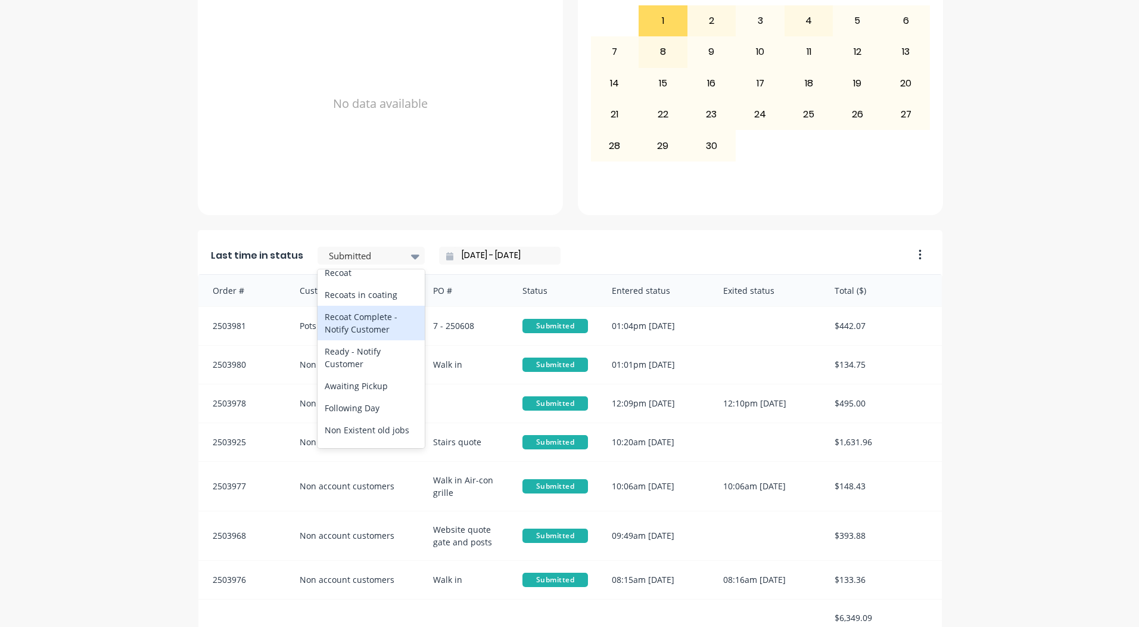
scroll to position [619, 0]
click at [350, 324] on div "Ready - Notify Customer" at bounding box center [371, 318] width 107 height 35
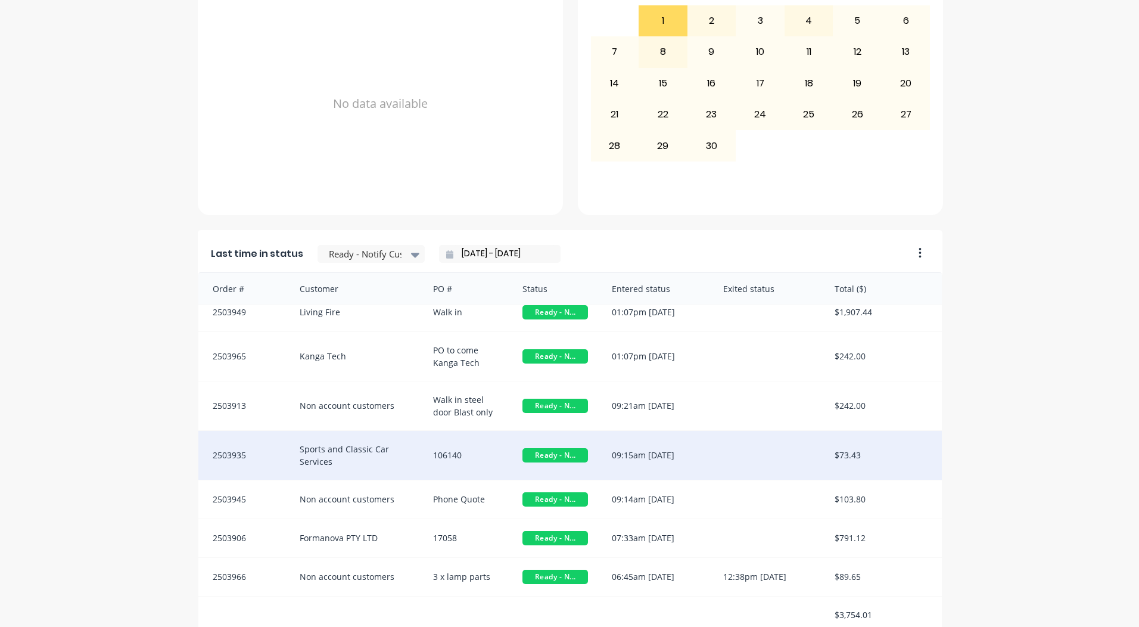
scroll to position [2, 0]
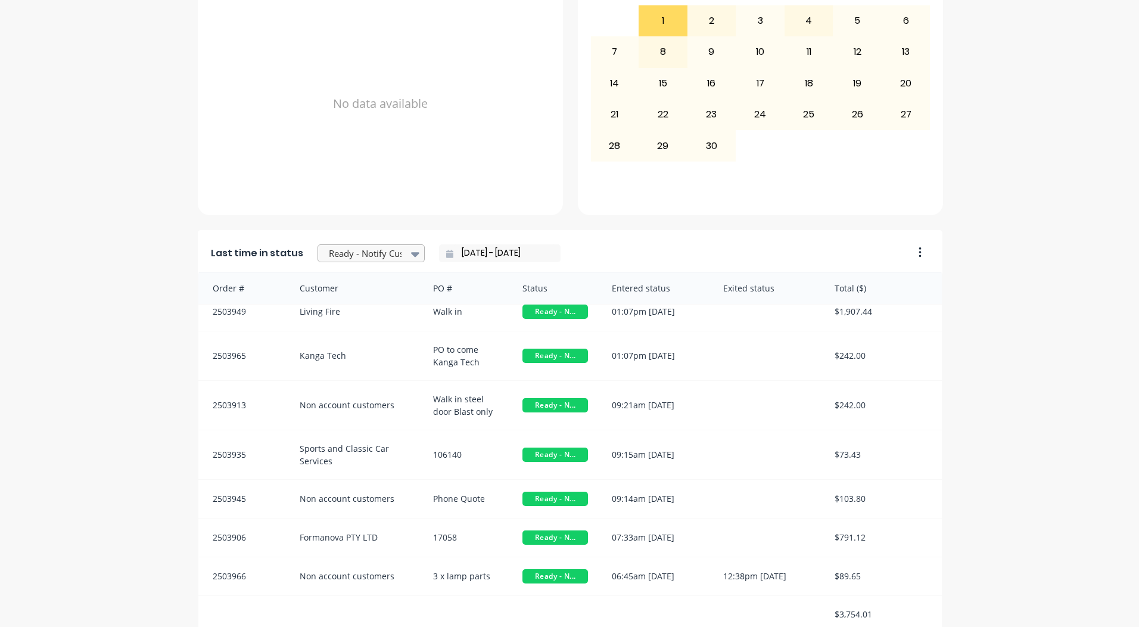
click at [382, 246] on div at bounding box center [365, 253] width 75 height 15
click at [345, 318] on div "Coating" at bounding box center [371, 307] width 107 height 22
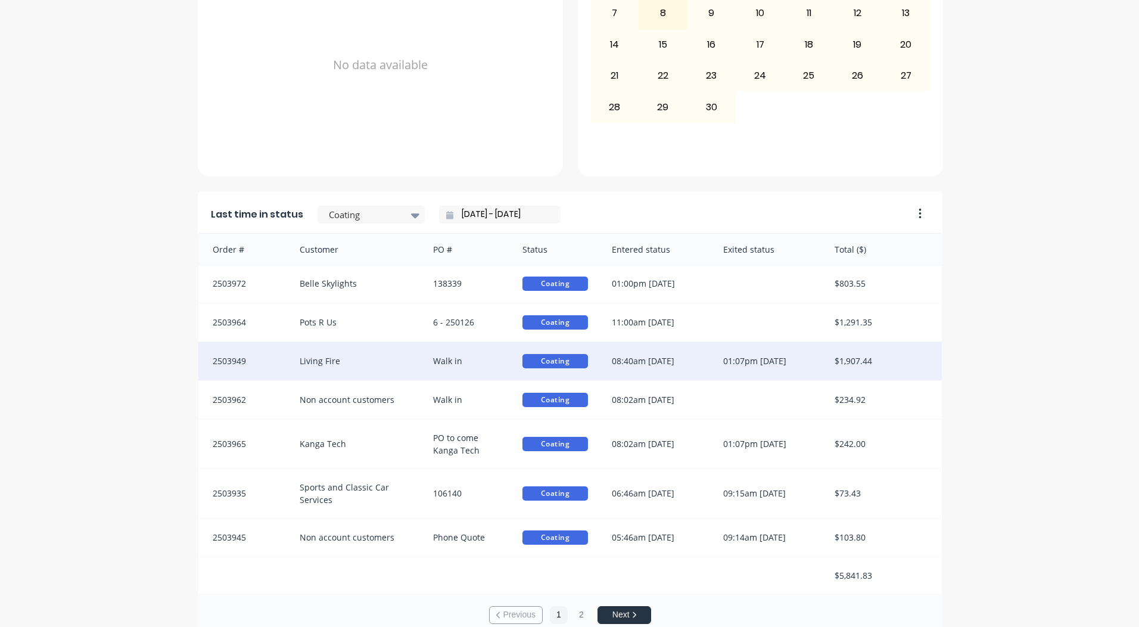
scroll to position [514, 0]
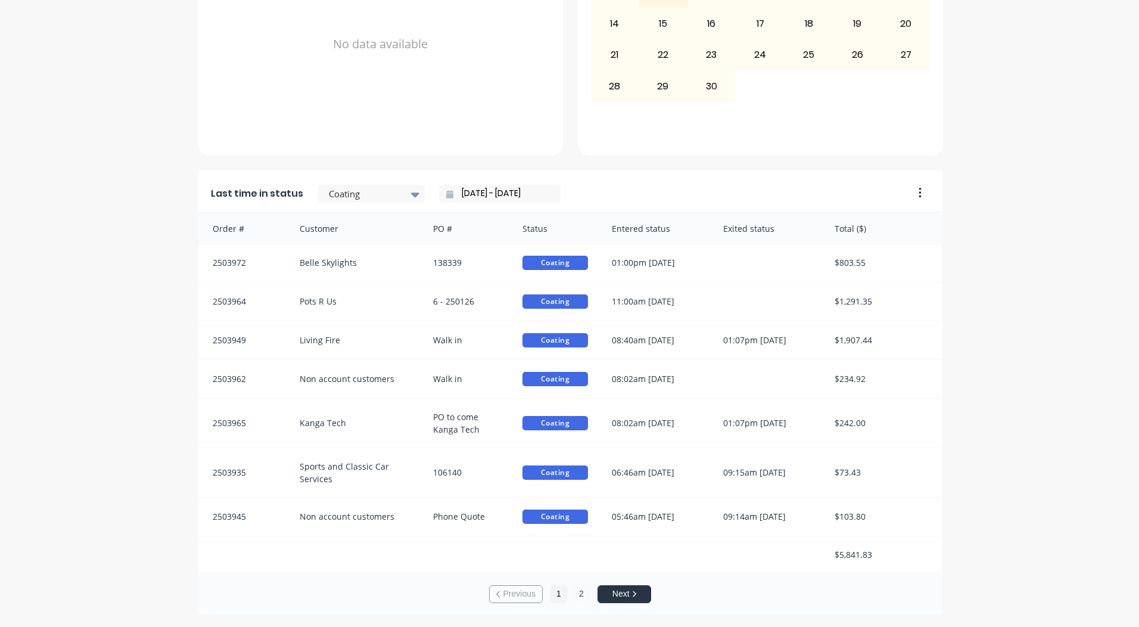
click at [573, 594] on button "2" at bounding box center [582, 594] width 18 height 18
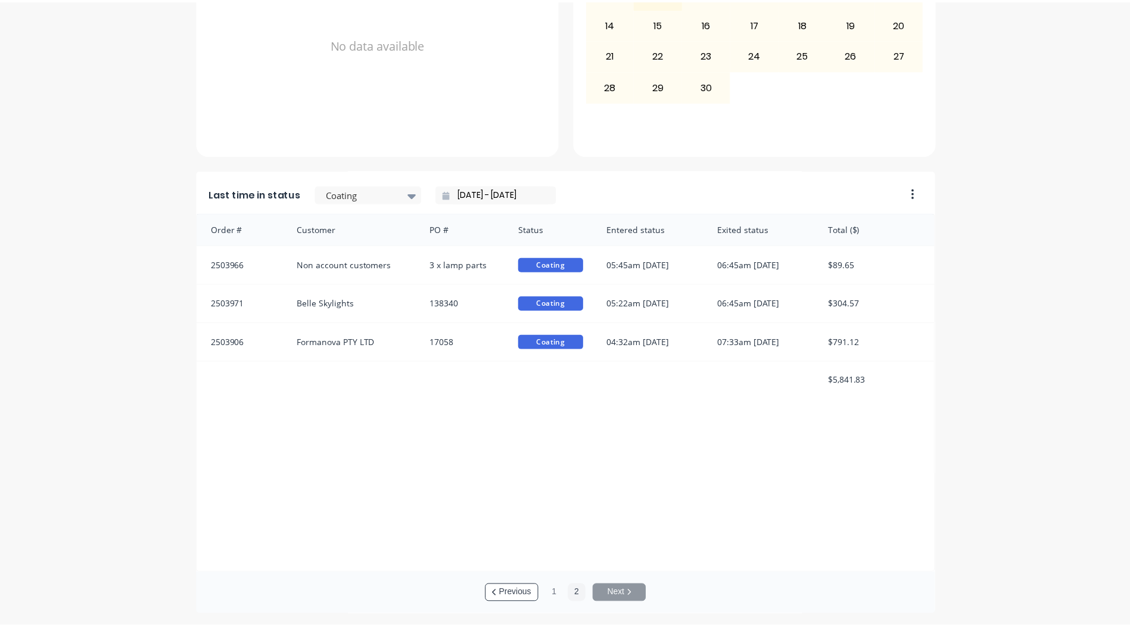
scroll to position [2, 0]
click at [555, 596] on button "1" at bounding box center [559, 594] width 18 height 18
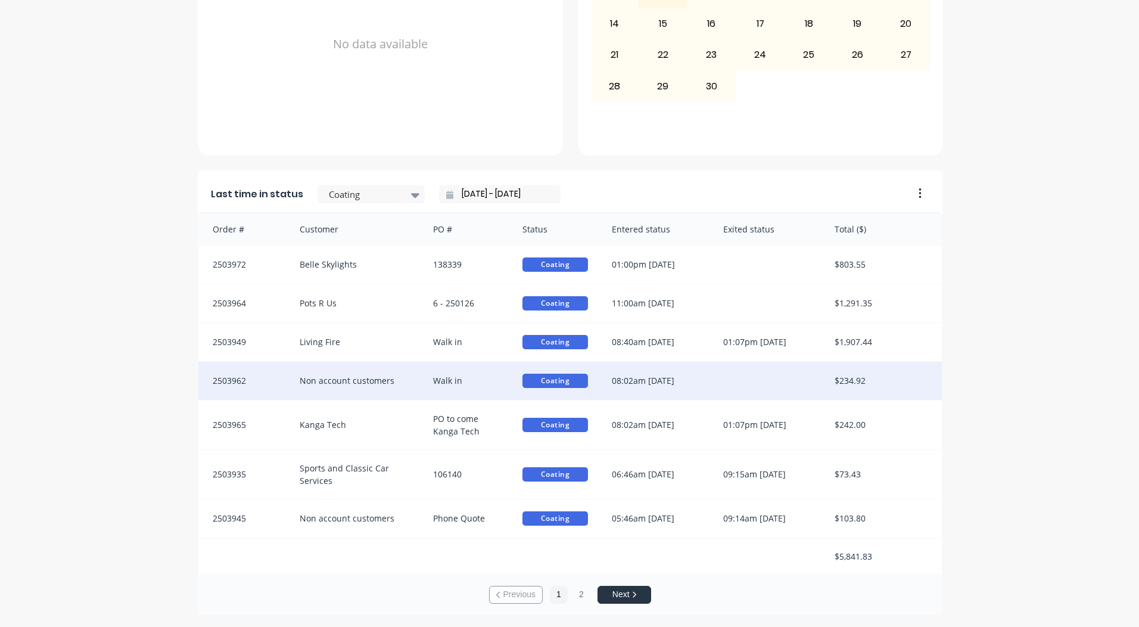
click at [711, 383] on div at bounding box center [766, 381] width 111 height 38
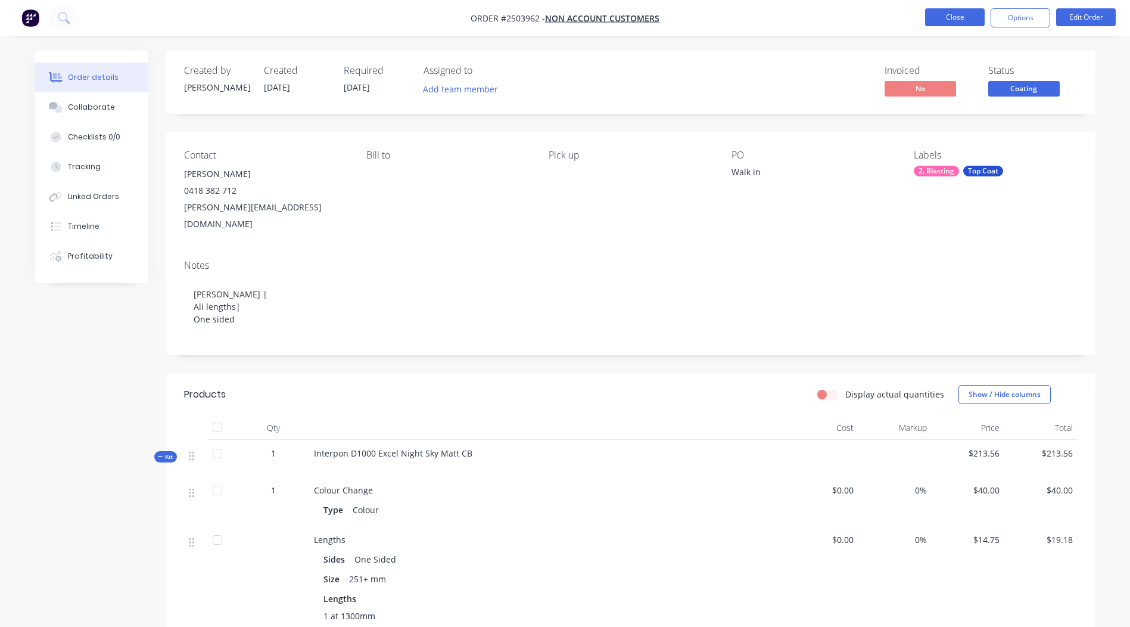
click at [956, 10] on button "Close" at bounding box center [955, 17] width 60 height 18
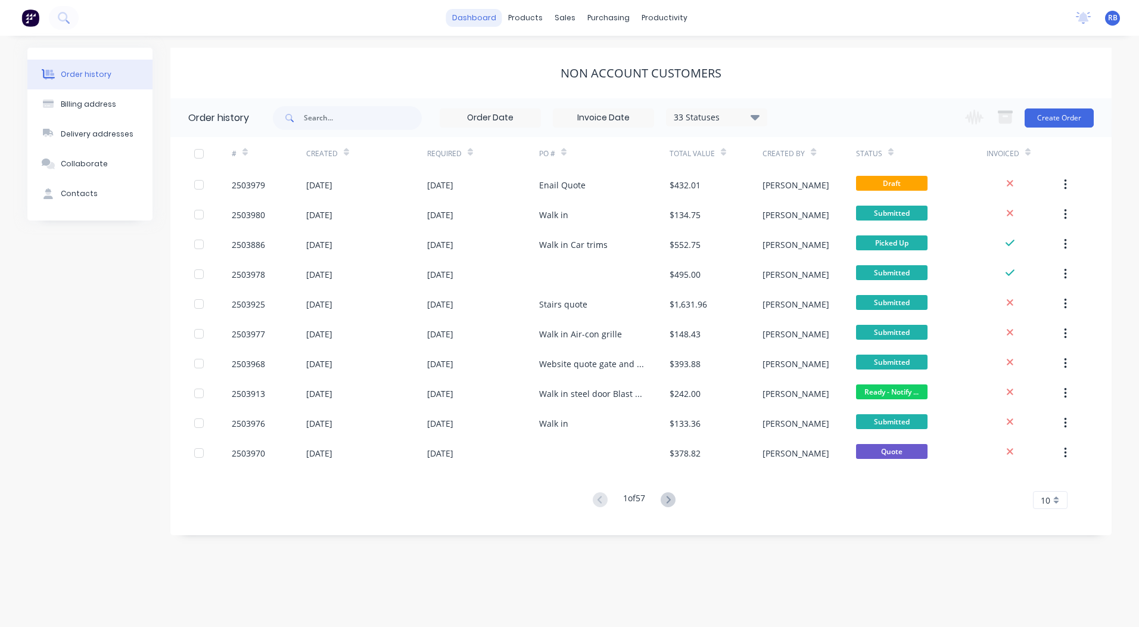
click at [484, 23] on link "dashboard" at bounding box center [474, 18] width 56 height 18
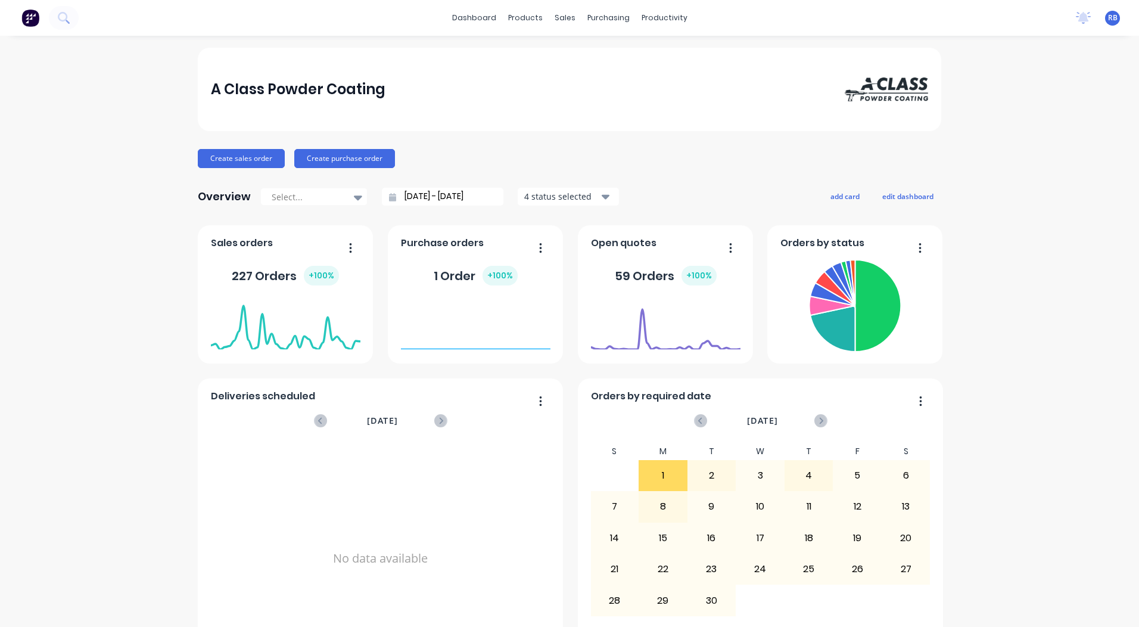
click at [904, 83] on img at bounding box center [886, 89] width 83 height 24
click at [573, 49] on link "Sales Orders" at bounding box center [624, 57] width 158 height 24
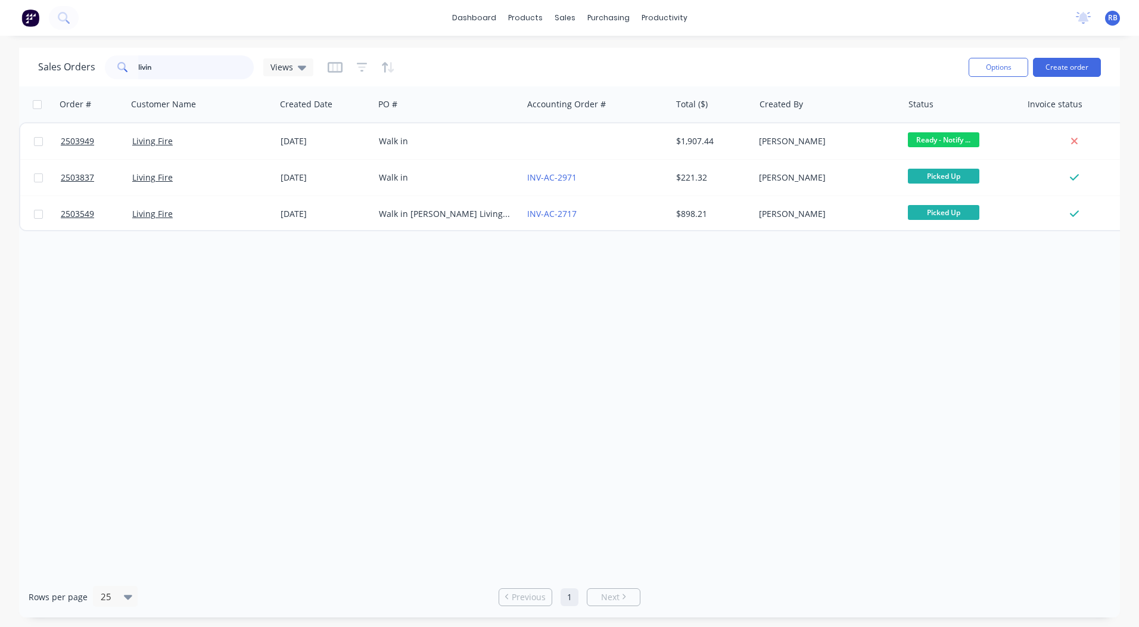
drag, startPoint x: 69, startPoint y: 59, endPoint x: 39, endPoint y: 57, distance: 29.3
click at [41, 57] on div "Sales Orders livin Views" at bounding box center [175, 67] width 275 height 24
click at [0, 41] on html "dashboard products sales purchasing productivity dashboard products Product Cat…" at bounding box center [569, 313] width 1139 height 627
drag, startPoint x: 0, startPoint y: 41, endPoint x: 165, endPoint y: 47, distance: 165.2
click at [160, 44] on div "dashboard products sales purchasing productivity dashboard products Product Cat…" at bounding box center [569, 313] width 1139 height 627
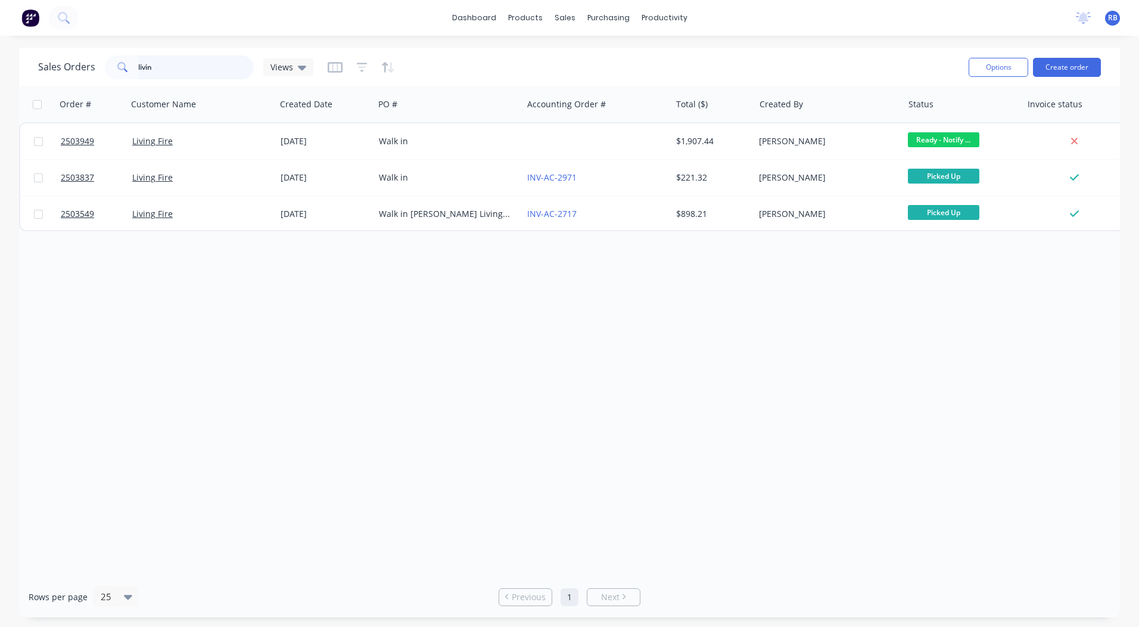
drag, startPoint x: 172, startPoint y: 72, endPoint x: 0, endPoint y: 57, distance: 172.9
click at [0, 57] on html "dashboard products sales purchasing productivity dashboard products Product Cat…" at bounding box center [569, 313] width 1139 height 627
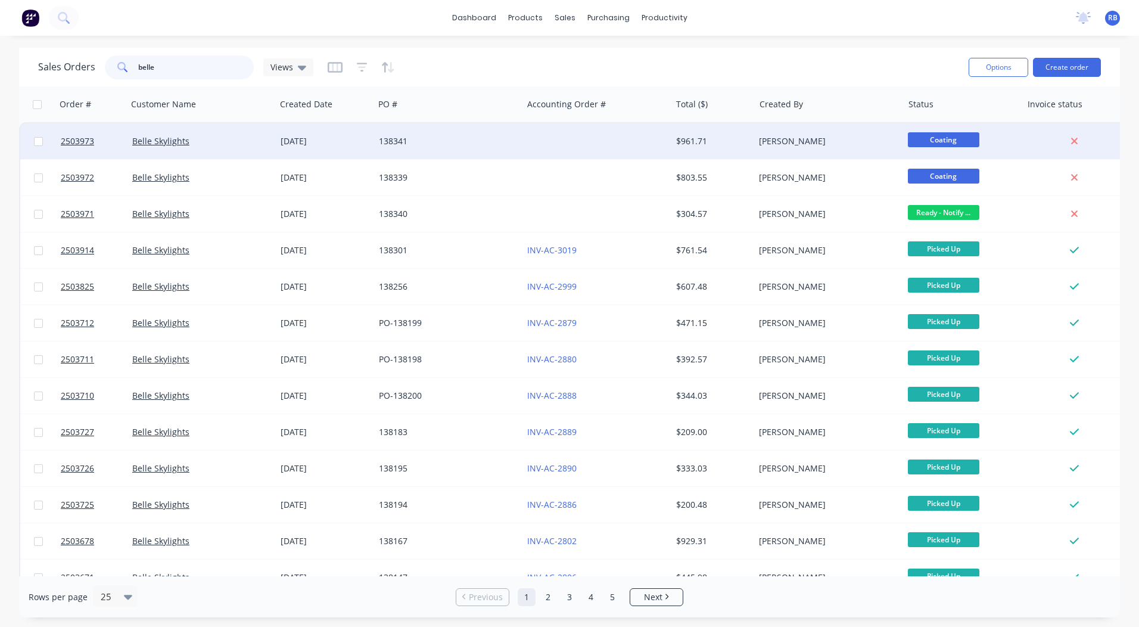
type input "belle"
click at [471, 144] on div "138341" at bounding box center [445, 141] width 132 height 12
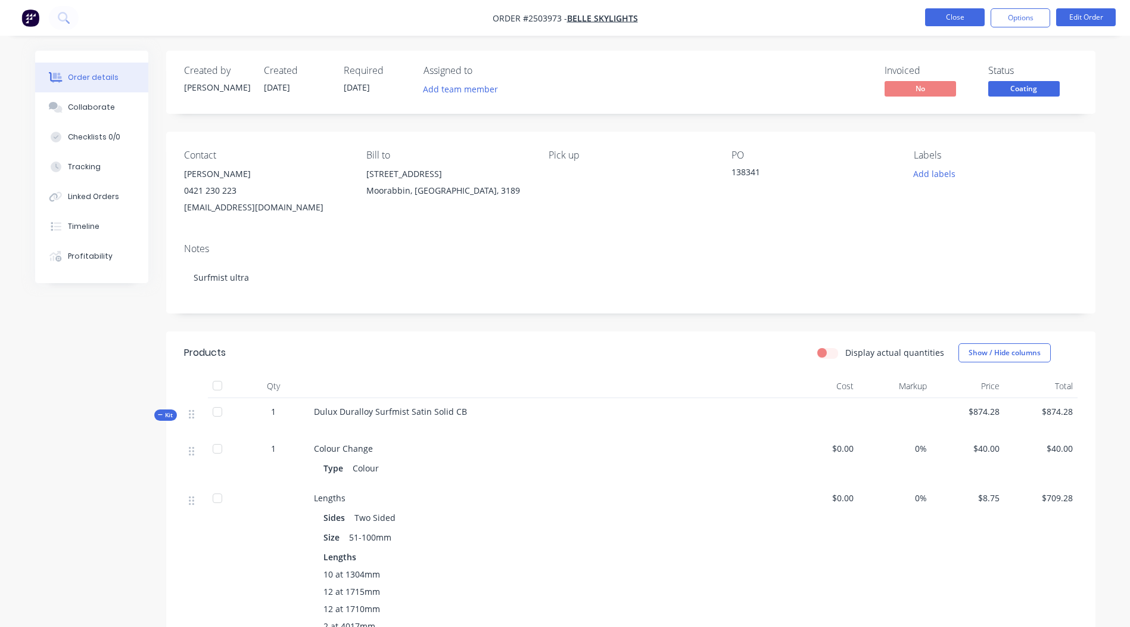
click at [957, 16] on button "Close" at bounding box center [955, 17] width 60 height 18
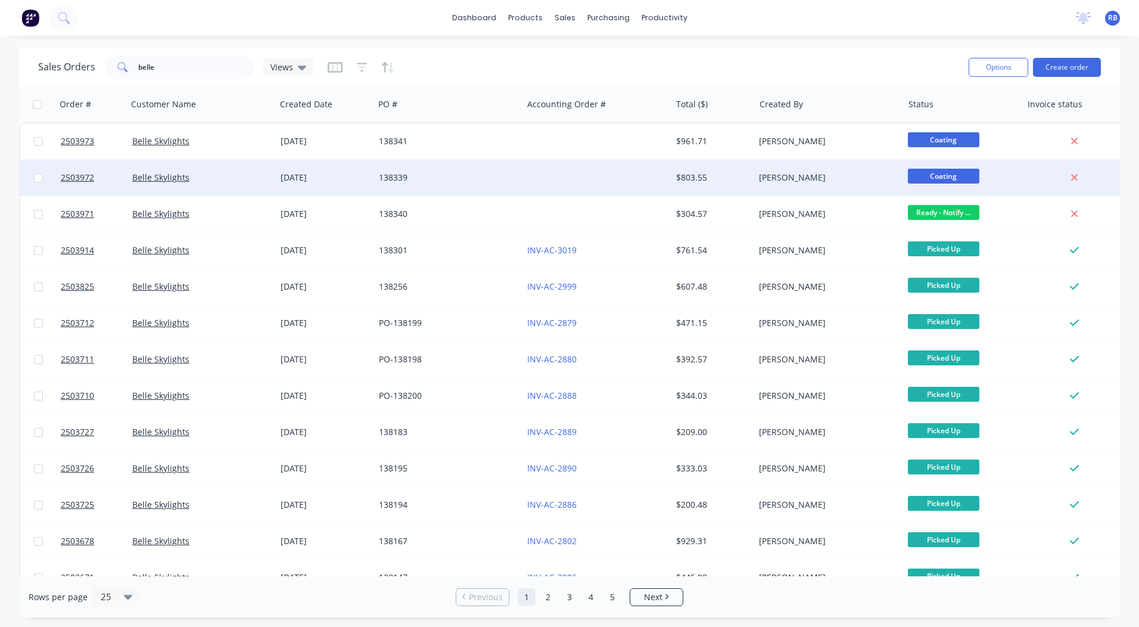
click at [696, 178] on div "$803.55" at bounding box center [711, 178] width 70 height 12
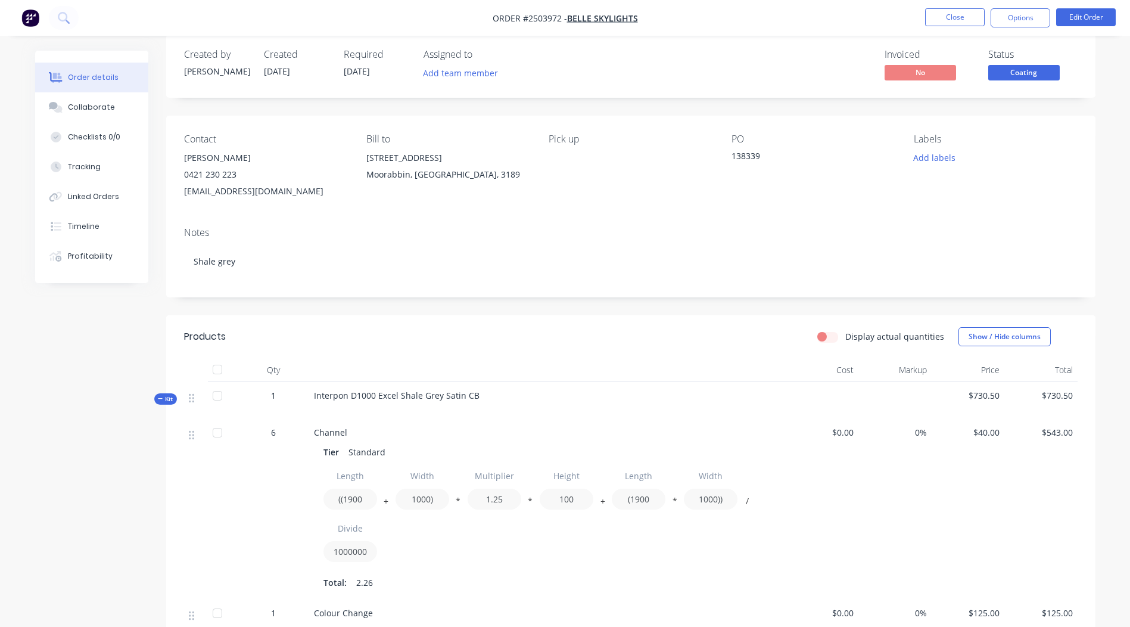
scroll to position [2, 0]
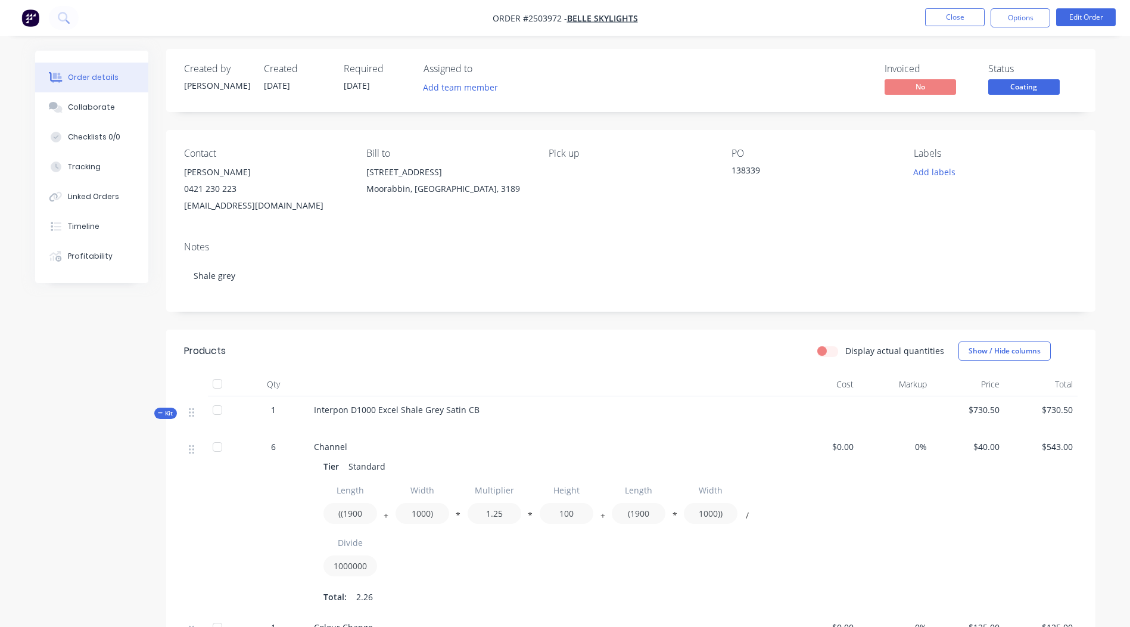
click at [1021, 87] on span "Coating" at bounding box center [1025, 86] width 72 height 15
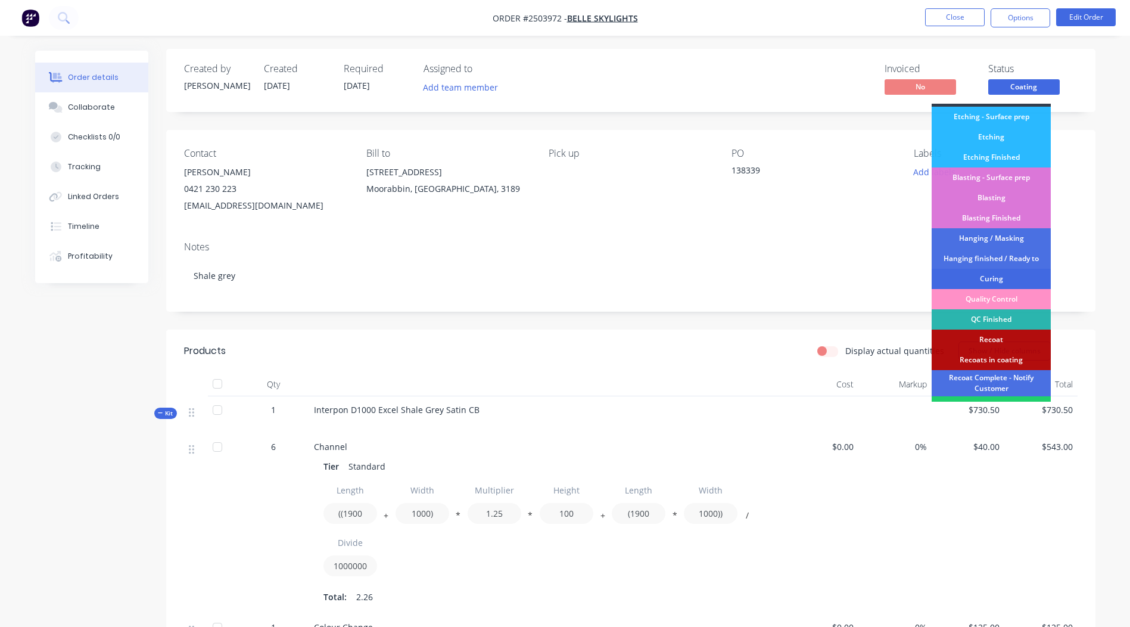
scroll to position [255, 0]
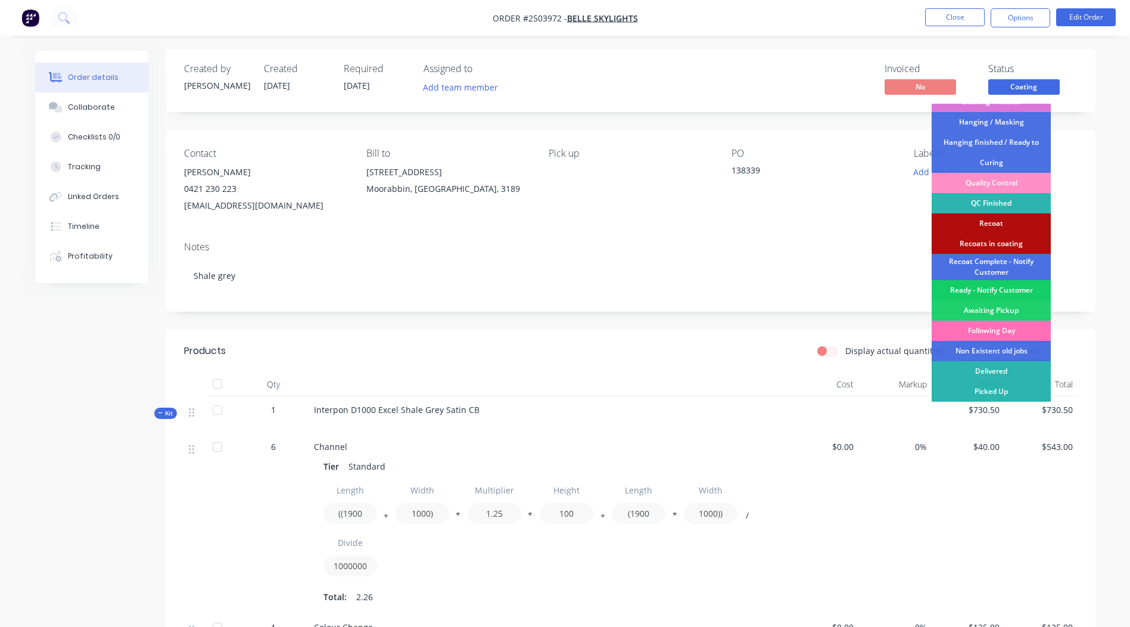
click at [987, 291] on div "Ready - Notify Customer" at bounding box center [991, 290] width 119 height 20
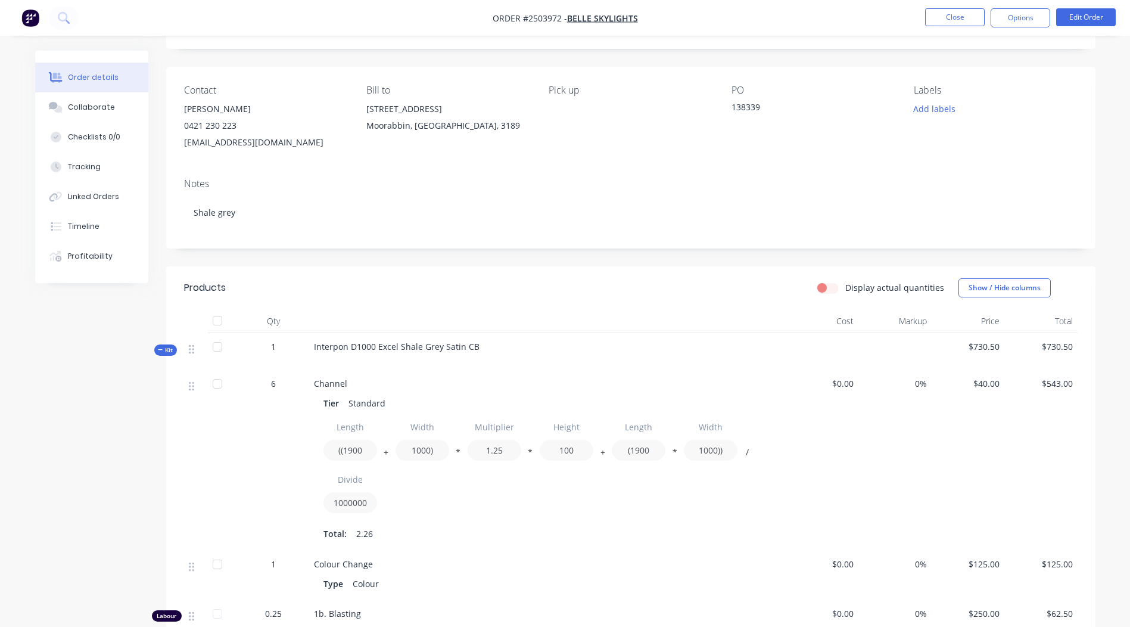
scroll to position [0, 0]
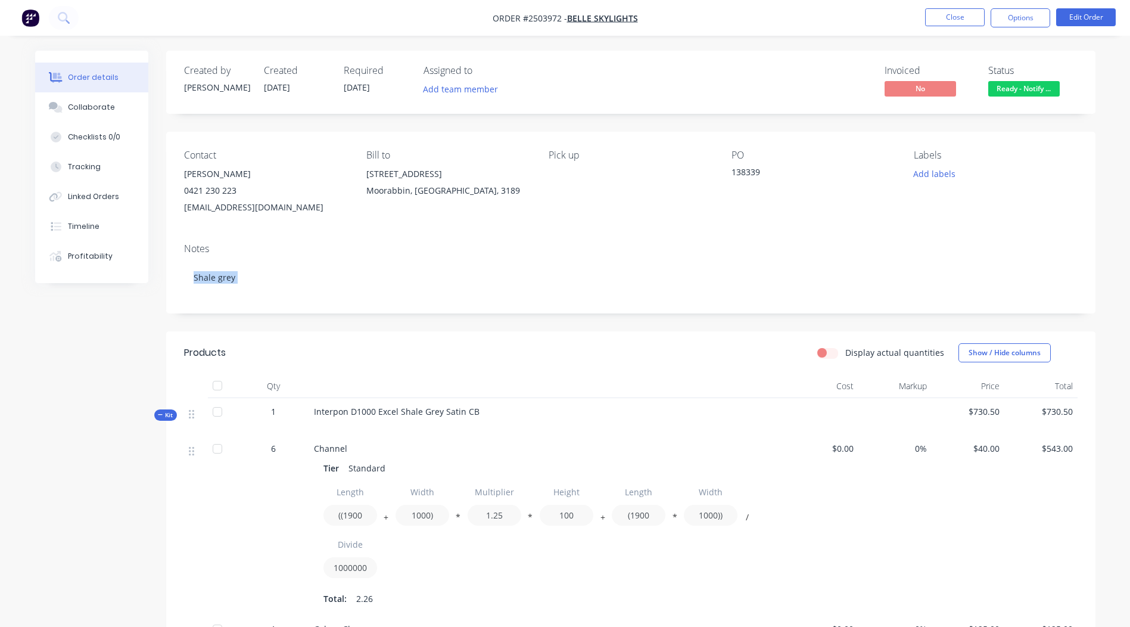
drag, startPoint x: 1127, startPoint y: 239, endPoint x: 1136, endPoint y: 271, distance: 33.6
click at [1130, 271] on html "Order #2503972 - Belle Skylights Close Options Edit Order Order details Collabo…" at bounding box center [565, 454] width 1130 height 908
drag, startPoint x: 1136, startPoint y: 271, endPoint x: 1112, endPoint y: 357, distance: 89.2
click at [1112, 357] on div "Order details Collaborate Checklists 0/0 Tracking Linked Orders Timeline Profit…" at bounding box center [565, 454] width 1130 height 908
click at [937, 13] on button "Close" at bounding box center [955, 17] width 60 height 18
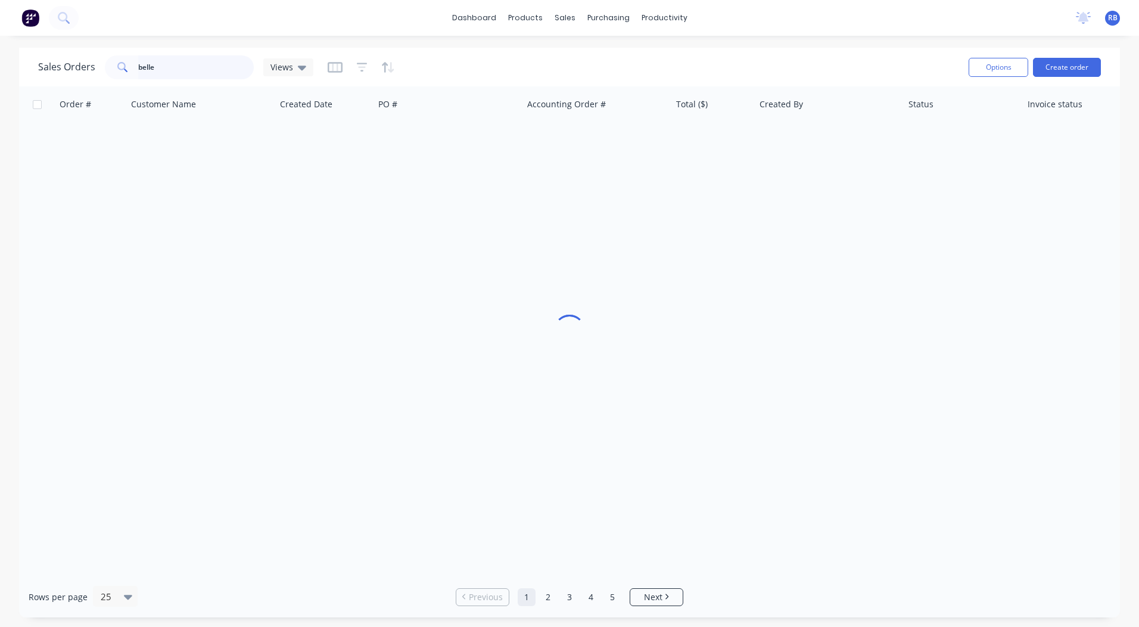
click at [42, 81] on div "Sales Orders belle Views" at bounding box center [498, 66] width 921 height 29
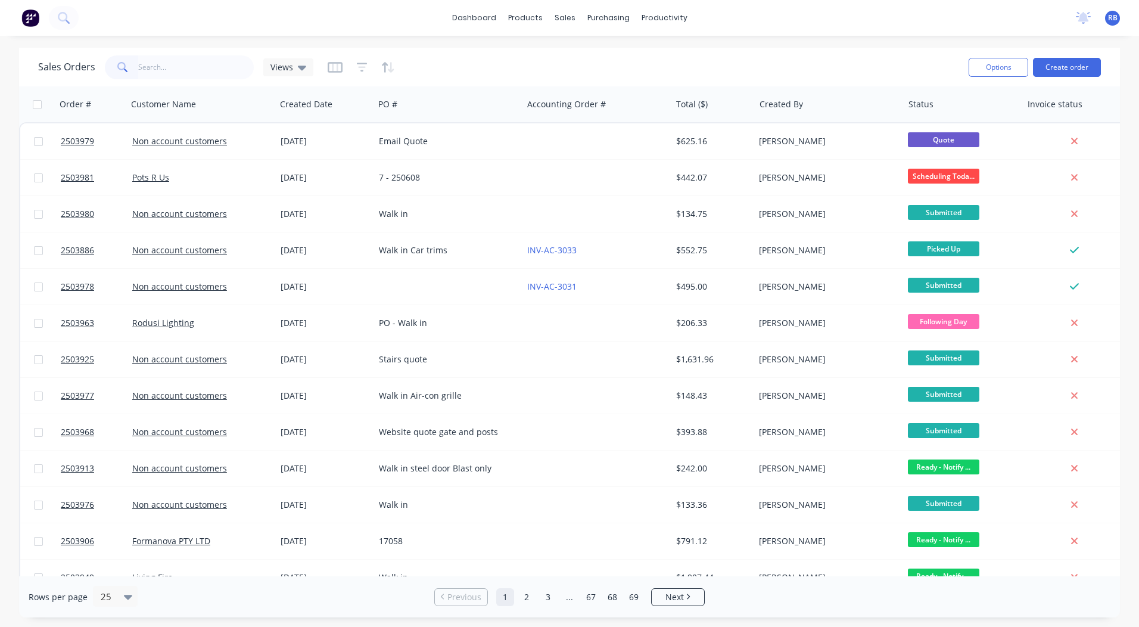
click at [818, 55] on div "Sales Orders Views" at bounding box center [498, 66] width 921 height 29
click at [209, 74] on input "text" at bounding box center [196, 67] width 116 height 24
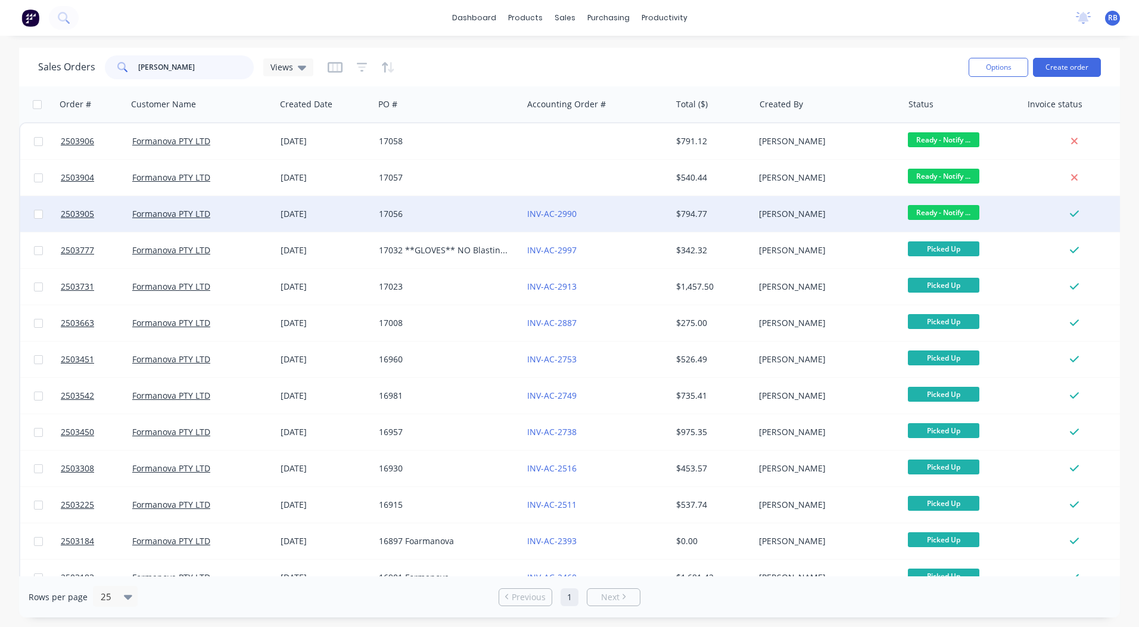
type input "[PERSON_NAME]"
click at [707, 204] on div "$794.77" at bounding box center [713, 214] width 83 height 36
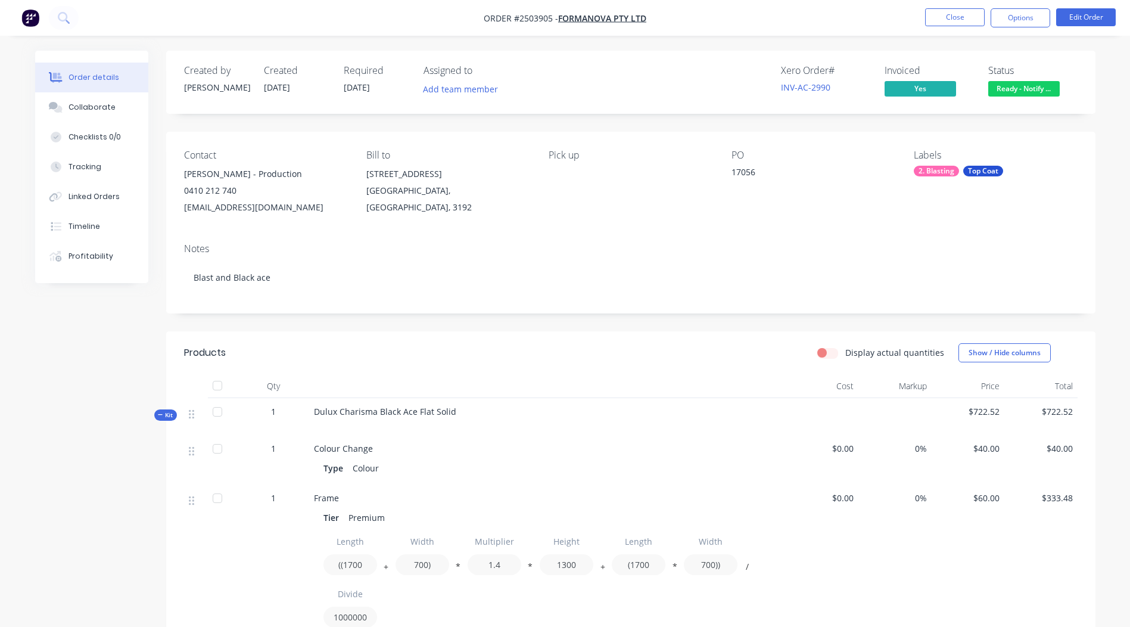
click at [1034, 85] on span "Ready - Notify ..." at bounding box center [1025, 88] width 72 height 15
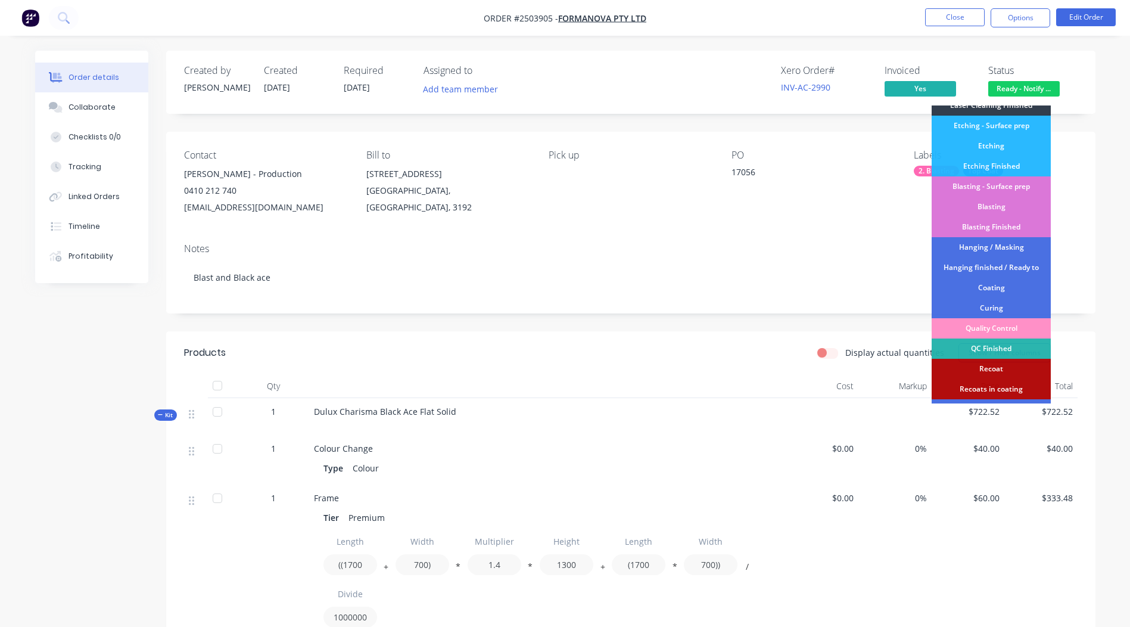
scroll to position [255, 0]
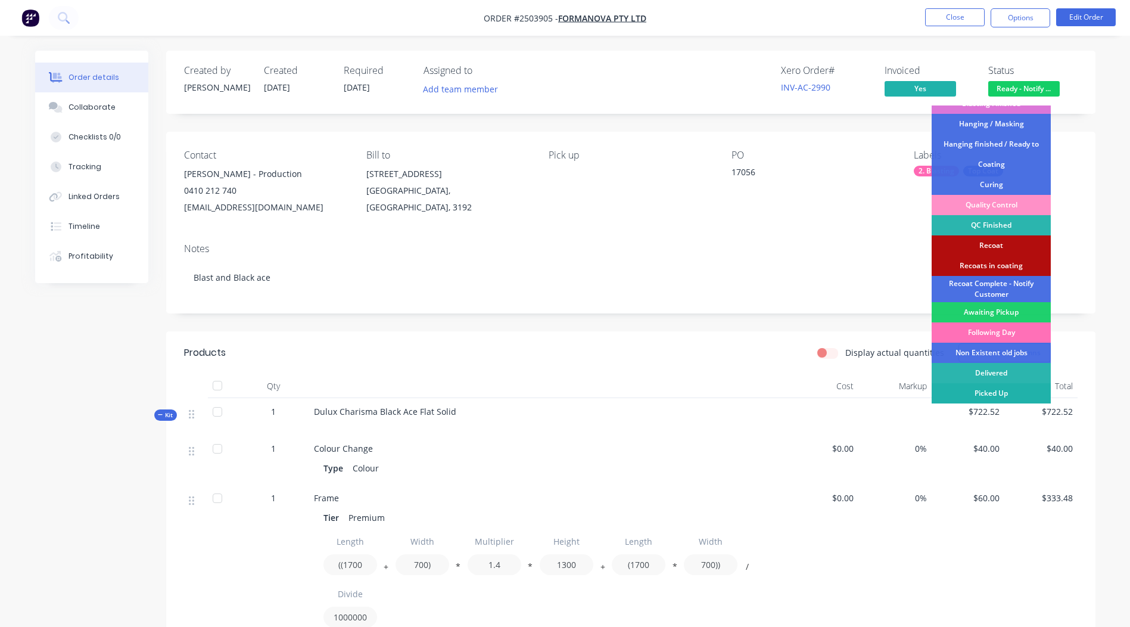
click at [993, 392] on div "Picked Up" at bounding box center [991, 393] width 119 height 20
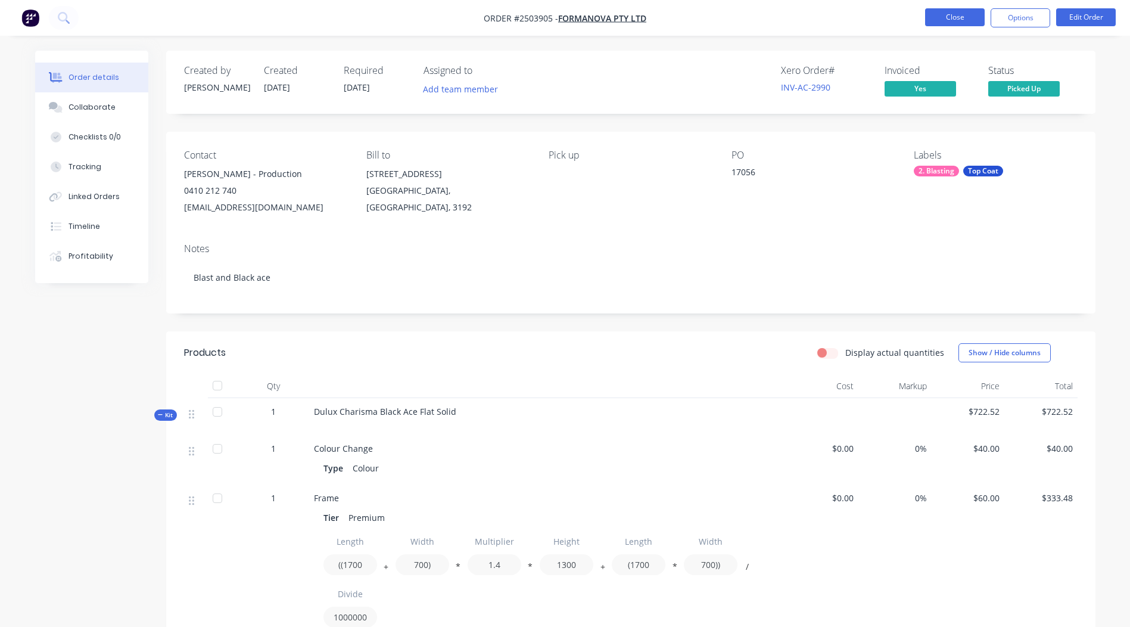
click at [947, 16] on button "Close" at bounding box center [955, 17] width 60 height 18
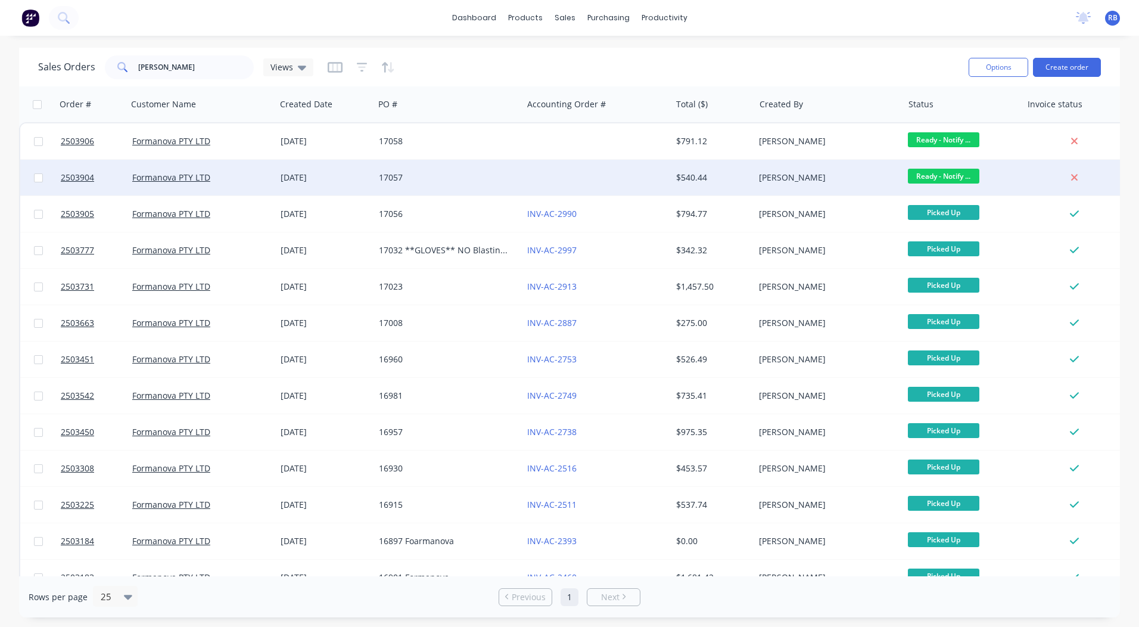
click at [639, 179] on div at bounding box center [597, 178] width 148 height 36
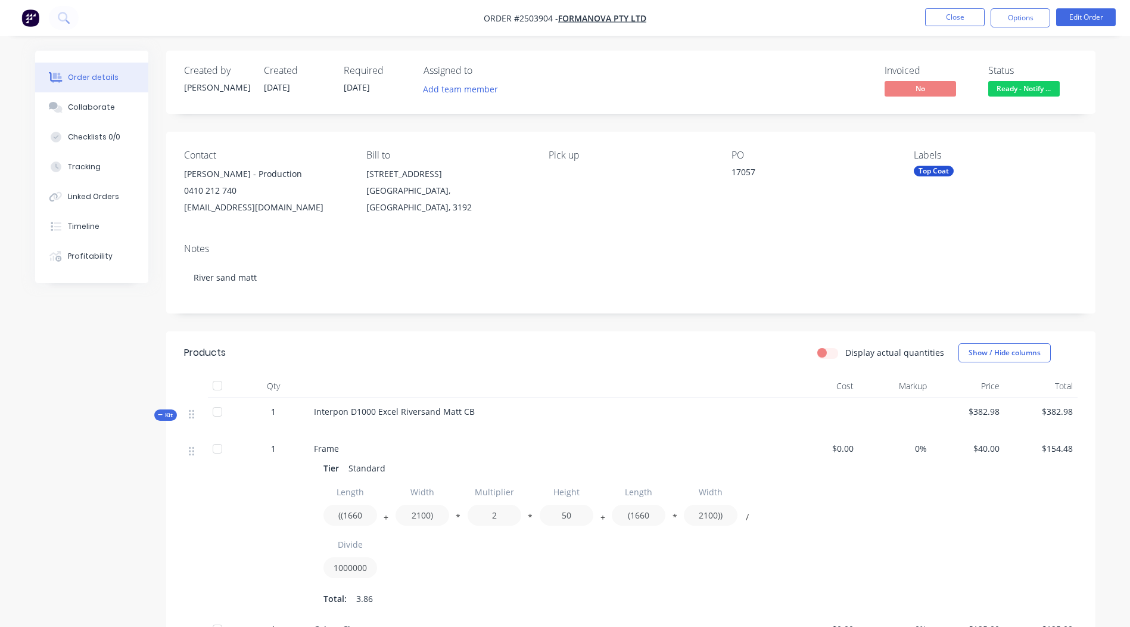
click at [1024, 86] on span "Ready - Notify ..." at bounding box center [1025, 88] width 72 height 15
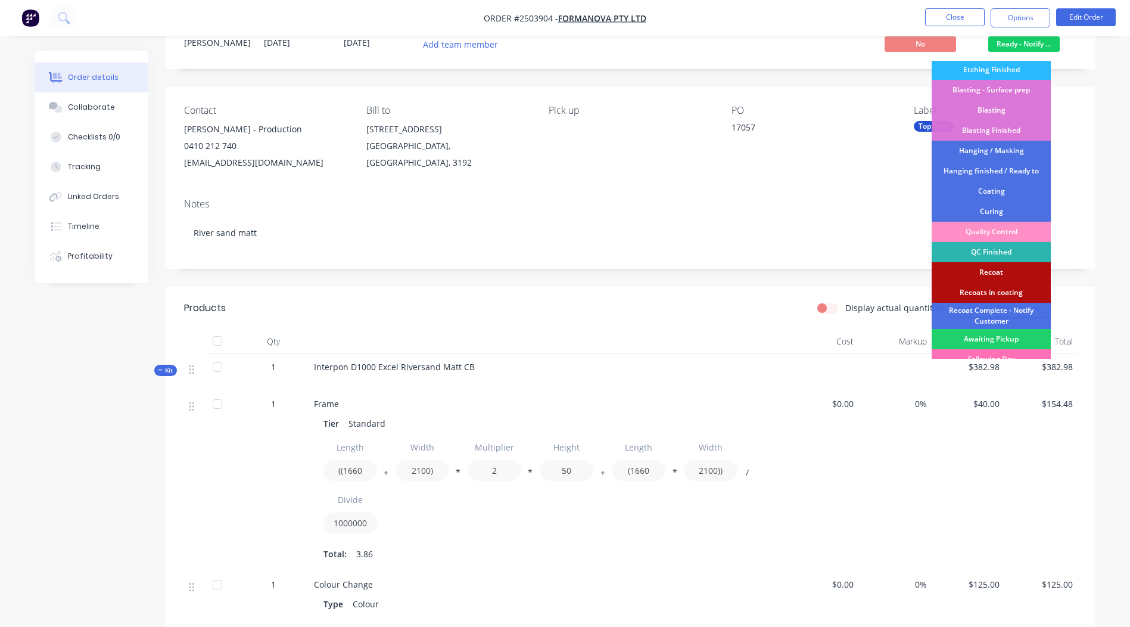
scroll to position [255, 0]
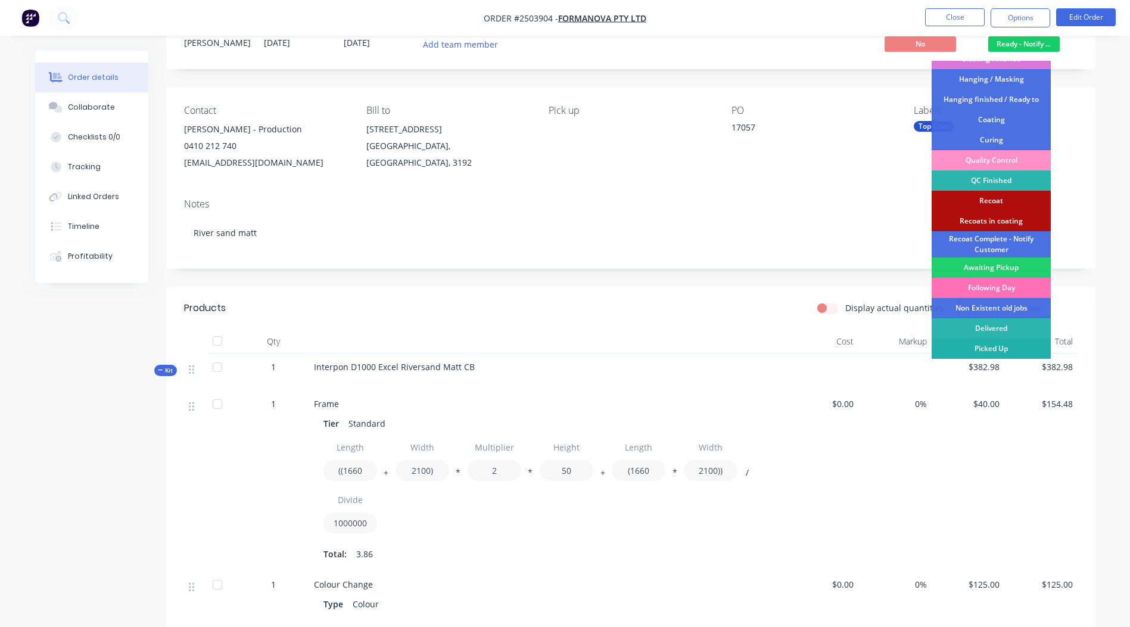
click at [985, 347] on div "Picked Up" at bounding box center [991, 348] width 119 height 20
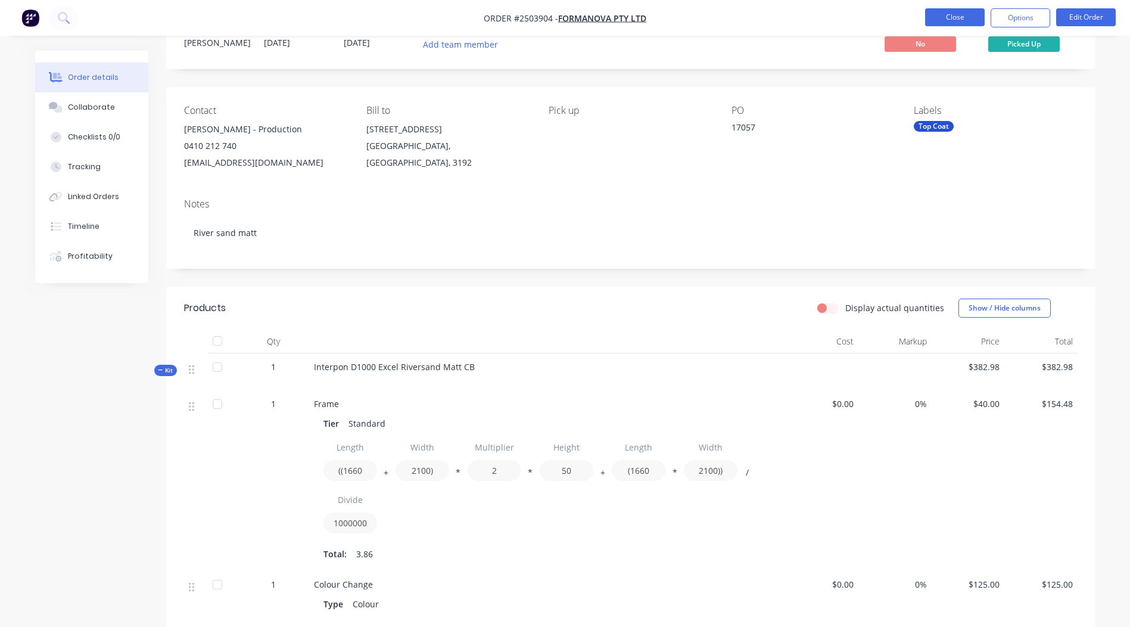
click at [948, 21] on button "Close" at bounding box center [955, 17] width 60 height 18
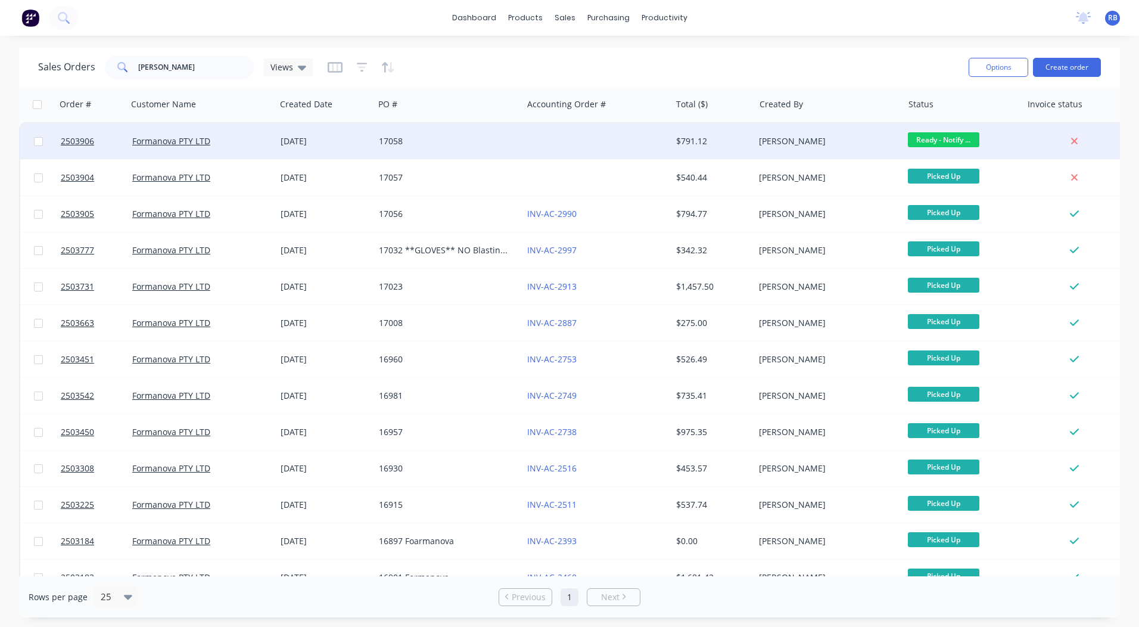
click at [607, 138] on div at bounding box center [597, 141] width 148 height 36
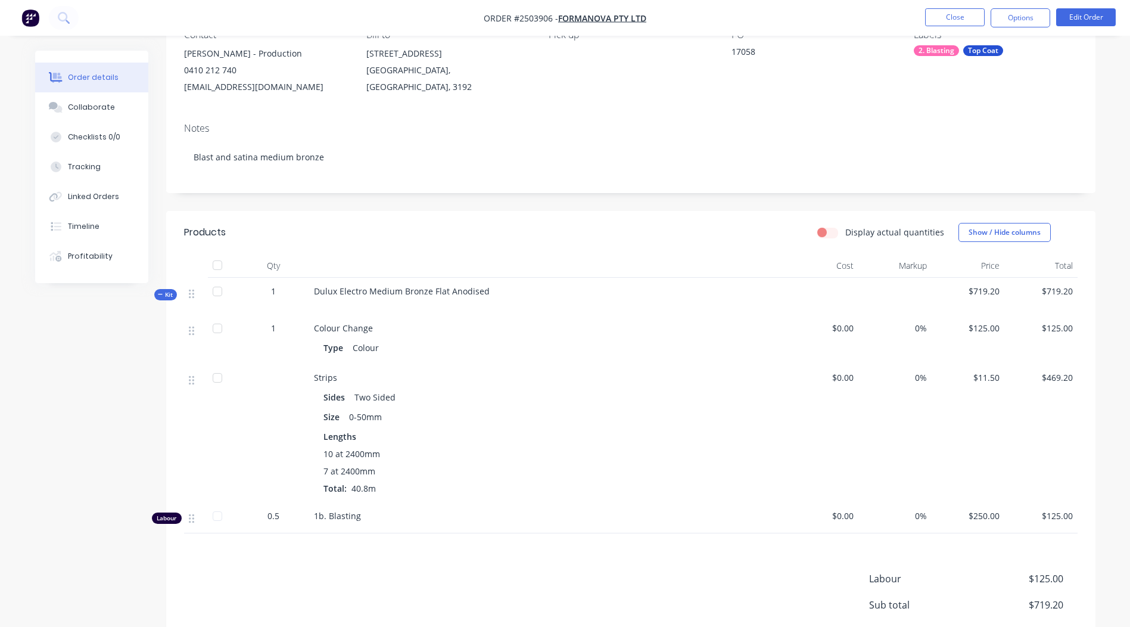
scroll to position [120, 0]
click at [1067, 20] on button "Edit Order" at bounding box center [1087, 17] width 60 height 18
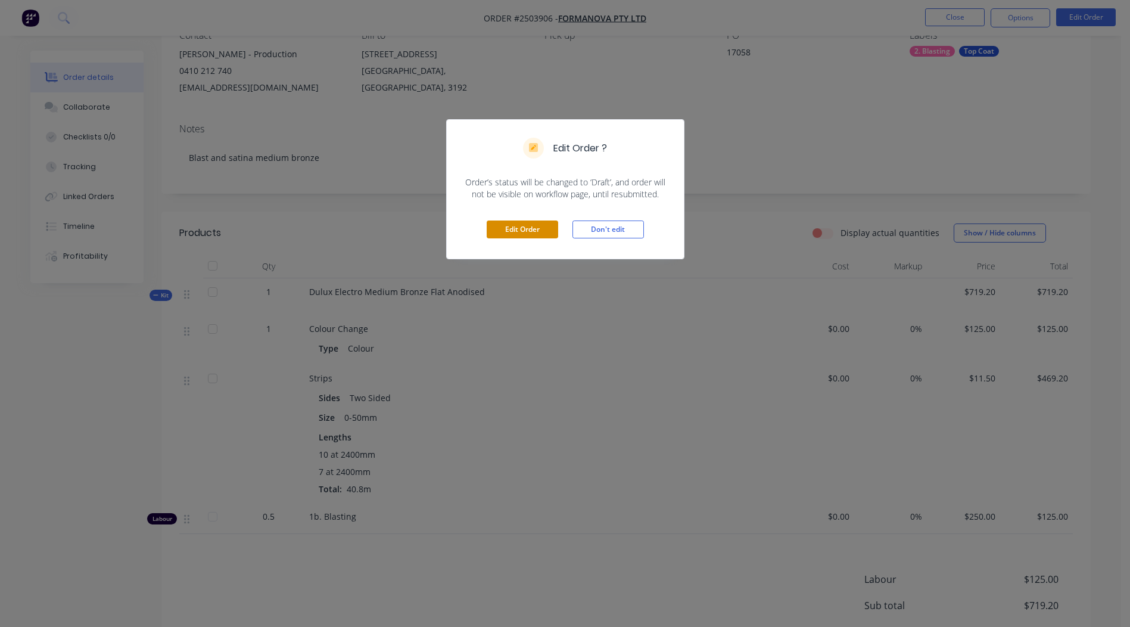
click at [518, 238] on button "Edit Order" at bounding box center [523, 229] width 72 height 18
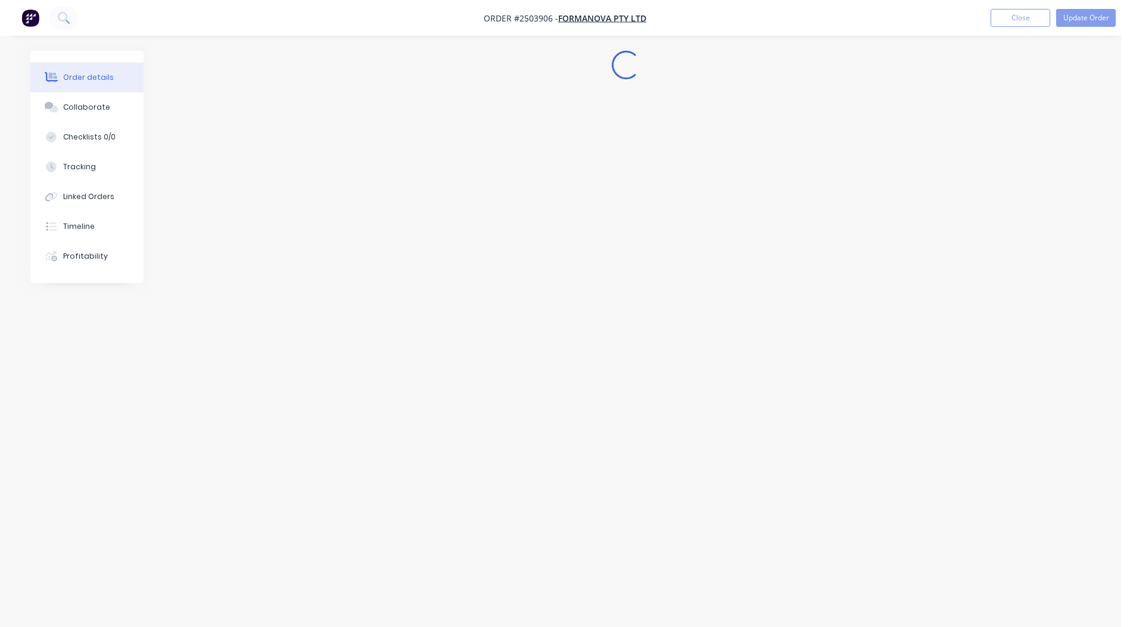
scroll to position [0, 0]
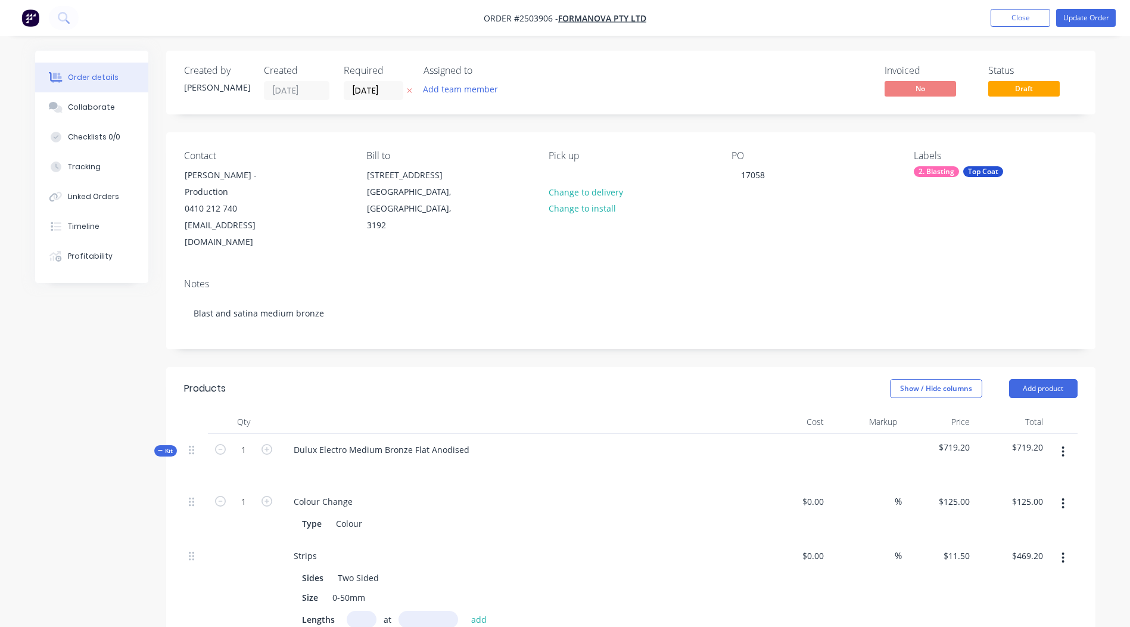
drag, startPoint x: 1059, startPoint y: 436, endPoint x: 1054, endPoint y: 434, distance: 6.4
click at [1059, 441] on button "button" at bounding box center [1063, 451] width 28 height 21
click at [1025, 474] on div "Add product to kit" at bounding box center [1021, 482] width 92 height 17
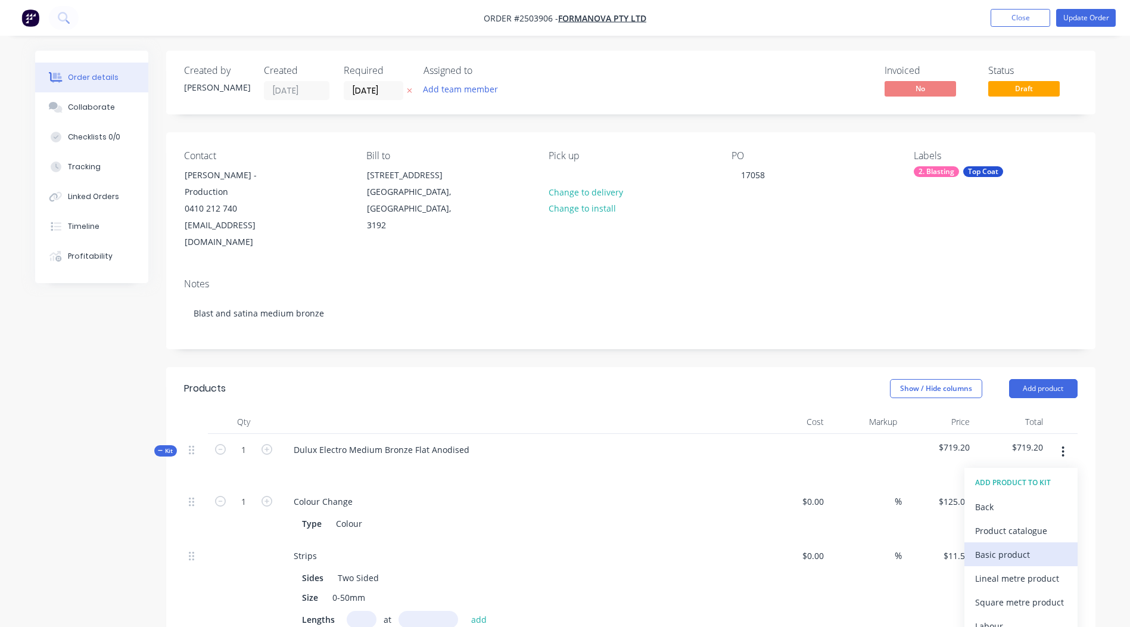
click at [1008, 546] on div "Basic product" at bounding box center [1021, 554] width 92 height 17
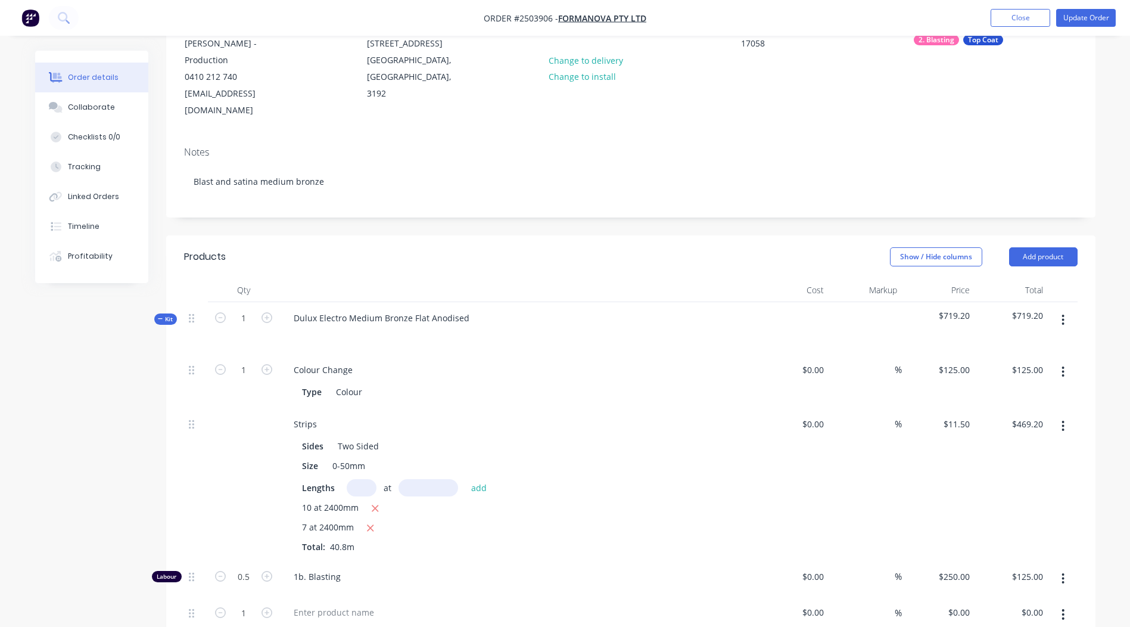
scroll to position [238, 0]
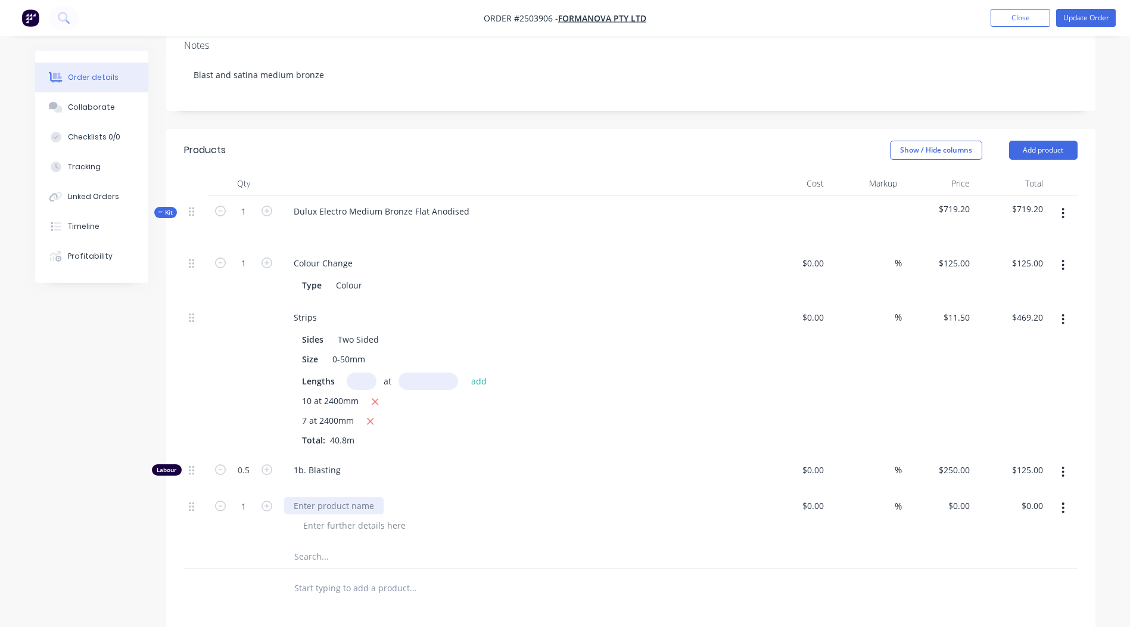
click at [309, 497] on div at bounding box center [334, 505] width 100 height 17
click at [963, 497] on input "0" at bounding box center [960, 505] width 27 height 17
type input "$50.00"
click at [994, 544] on div at bounding box center [631, 556] width 894 height 24
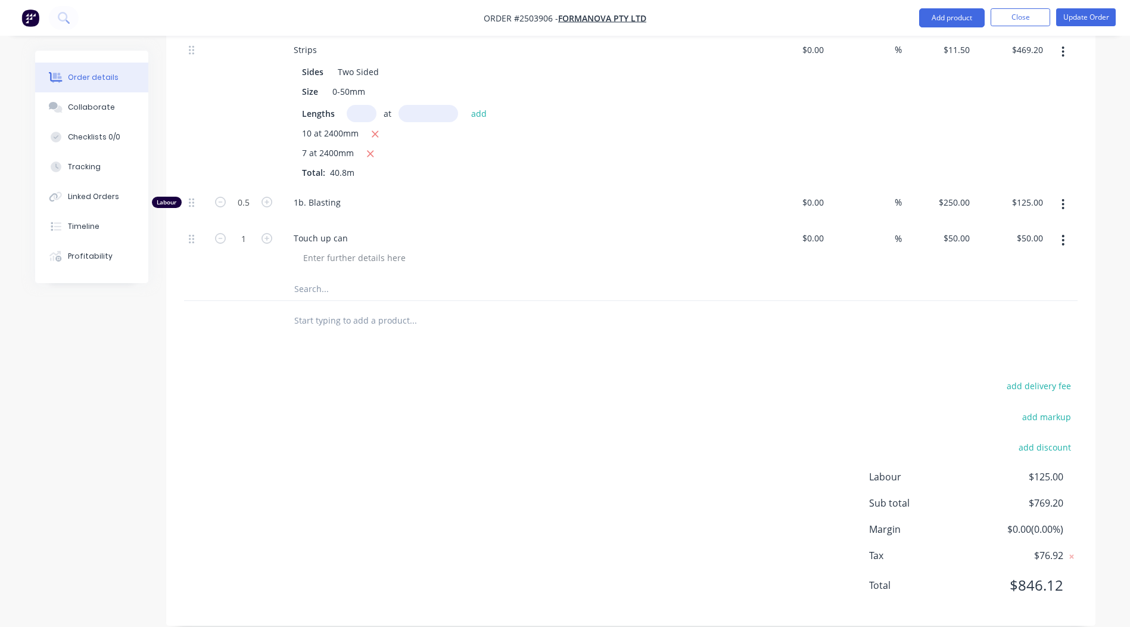
scroll to position [0, 0]
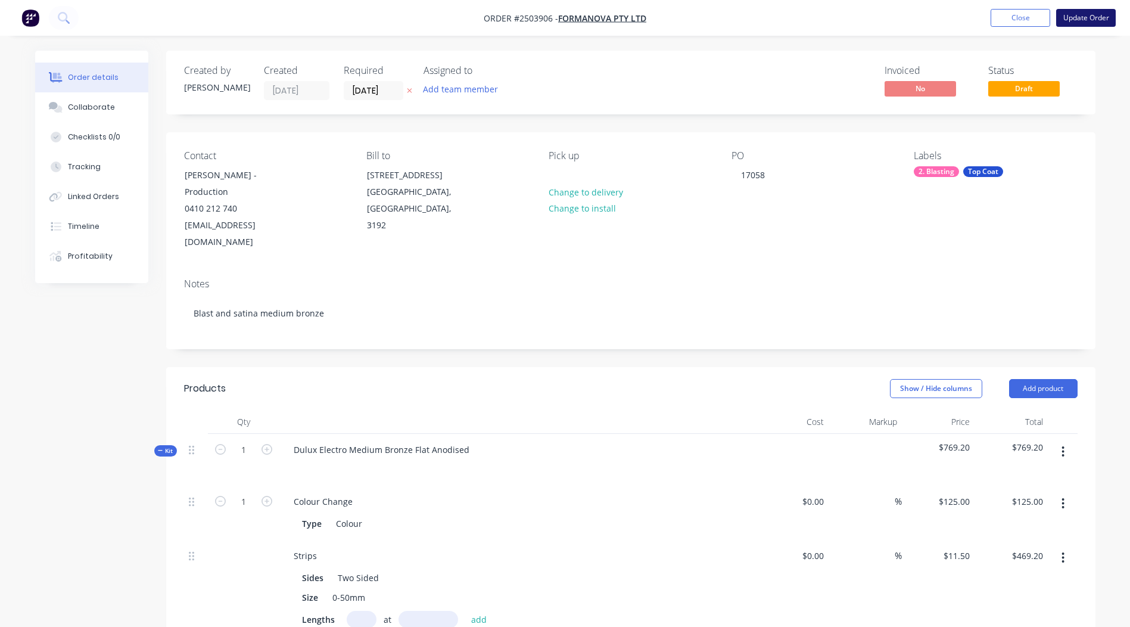
click at [1073, 13] on button "Update Order" at bounding box center [1087, 18] width 60 height 18
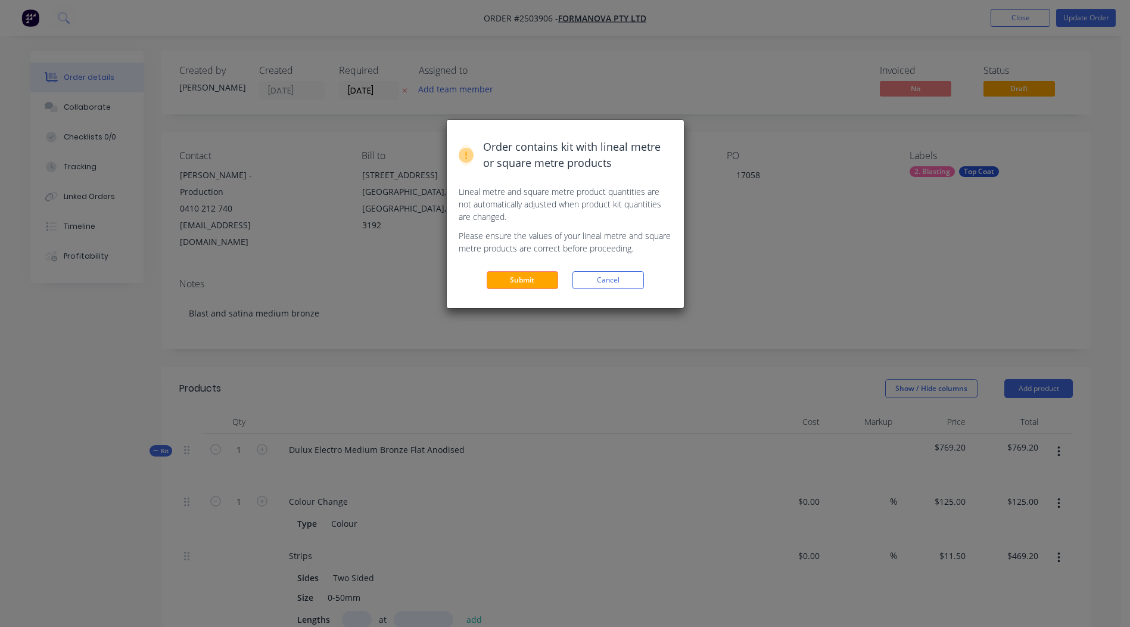
click at [537, 290] on div "Order contains kit with lineal metre or square metre products Lineal metre and …" at bounding box center [565, 214] width 237 height 188
click at [535, 282] on button "Submit" at bounding box center [523, 280] width 72 height 18
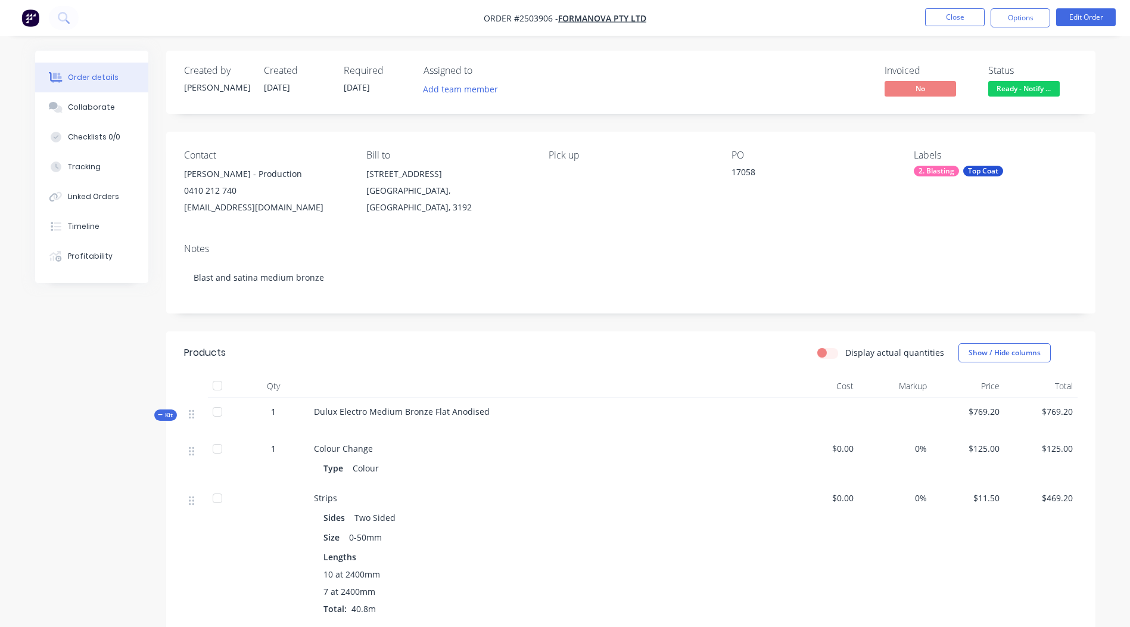
click at [1022, 91] on span "Ready - Notify ..." at bounding box center [1025, 88] width 72 height 15
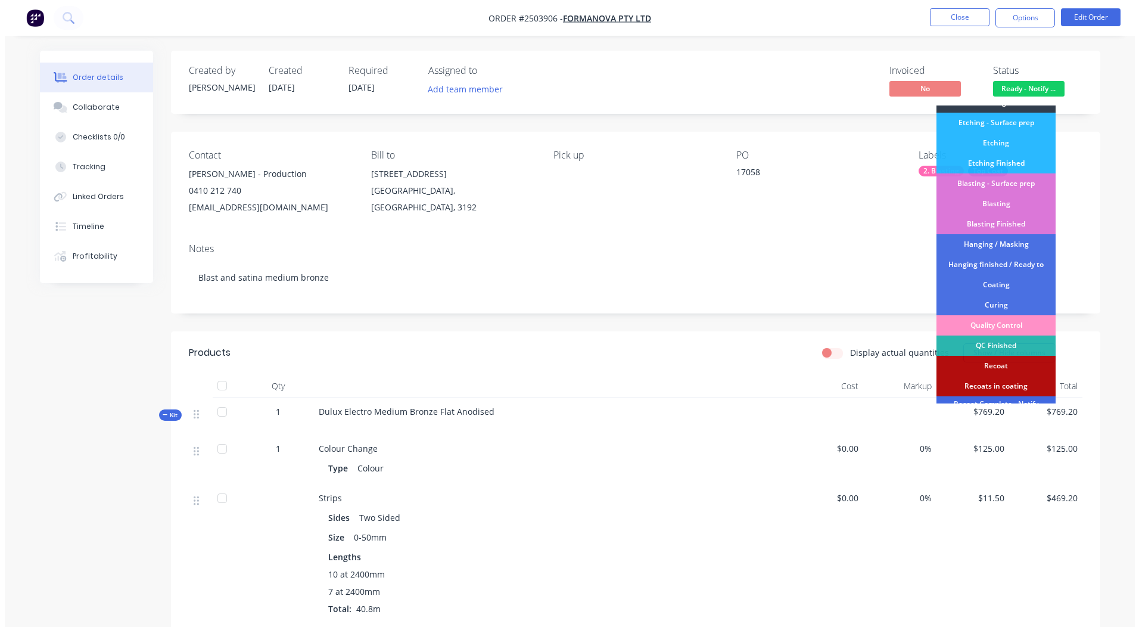
scroll to position [255, 0]
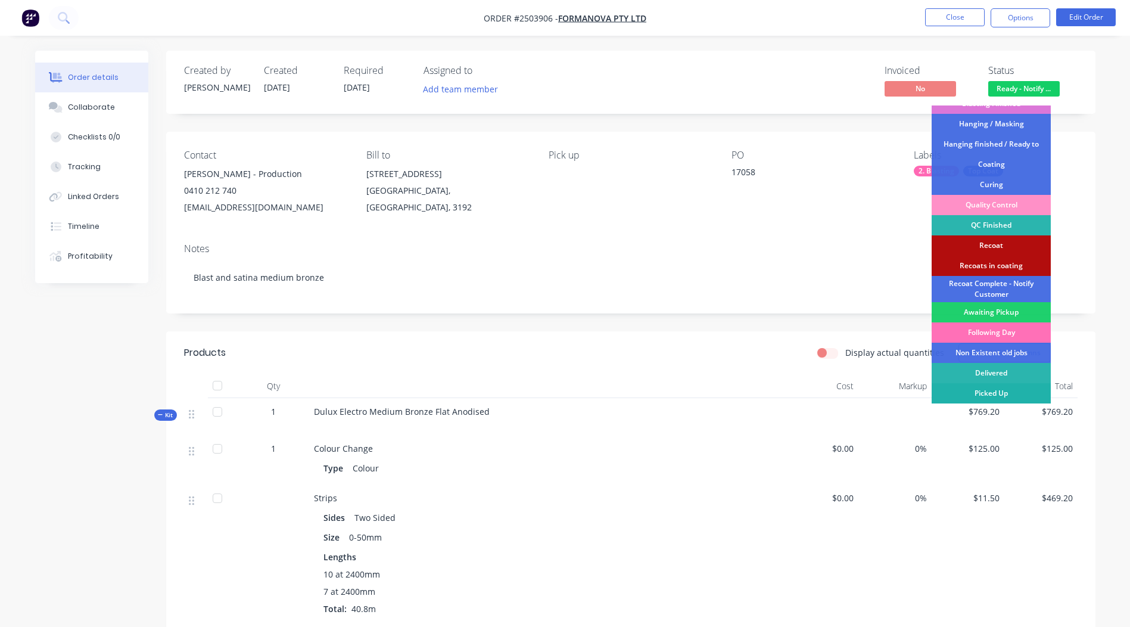
click at [995, 393] on div "Picked Up" at bounding box center [991, 393] width 119 height 20
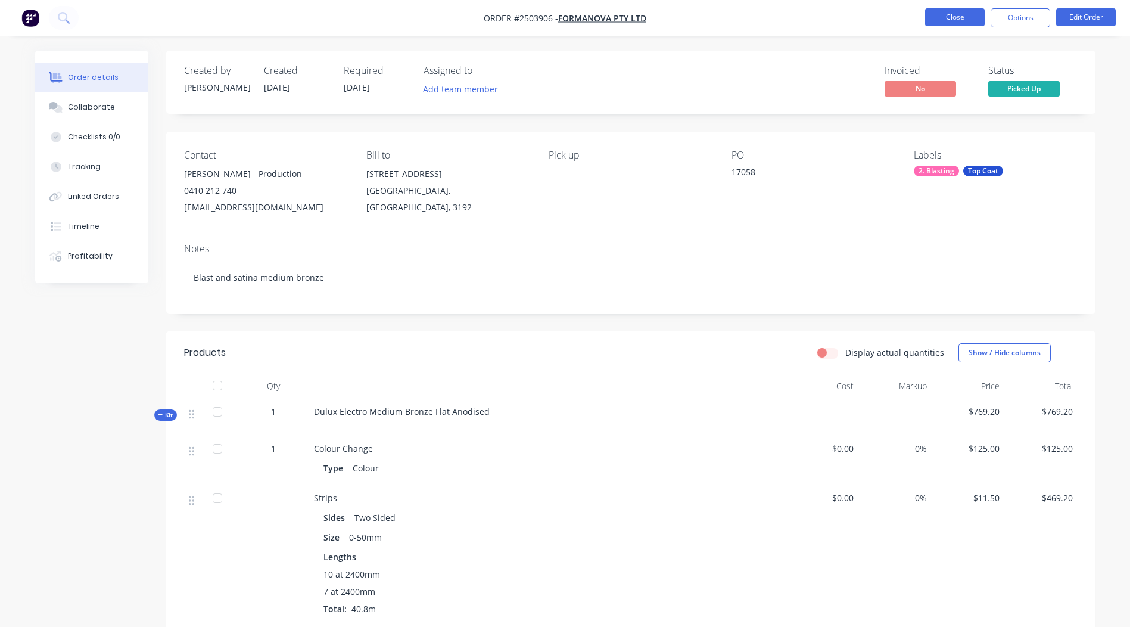
click at [952, 15] on button "Close" at bounding box center [955, 17] width 60 height 18
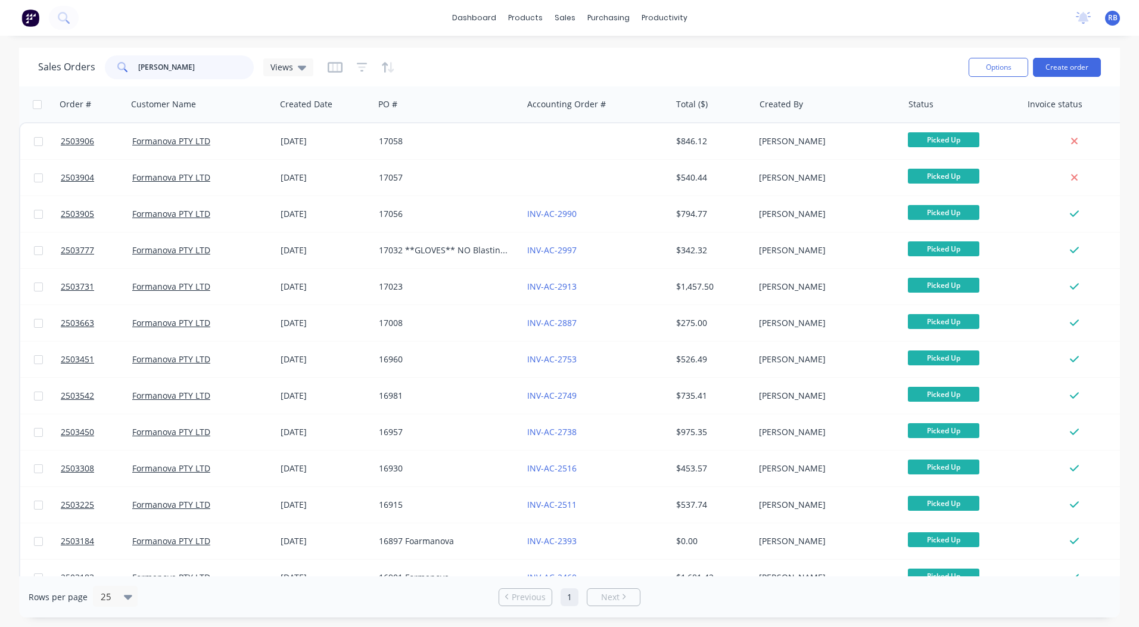
drag, startPoint x: 208, startPoint y: 71, endPoint x: 0, endPoint y: 77, distance: 208.1
click at [33, 77] on div "Sales Orders [PERSON_NAME] Views Options Create order" at bounding box center [569, 67] width 1101 height 39
